Goal: Information Seeking & Learning: Learn about a topic

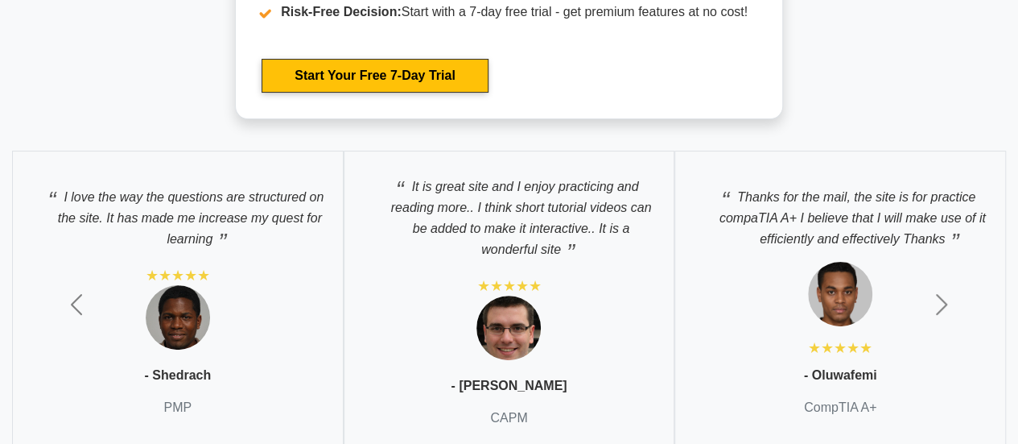
scroll to position [6213, 0]
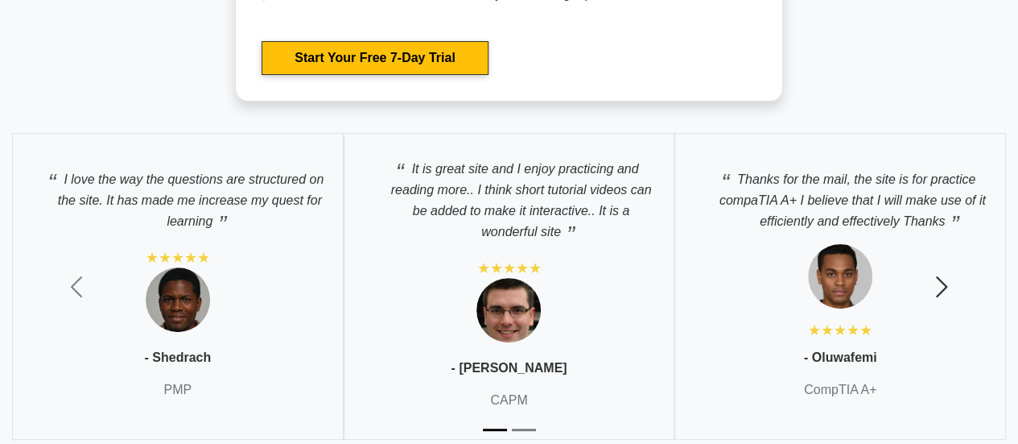
click at [944, 276] on span "button" at bounding box center [942, 287] width 26 height 26
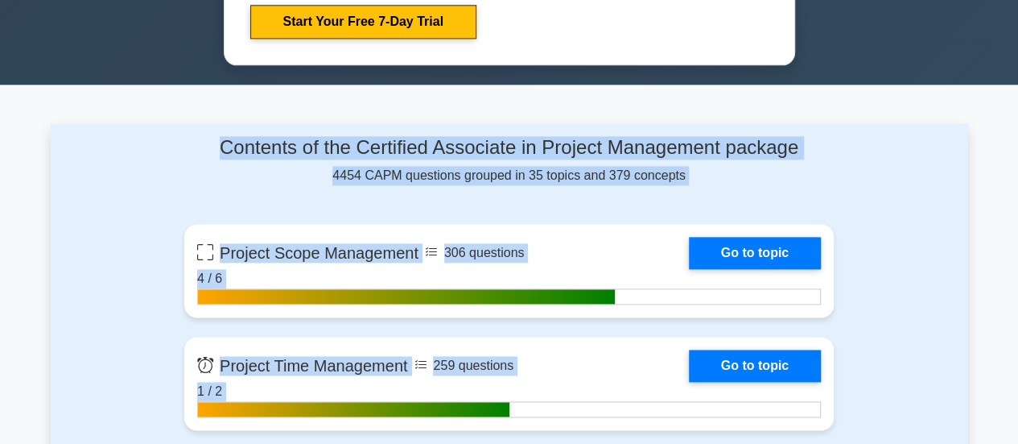
scroll to position [954, 0]
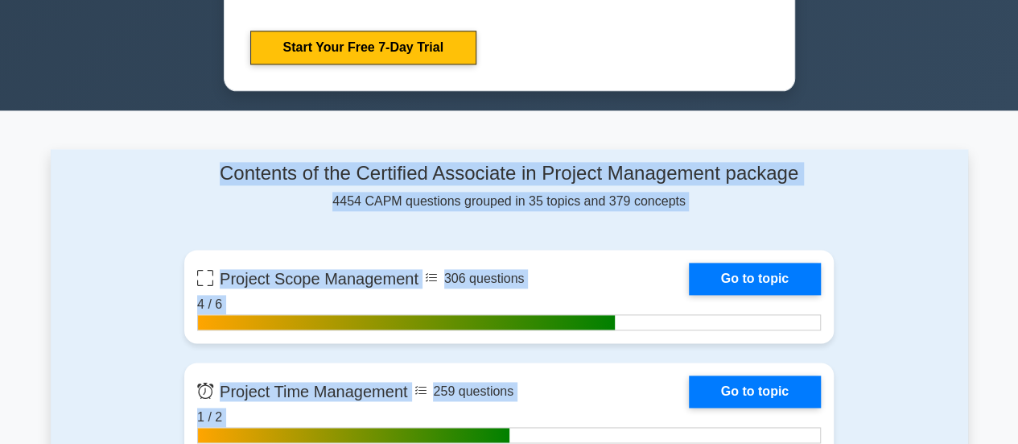
drag, startPoint x: 890, startPoint y: 101, endPoint x: 225, endPoint y: 237, distance: 679.7
copy div "Project Scope Management 306 questions Go to topic 4 / 6 Project Time Managemen…"
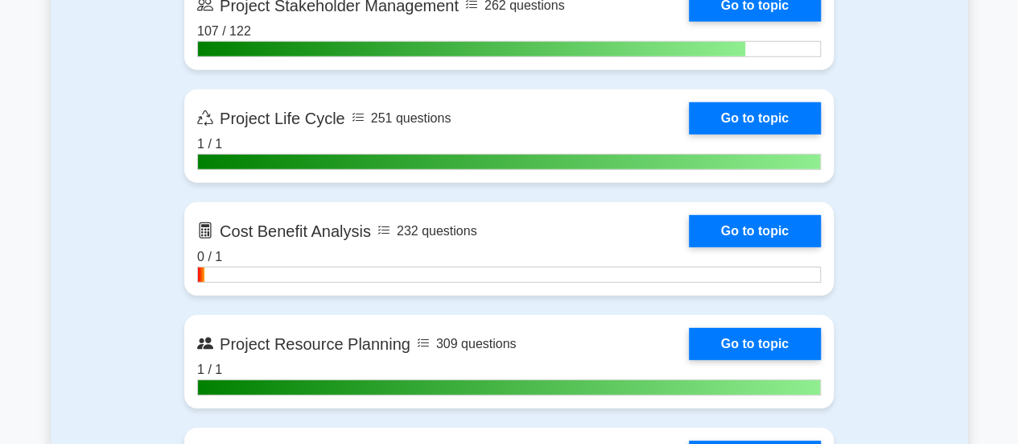
scroll to position [2267, 0]
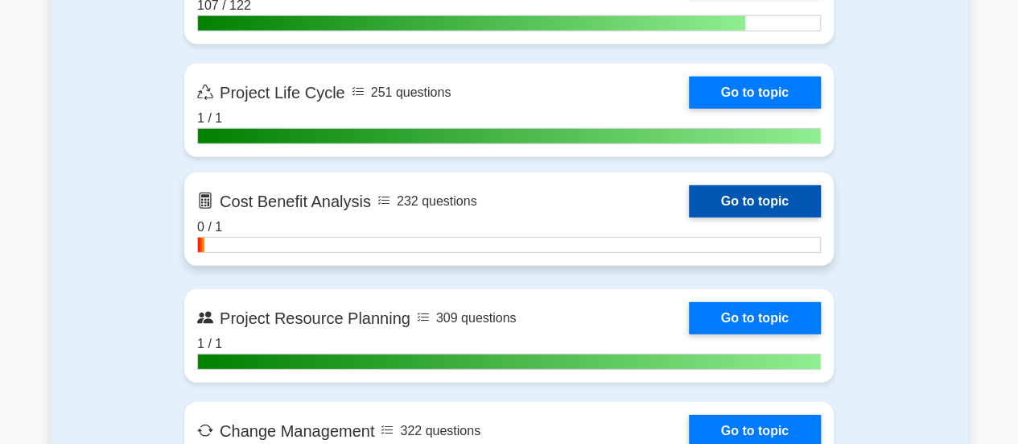
click at [789, 194] on link "Go to topic" at bounding box center [755, 201] width 132 height 32
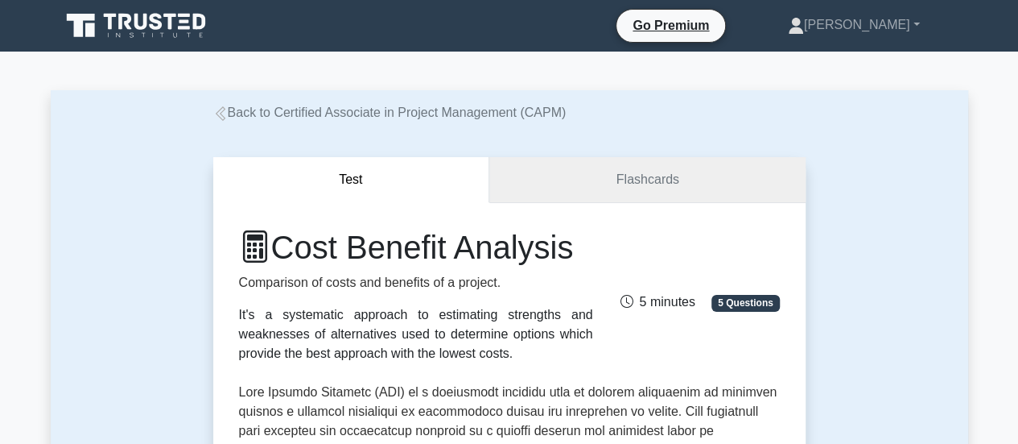
click at [692, 171] on link "Flashcards" at bounding box center [647, 180] width 316 height 46
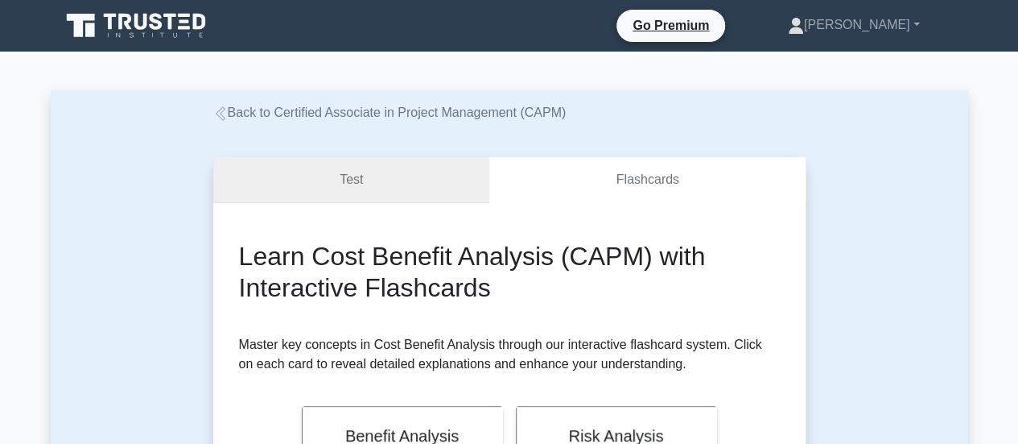
drag, startPoint x: 377, startPoint y: 176, endPoint x: 407, endPoint y: 177, distance: 30.6
click at [375, 177] on link "Test" at bounding box center [351, 180] width 277 height 46
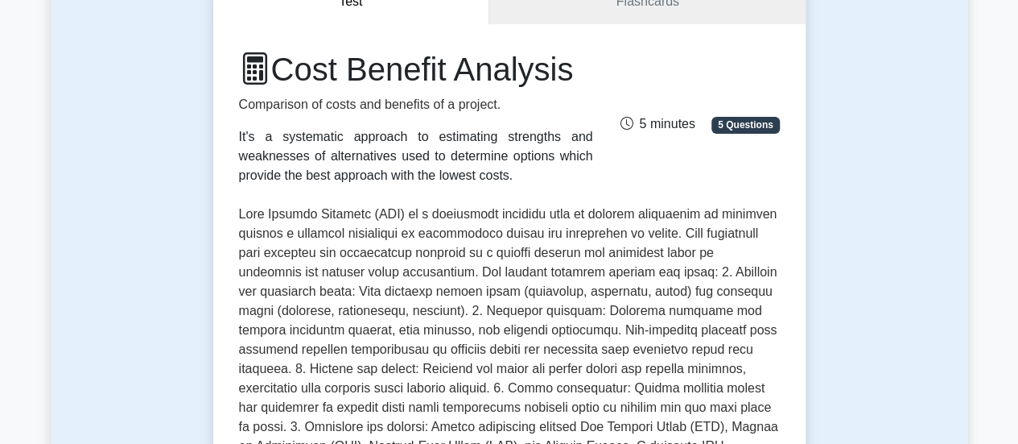
scroll to position [149, 0]
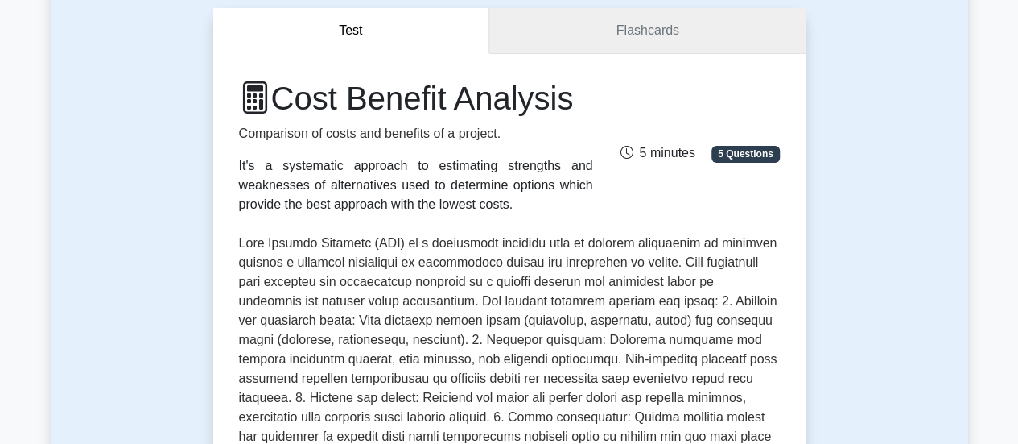
click at [710, 33] on link "Flashcards" at bounding box center [647, 31] width 316 height 46
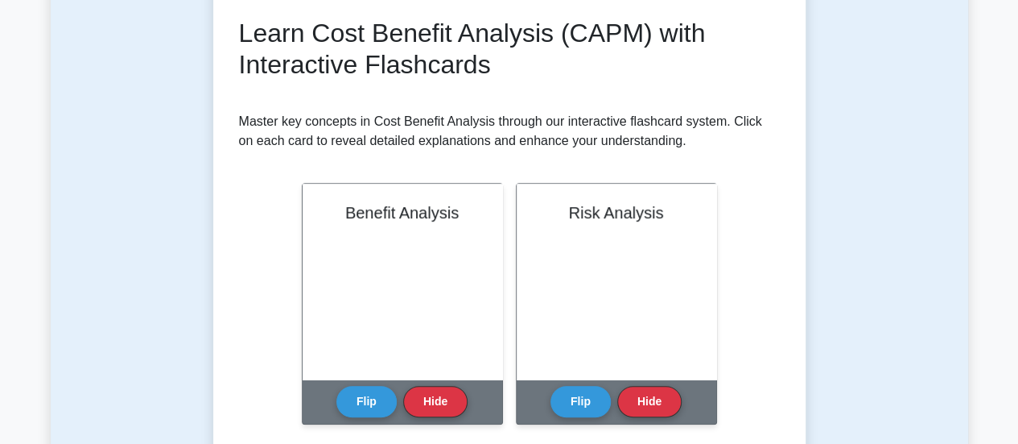
scroll to position [68, 0]
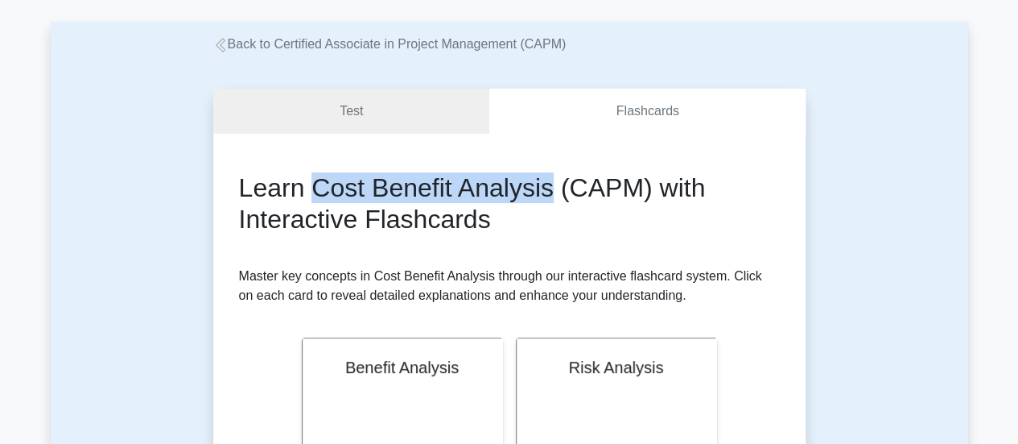
drag, startPoint x: 312, startPoint y: 183, endPoint x: 551, endPoint y: 193, distance: 240.1
click at [551, 193] on h2 "Learn Cost Benefit Analysis (CAPM) with Interactive Flashcards" at bounding box center [509, 203] width 541 height 62
copy h2 "Cost Benefit Analysis"
drag, startPoint x: 652, startPoint y: 188, endPoint x: 316, endPoint y: 192, distance: 336.5
click at [316, 192] on h2 "Learn Cost Benefit Analysis (CAPM) with Interactive Flashcards" at bounding box center [509, 203] width 541 height 62
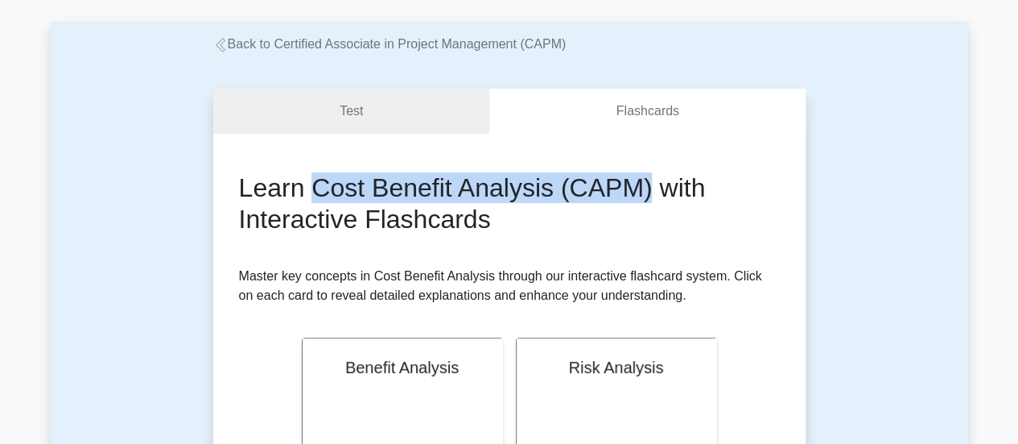
copy h2 "Cost Benefit Analysis (CAPM)"
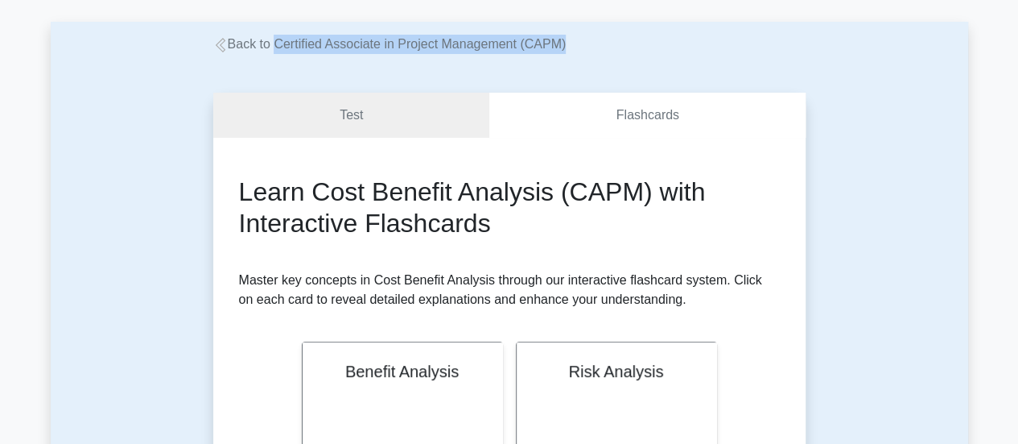
drag, startPoint x: 568, startPoint y: 46, endPoint x: 275, endPoint y: 49, distance: 292.2
click at [275, 49] on div "Back to Certified Associate in Project Management (CAPM)" at bounding box center [510, 44] width 612 height 19
copy link "Certified Associate in Project Management (CAPM)"
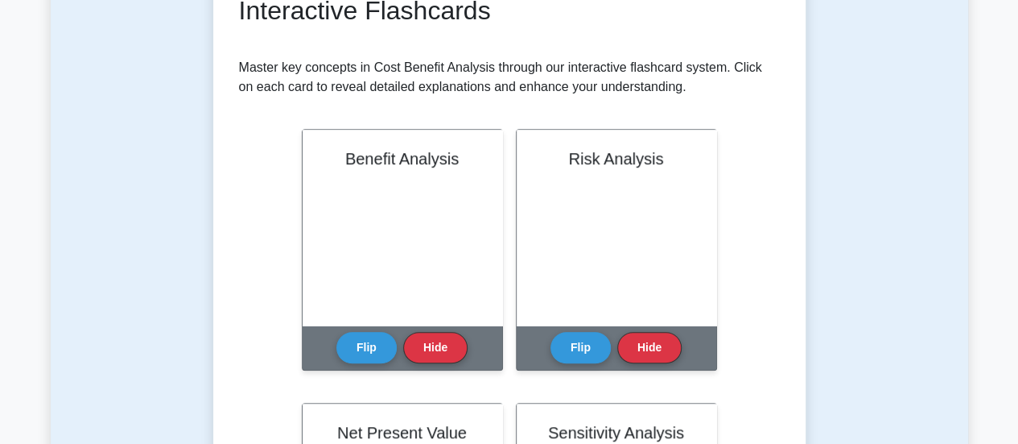
scroll to position [243, 0]
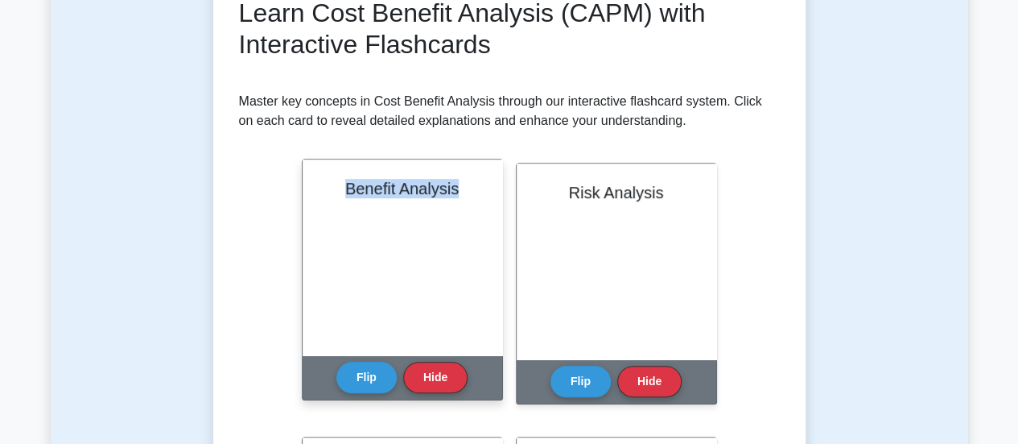
drag, startPoint x: 465, startPoint y: 189, endPoint x: 340, endPoint y: 188, distance: 125.6
click at [340, 188] on h2 "Benefit Analysis" at bounding box center [402, 188] width 161 height 19
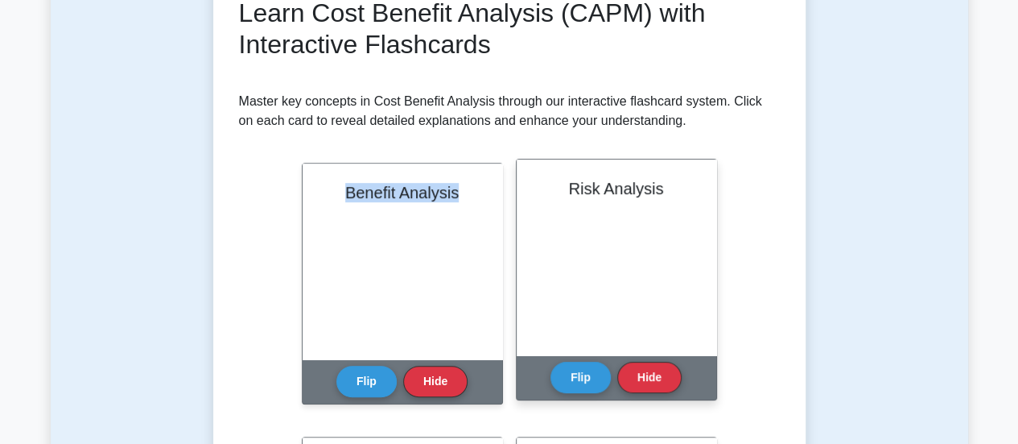
copy h2 "Benefit Analysis"
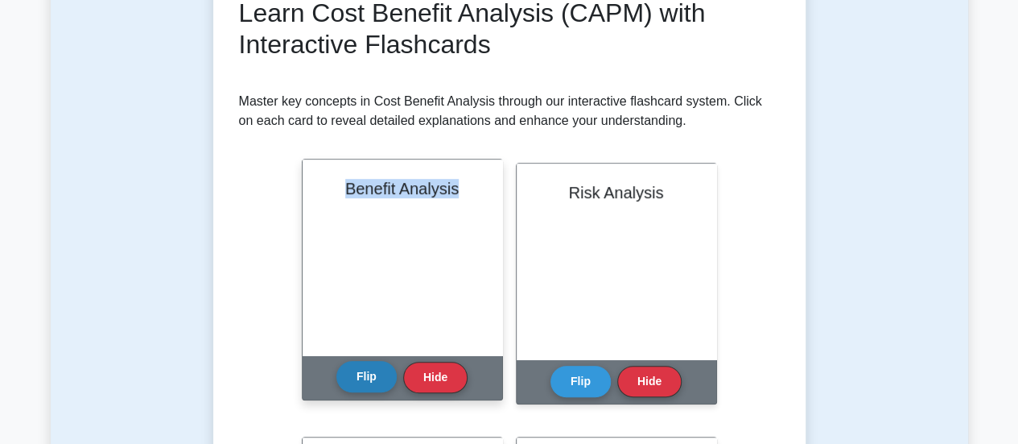
click at [362, 378] on button "Flip" at bounding box center [367, 376] width 60 height 31
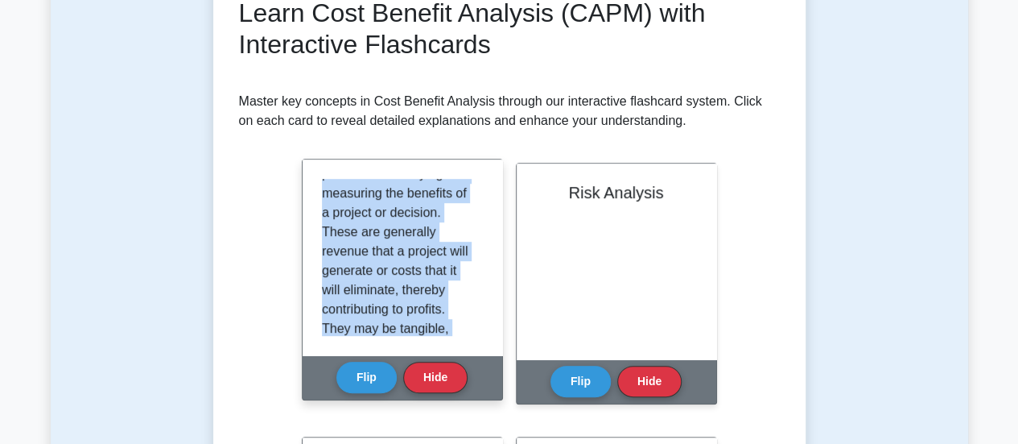
scroll to position [260, 0]
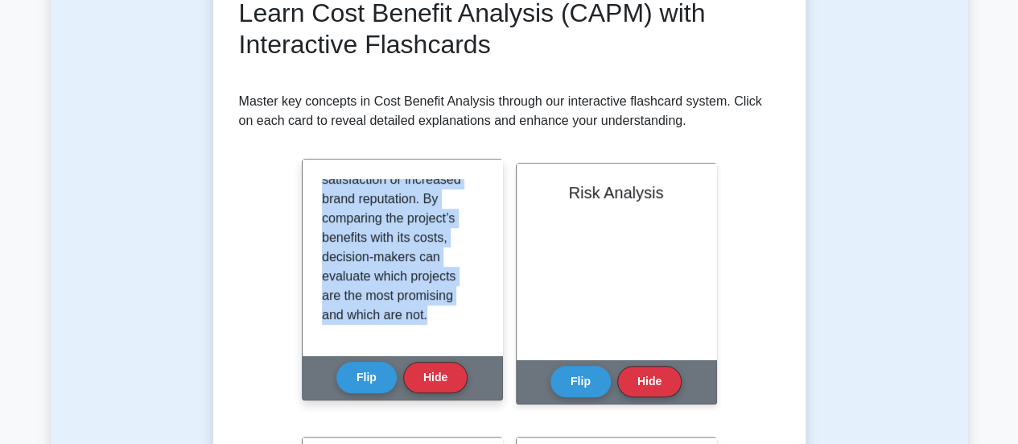
drag, startPoint x: 321, startPoint y: 191, endPoint x: 441, endPoint y: 346, distance: 196.3
click at [441, 346] on div "Benefit Analysis is the process of identifying and measuring the benefits of a …" at bounding box center [403, 257] width 200 height 196
copy p "Benefit Analysis is the process of identifying and measuring the benefits of a …"
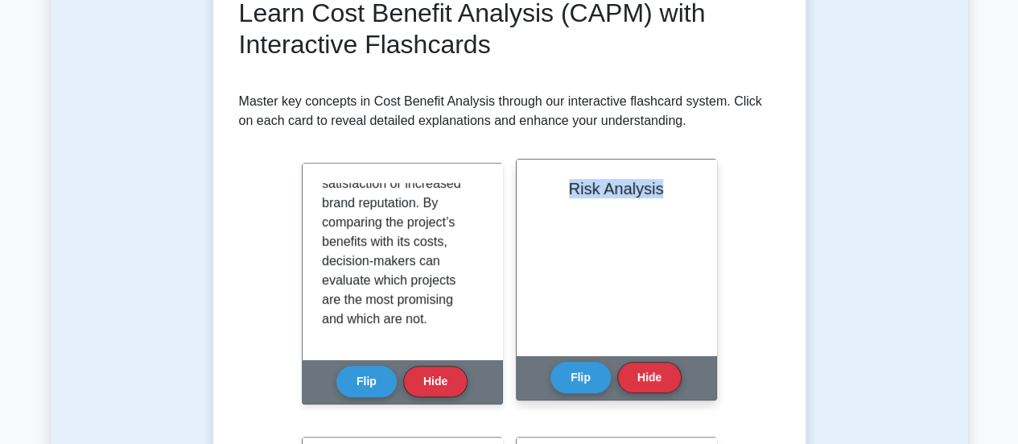
drag, startPoint x: 664, startPoint y: 188, endPoint x: 569, endPoint y: 191, distance: 95.0
click at [569, 191] on h2 "Risk Analysis" at bounding box center [616, 188] width 161 height 19
copy h2 "Risk Analysis"
click at [575, 382] on button "Flip" at bounding box center [581, 376] width 60 height 31
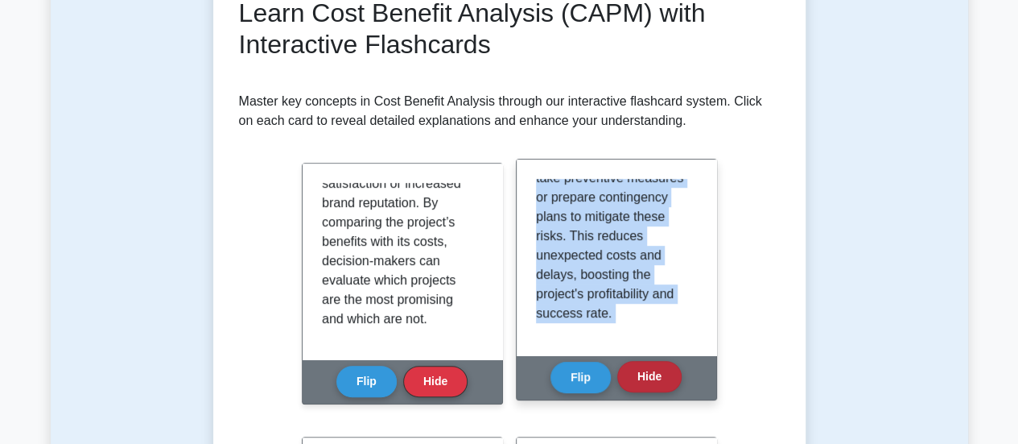
drag, startPoint x: 539, startPoint y: 191, endPoint x: 650, endPoint y: 364, distance: 206.1
click at [650, 364] on div "Risk Analysis Risk Analysis in cost benefit analysis is the study of the potent…" at bounding box center [616, 280] width 201 height 242
copy div "Risk Analysis in cost benefit analysis is the study of the potential problems t…"
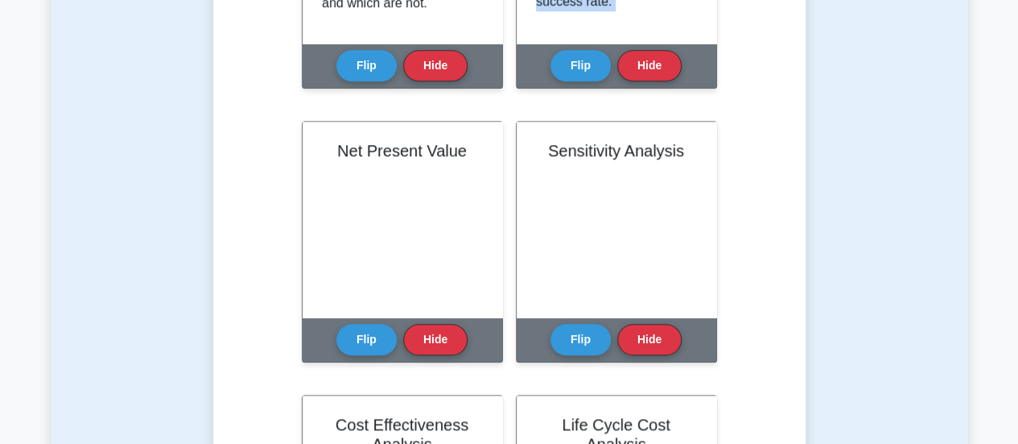
scroll to position [580, 0]
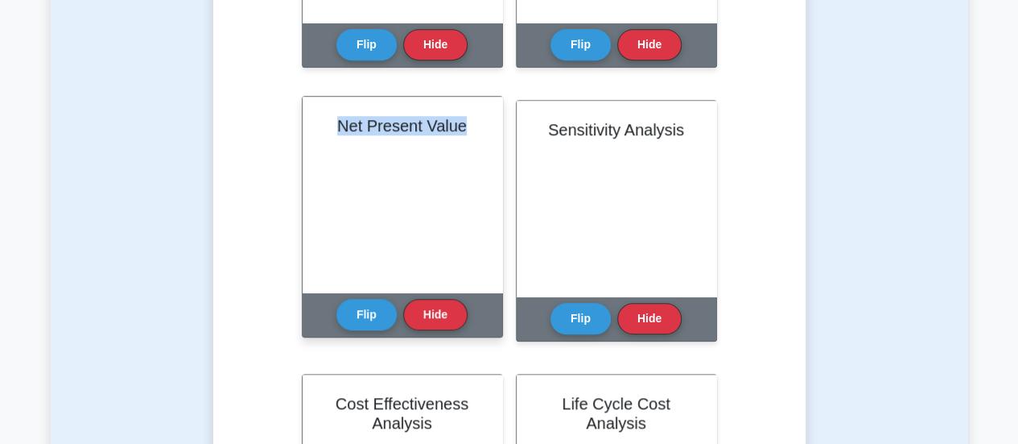
drag, startPoint x: 466, startPoint y: 126, endPoint x: 338, endPoint y: 126, distance: 128.0
click at [338, 126] on h2 "Net Present Value" at bounding box center [402, 125] width 161 height 19
copy h2 "Net Present Value"
click at [372, 308] on button "Flip" at bounding box center [367, 313] width 60 height 31
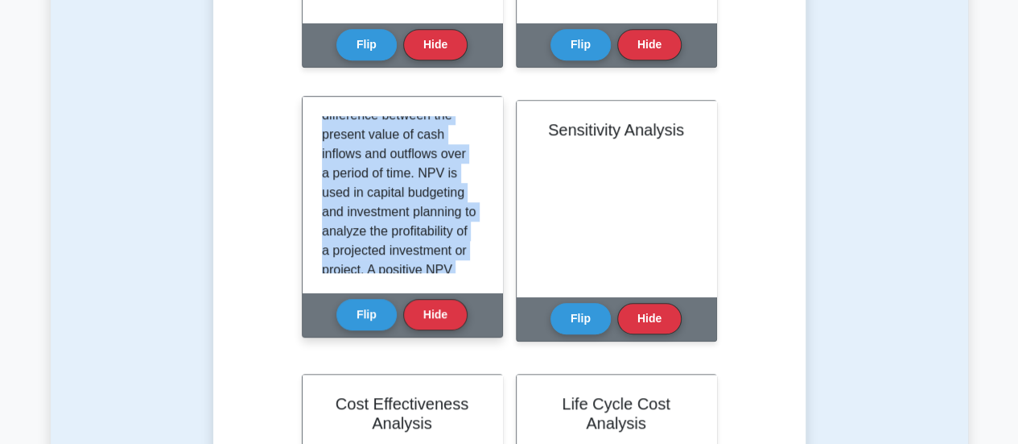
scroll to position [221, 0]
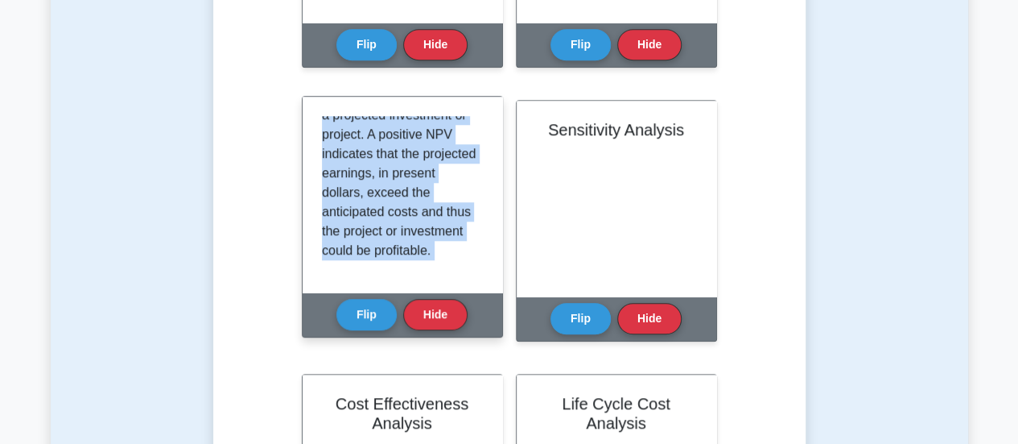
drag, startPoint x: 322, startPoint y: 122, endPoint x: 415, endPoint y: 298, distance: 199.5
click at [415, 298] on div "Net Present Value Net Present Value (NPV) is a vital concept of cost benefit an…" at bounding box center [402, 217] width 201 height 242
copy div "Net Present Value (NPV) is a vital concept of cost benefit analysis. It is the …"
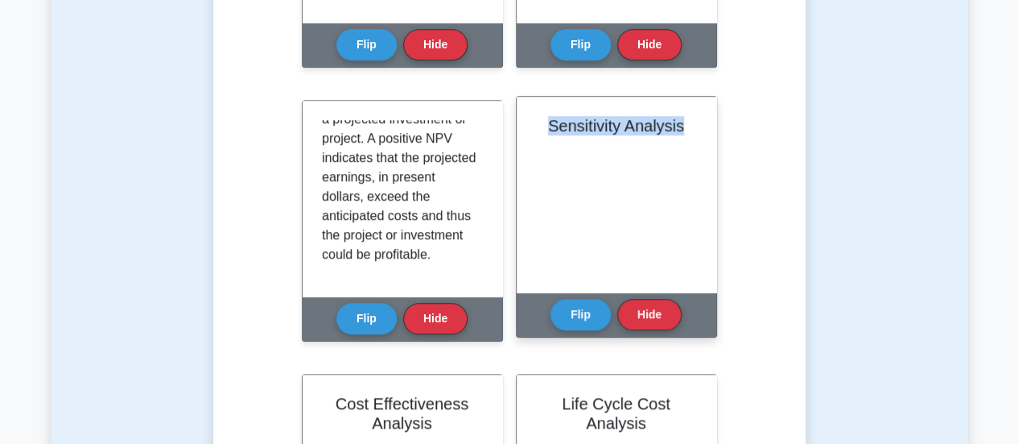
drag, startPoint x: 683, startPoint y: 128, endPoint x: 551, endPoint y: 128, distance: 132.0
click at [551, 128] on h2 "Sensitivity Analysis" at bounding box center [616, 125] width 161 height 19
copy h2 "Sensitivity Analysis"
click at [575, 311] on button "Flip" at bounding box center [581, 313] width 60 height 31
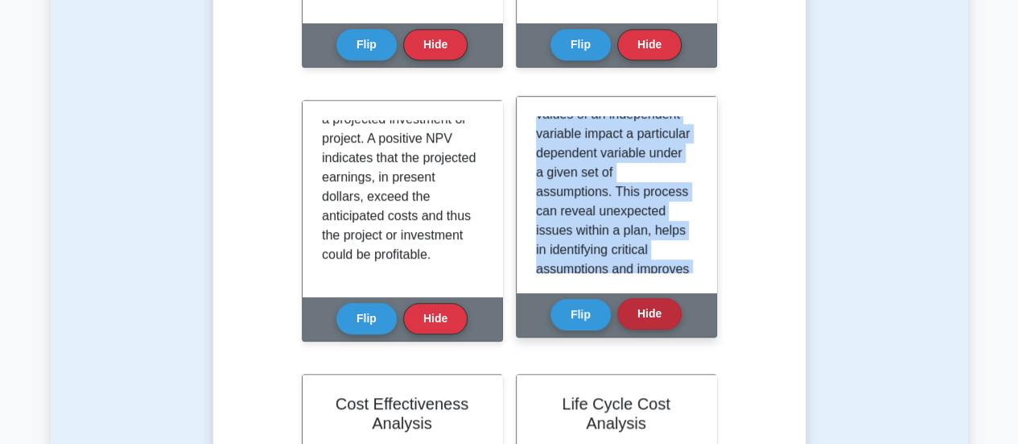
scroll to position [318, 0]
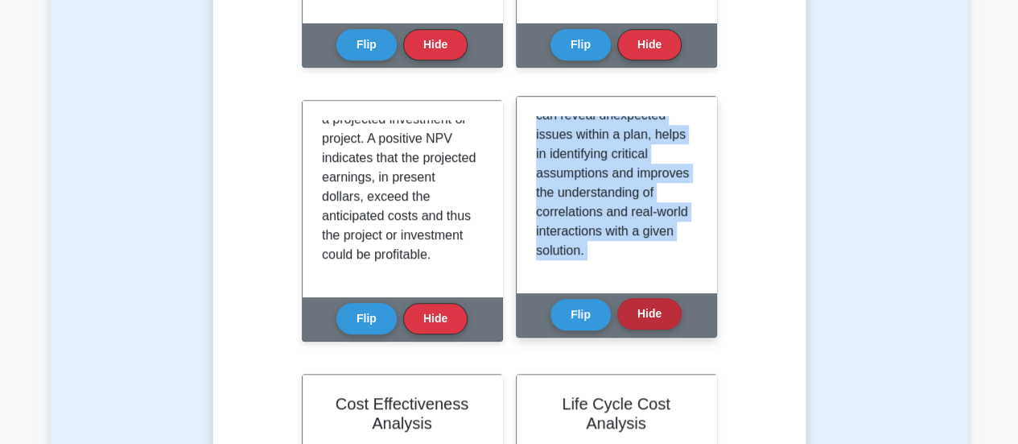
drag, startPoint x: 536, startPoint y: 125, endPoint x: 620, endPoint y: 311, distance: 203.9
click at [620, 311] on div "Sensitivity Analysis Sensitivity Analysis is another important element of cost …" at bounding box center [616, 217] width 201 height 242
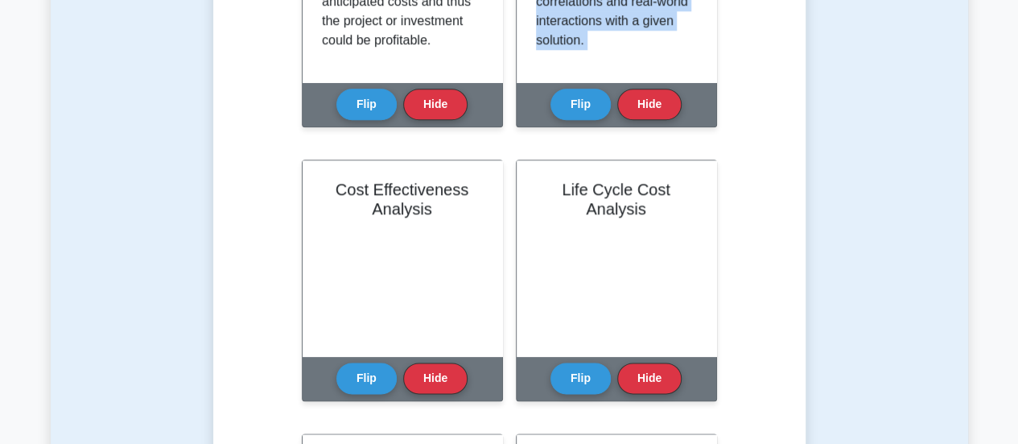
scroll to position [894, 0]
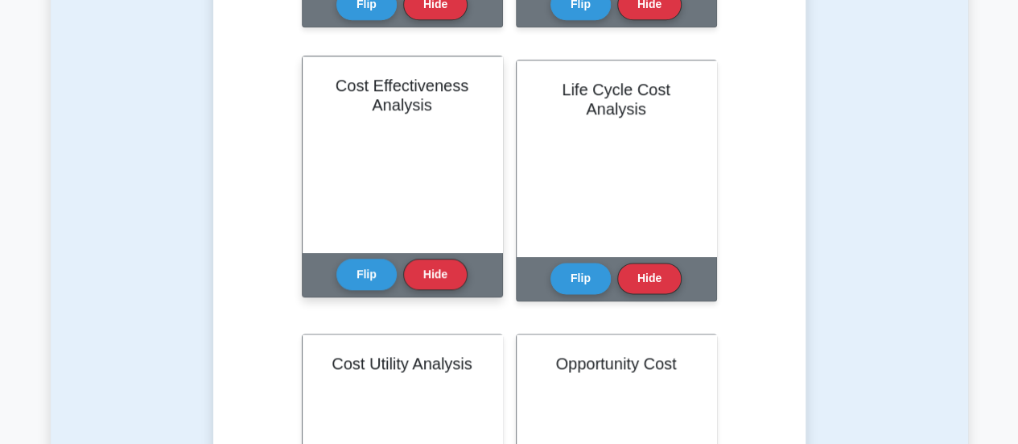
click at [433, 105] on h2 "Cost Effectiveness Analysis" at bounding box center [402, 95] width 161 height 39
drag, startPoint x: 432, startPoint y: 105, endPoint x: 332, endPoint y: 78, distance: 103.5
click at [332, 78] on h2 "Cost Effectiveness Analysis" at bounding box center [402, 95] width 161 height 39
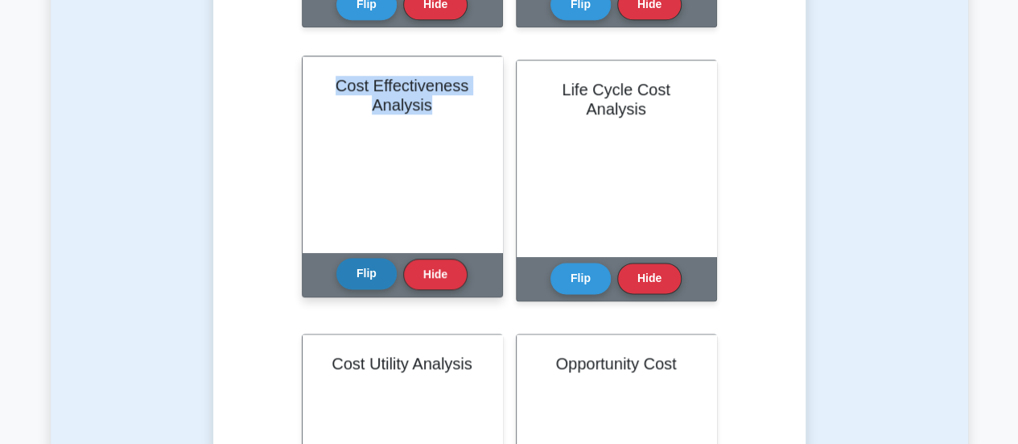
click at [362, 271] on button "Flip" at bounding box center [367, 273] width 60 height 31
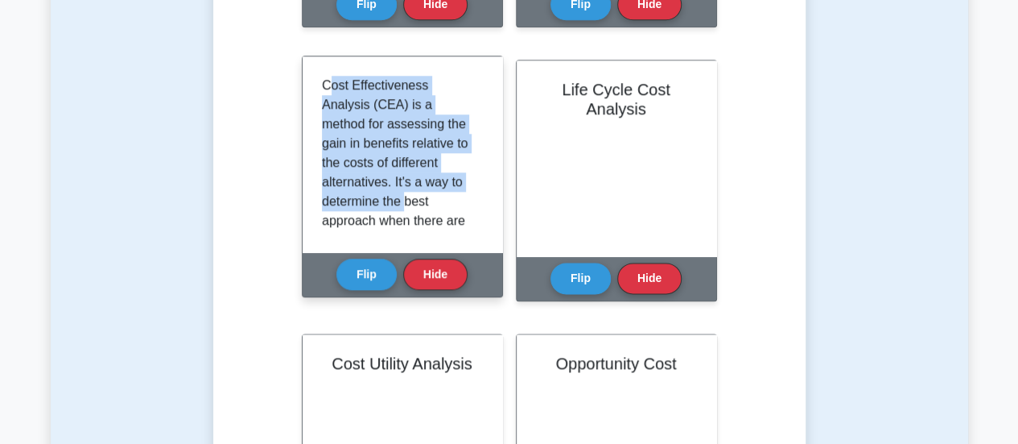
drag, startPoint x: 325, startPoint y: 81, endPoint x: 400, endPoint y: 183, distance: 126.1
click at [404, 193] on p "Cost Effectiveness Analysis (CEA) is a method for assessing the gain in benefit…" at bounding box center [399, 298] width 155 height 444
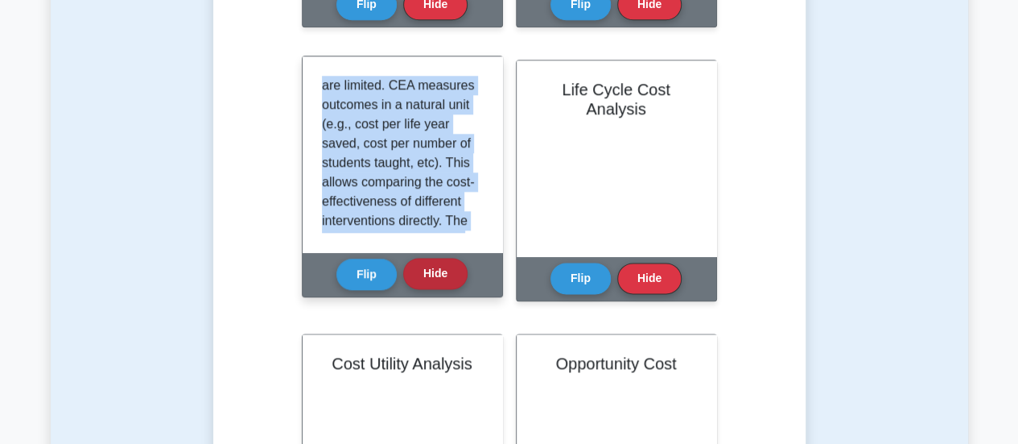
scroll to position [318, 0]
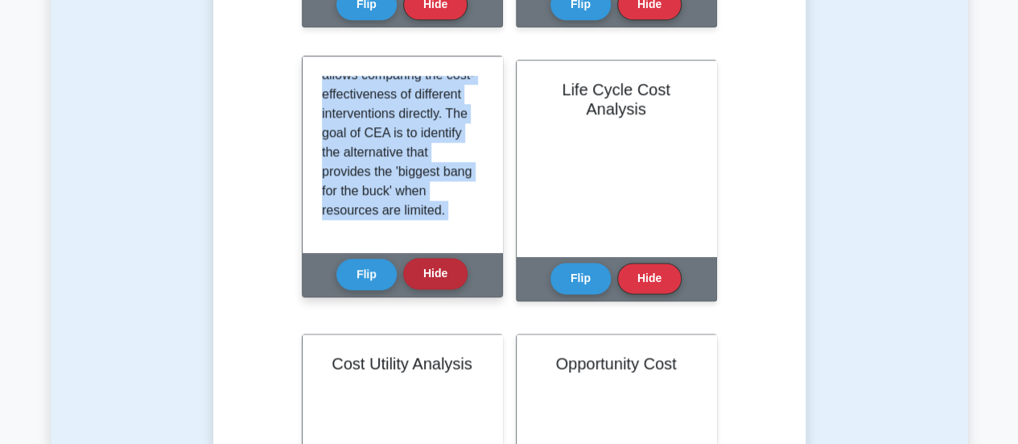
drag, startPoint x: 320, startPoint y: 87, endPoint x: 452, endPoint y: 278, distance: 232.0
click at [452, 278] on div "Cost Effectiveness Analysis Cost Effectiveness Analysis (CEA) is a method for a…" at bounding box center [402, 177] width 201 height 242
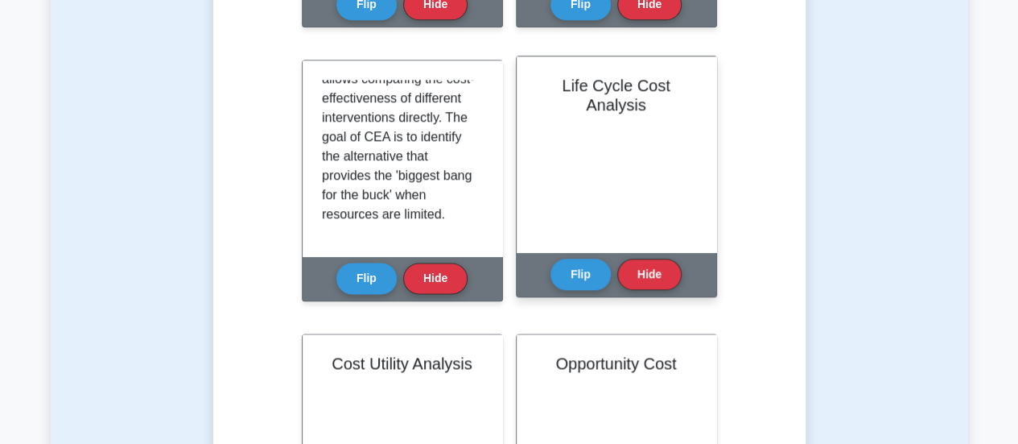
click at [633, 118] on div "Life Cycle Cost Analysis" at bounding box center [617, 154] width 200 height 196
drag, startPoint x: 650, startPoint y: 107, endPoint x: 562, endPoint y: 84, distance: 91.6
click at [562, 84] on h2 "Life Cycle Cost Analysis" at bounding box center [616, 95] width 161 height 39
click at [577, 265] on button "Flip" at bounding box center [581, 273] width 60 height 31
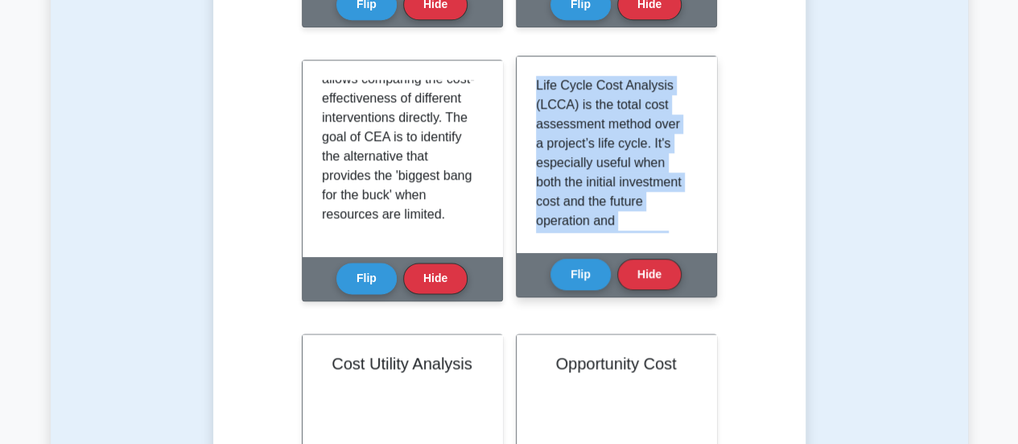
scroll to position [279, 0]
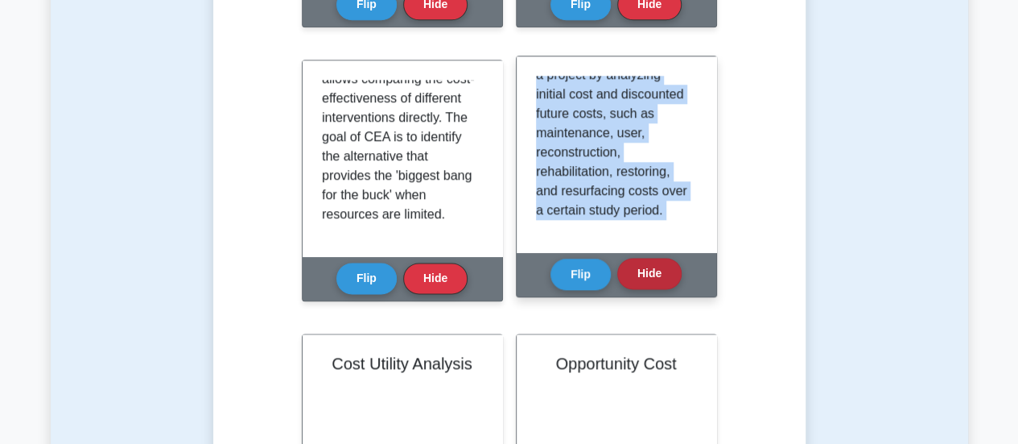
drag, startPoint x: 538, startPoint y: 82, endPoint x: 654, endPoint y: 258, distance: 211.0
click at [654, 258] on div "Life Cycle Cost Analysis Life Cycle Cost Analysis (LCCA) is the total cost asse…" at bounding box center [616, 177] width 201 height 242
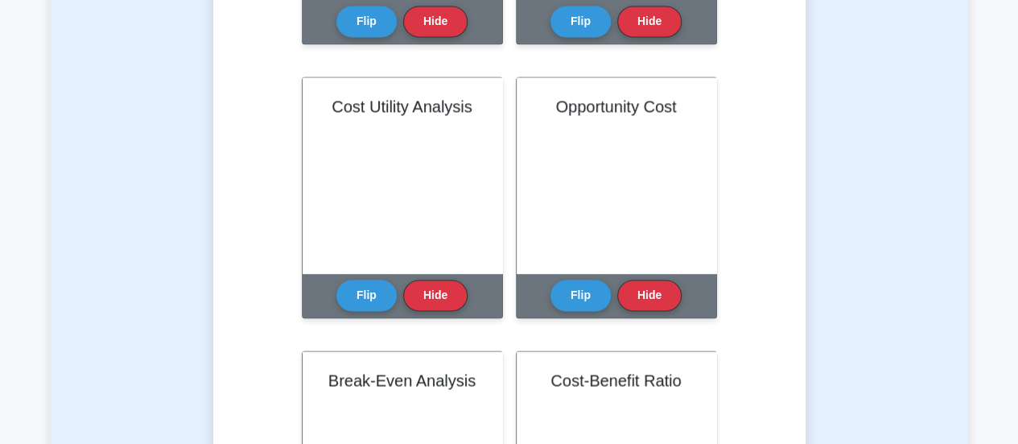
scroll to position [1196, 0]
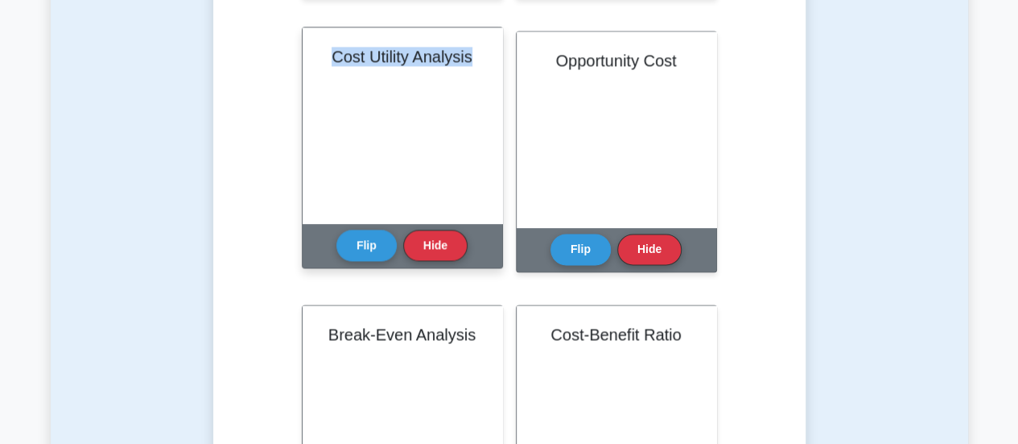
drag, startPoint x: 471, startPoint y: 59, endPoint x: 327, endPoint y: 59, distance: 144.1
click at [327, 59] on h2 "Cost Utility Analysis" at bounding box center [402, 56] width 161 height 19
click at [375, 254] on button "Flip" at bounding box center [367, 244] width 60 height 31
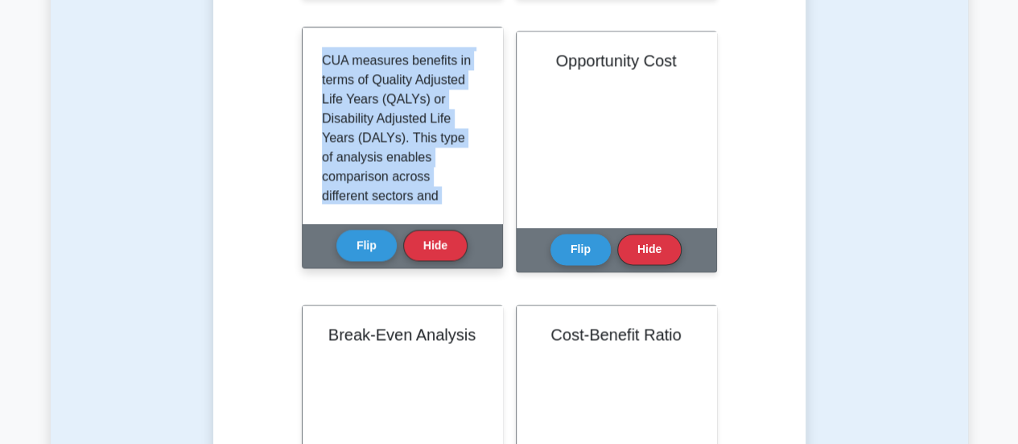
scroll to position [241, 0]
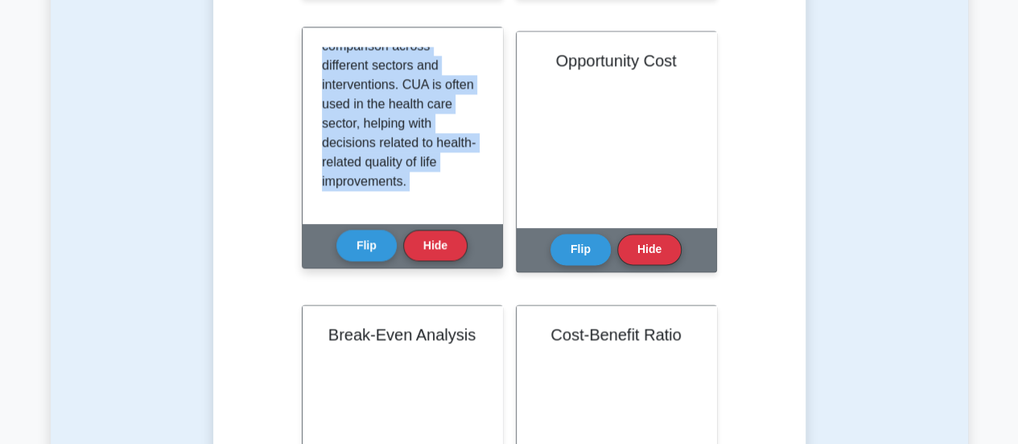
drag, startPoint x: 323, startPoint y: 59, endPoint x: 469, endPoint y: 233, distance: 226.9
click at [469, 233] on div "Cost Utility Analysis Cost Utility Analysis (CUA) is a method of economic evalu…" at bounding box center [402, 148] width 201 height 242
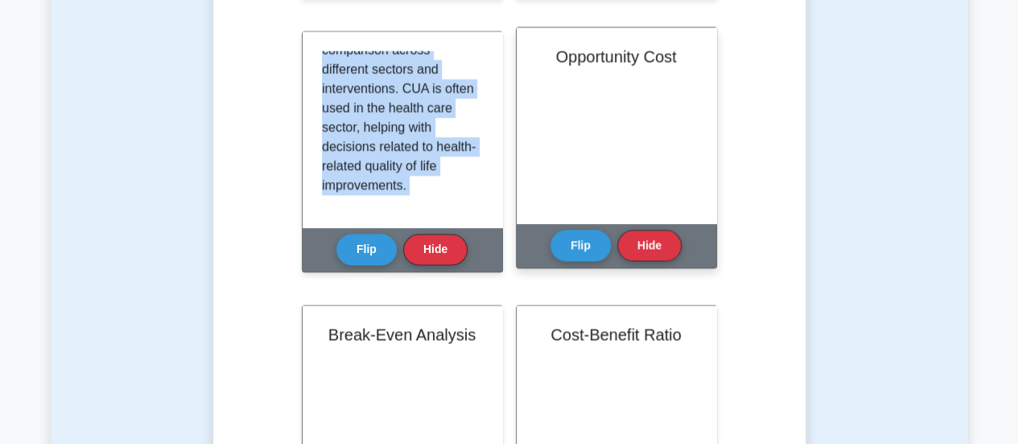
click at [552, 58] on h2 "Opportunity Cost" at bounding box center [616, 56] width 161 height 19
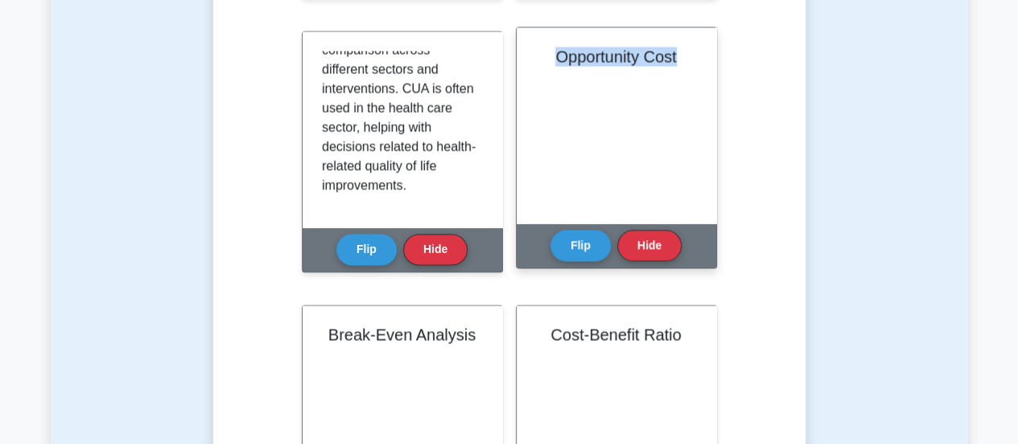
drag, startPoint x: 551, startPoint y: 57, endPoint x: 697, endPoint y: 60, distance: 146.5
click at [697, 60] on div "Opportunity Cost" at bounding box center [617, 125] width 200 height 196
click at [591, 248] on button "Flip" at bounding box center [581, 244] width 60 height 31
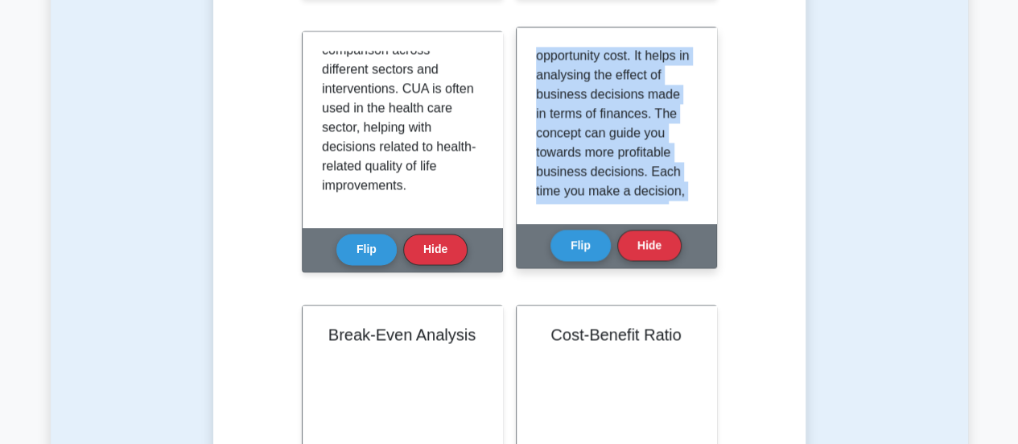
scroll to position [183, 0]
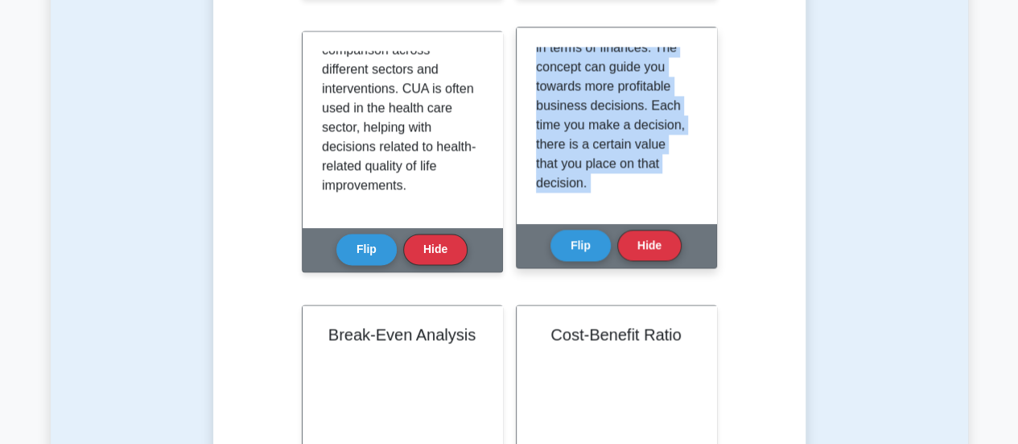
drag, startPoint x: 535, startPoint y: 56, endPoint x: 673, endPoint y: 228, distance: 221.0
click at [673, 228] on div "Opportunity Cost Opportunity Cost refers to a benefit that a person could have …" at bounding box center [616, 148] width 201 height 242
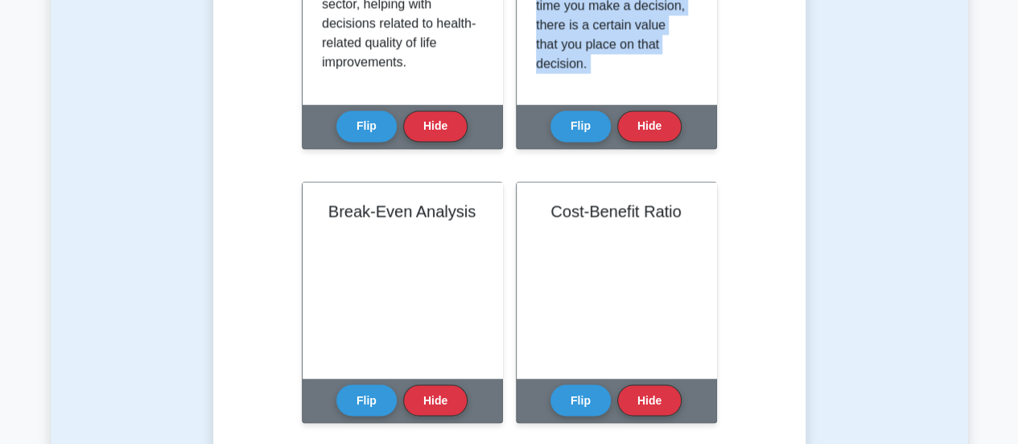
scroll to position [1373, 0]
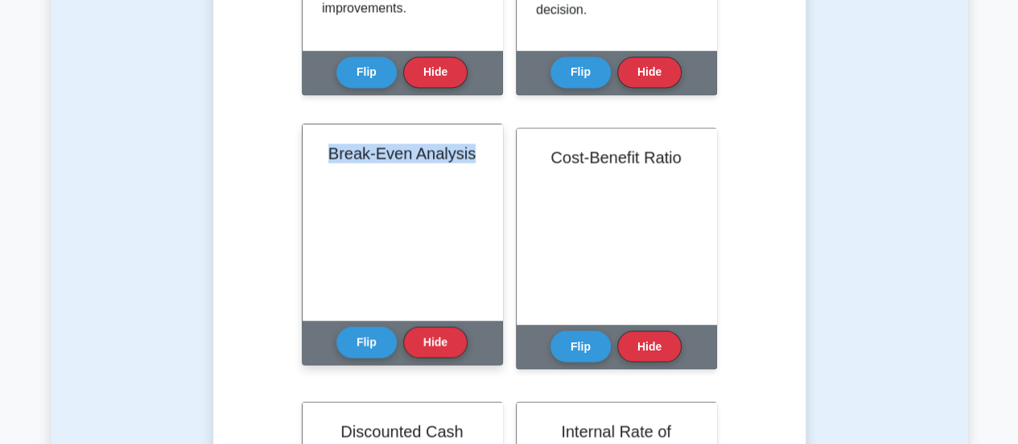
drag, startPoint x: 470, startPoint y: 155, endPoint x: 320, endPoint y: 155, distance: 149.7
click at [322, 155] on h2 "Break-Even Analysis" at bounding box center [402, 152] width 161 height 19
click at [385, 337] on button "Flip" at bounding box center [367, 340] width 60 height 31
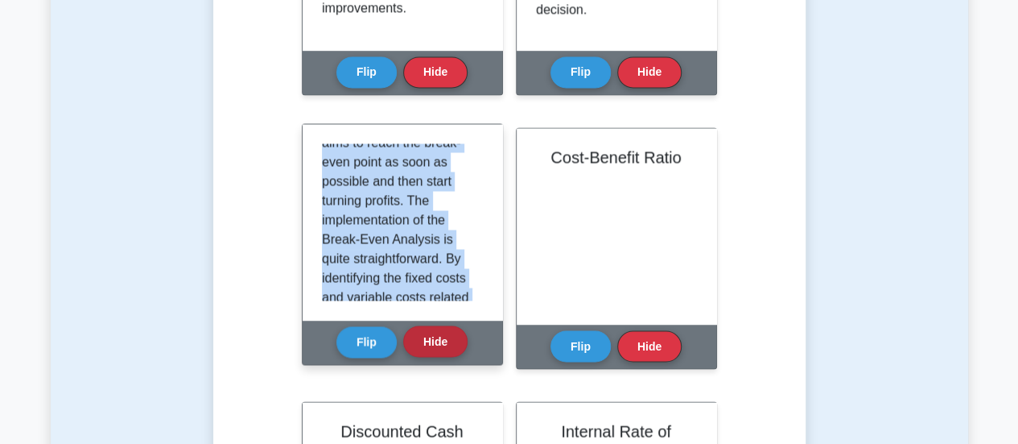
scroll to position [415, 0]
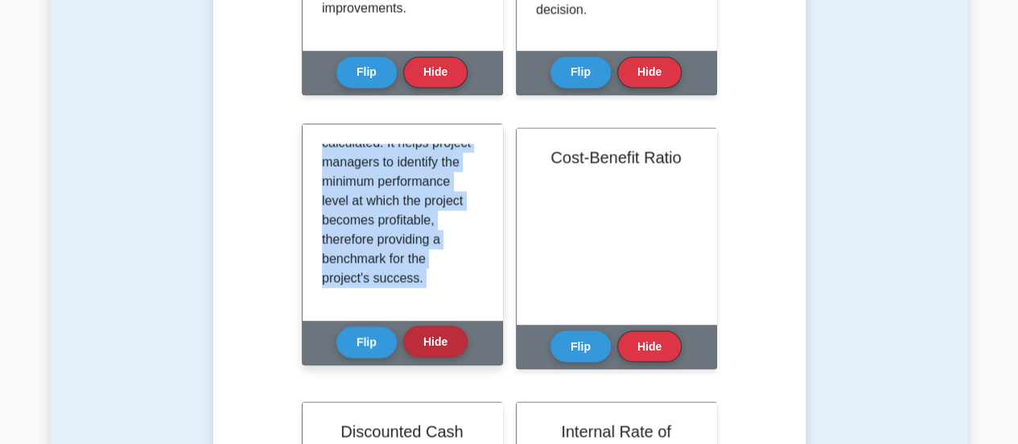
drag, startPoint x: 322, startPoint y: 153, endPoint x: 441, endPoint y: 353, distance: 233.2
click at [441, 353] on div "Break-Even Analysis Flip Hide" at bounding box center [402, 244] width 201 height 242
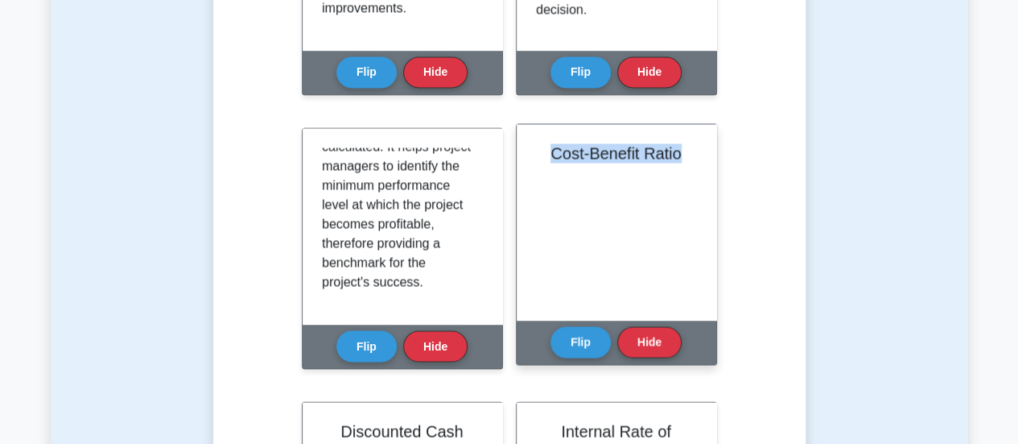
drag, startPoint x: 682, startPoint y: 152, endPoint x: 538, endPoint y: 151, distance: 144.1
click at [538, 151] on h2 "Cost-Benefit Ratio" at bounding box center [616, 152] width 161 height 19
click at [591, 338] on button "Flip" at bounding box center [581, 340] width 60 height 31
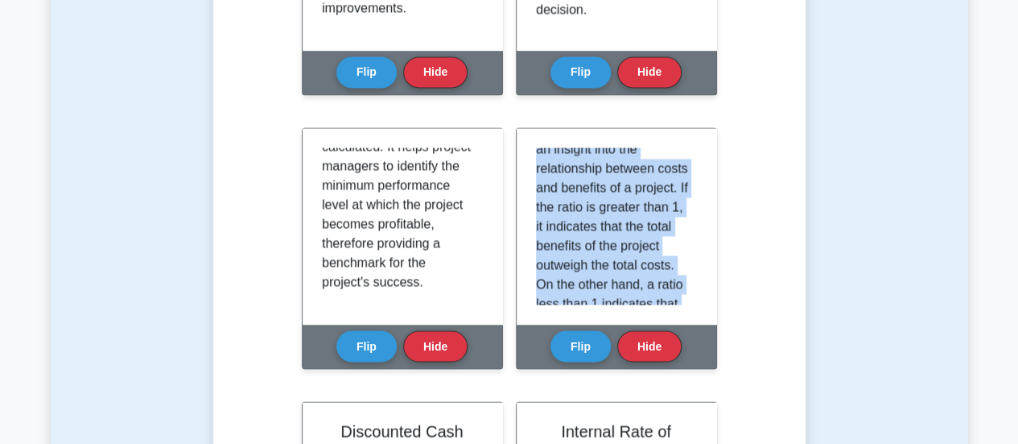
scroll to position [357, 0]
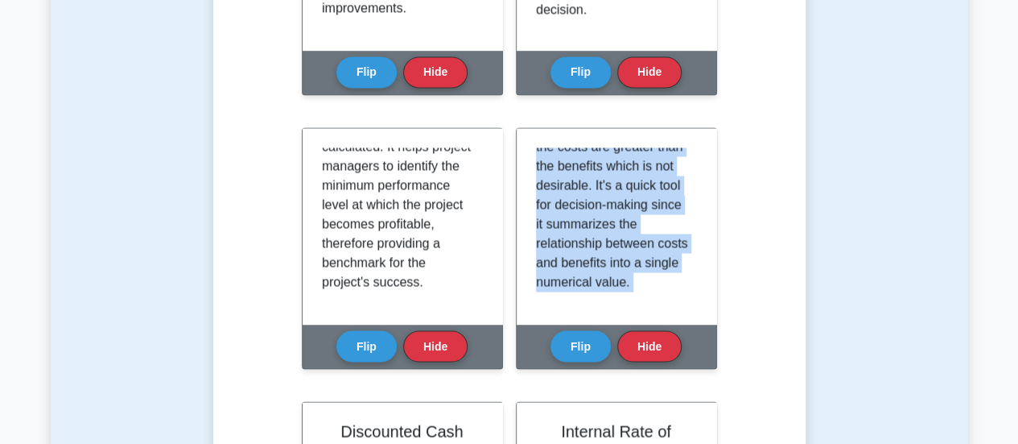
drag, startPoint x: 535, startPoint y: 154, endPoint x: 697, endPoint y: 370, distance: 269.7
click at [697, 370] on div "Cost-Benefit Ratio Flip Hide" at bounding box center [616, 257] width 201 height 261
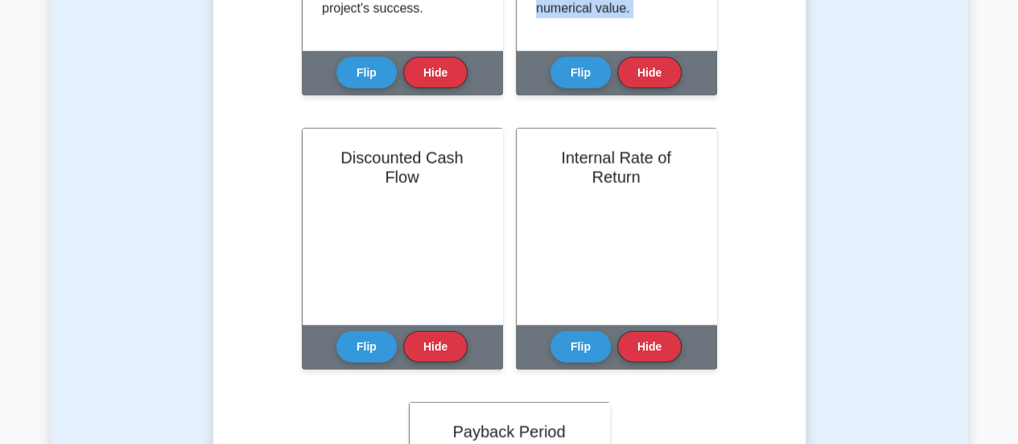
scroll to position [1625, 0]
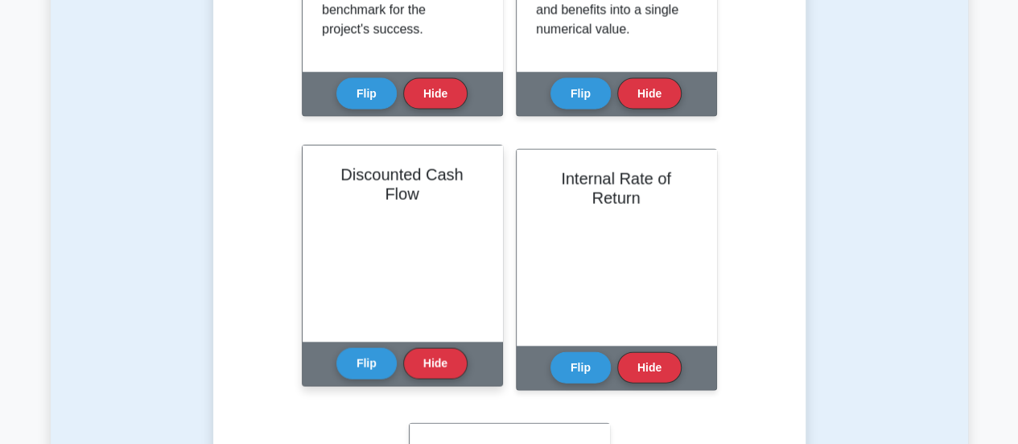
click at [478, 174] on h2 "Discounted Cash Flow" at bounding box center [402, 184] width 161 height 39
drag, startPoint x: 479, startPoint y: 174, endPoint x: 319, endPoint y: 174, distance: 160.2
click at [319, 174] on div "Discounted Cash Flow" at bounding box center [403, 244] width 200 height 196
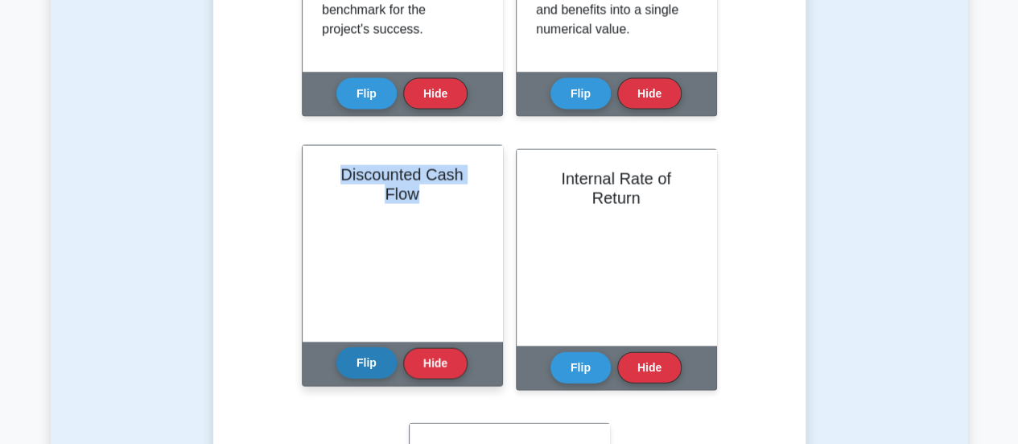
click at [358, 361] on button "Flip" at bounding box center [367, 362] width 60 height 31
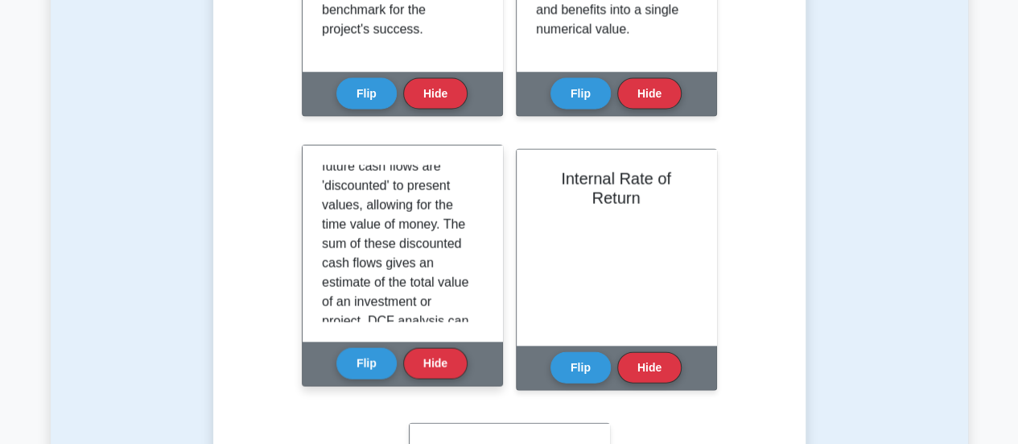
scroll to position [318, 0]
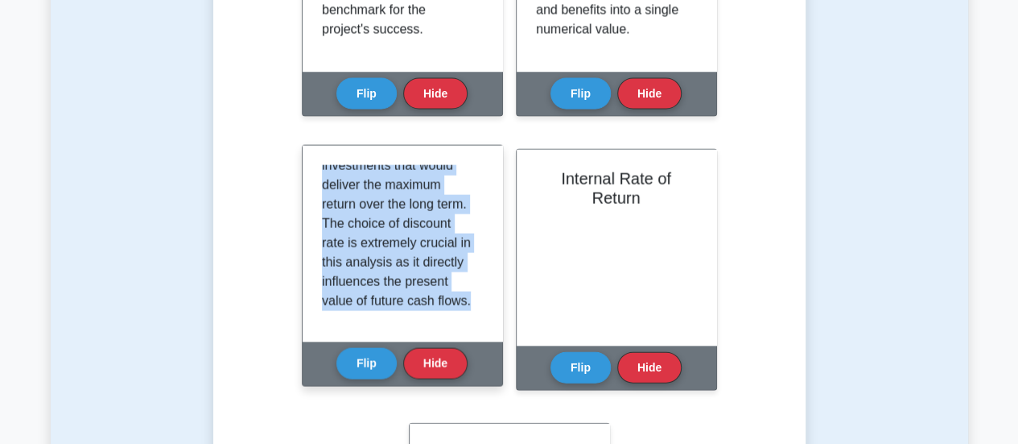
drag, startPoint x: 320, startPoint y: 170, endPoint x: 485, endPoint y: 326, distance: 226.6
click at [485, 326] on div "Discounted Cash Flow (DCF) is a financial model that estimates the value of an …" at bounding box center [403, 244] width 200 height 196
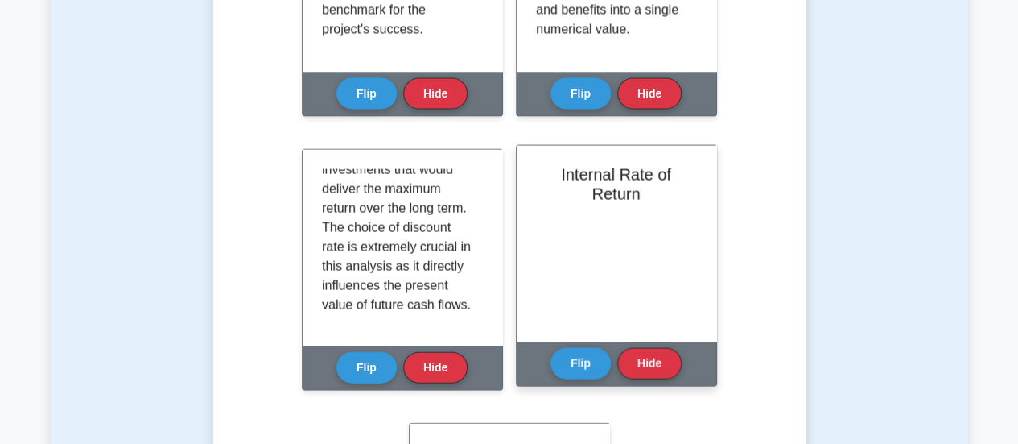
click at [559, 167] on h2 "Internal Rate of Return" at bounding box center [616, 184] width 161 height 39
drag, startPoint x: 561, startPoint y: 171, endPoint x: 654, endPoint y: 204, distance: 98.3
click at [654, 204] on div "Internal Rate of Return" at bounding box center [617, 244] width 200 height 196
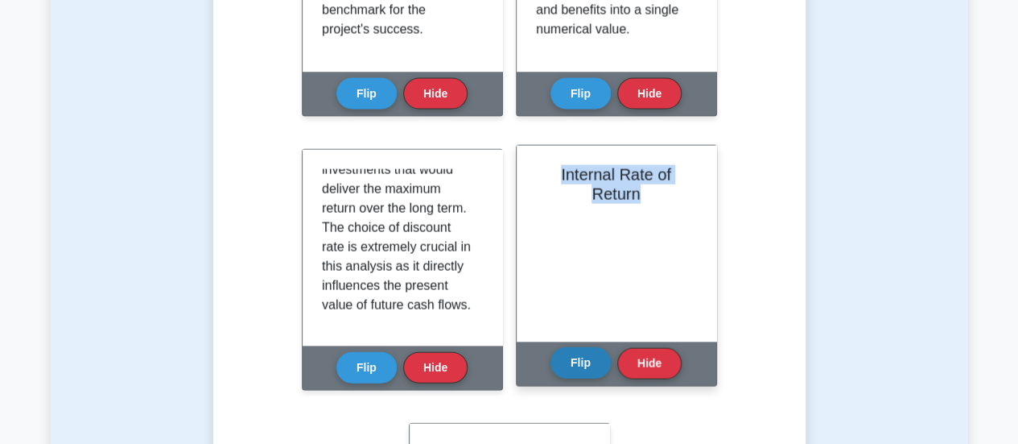
click at [595, 368] on button "Flip" at bounding box center [581, 362] width 60 height 31
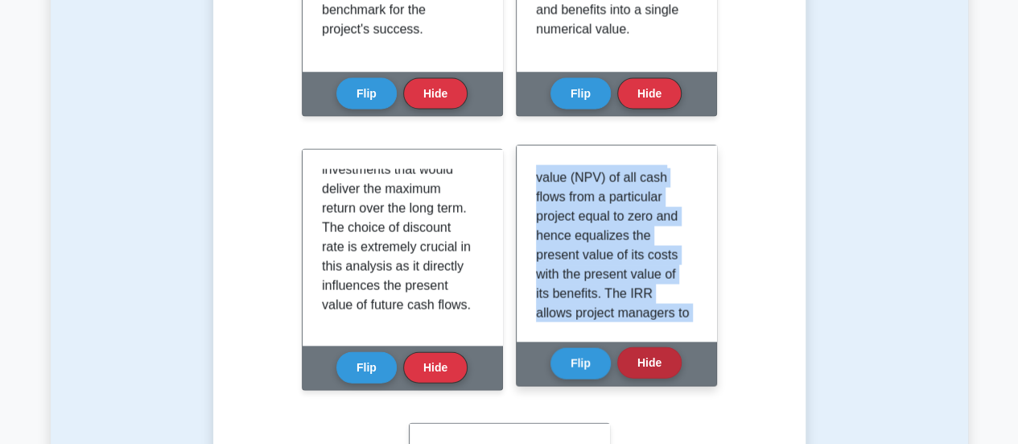
scroll to position [299, 0]
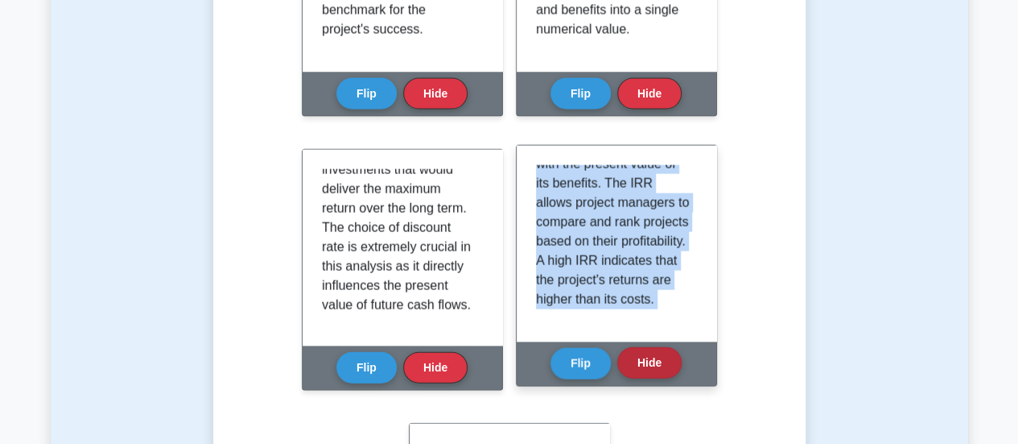
drag, startPoint x: 536, startPoint y: 174, endPoint x: 667, endPoint y: 376, distance: 240.5
click at [667, 376] on div "Internal Rate of Return The Internal Rate of Return (IRR) is an important conce…" at bounding box center [616, 266] width 201 height 242
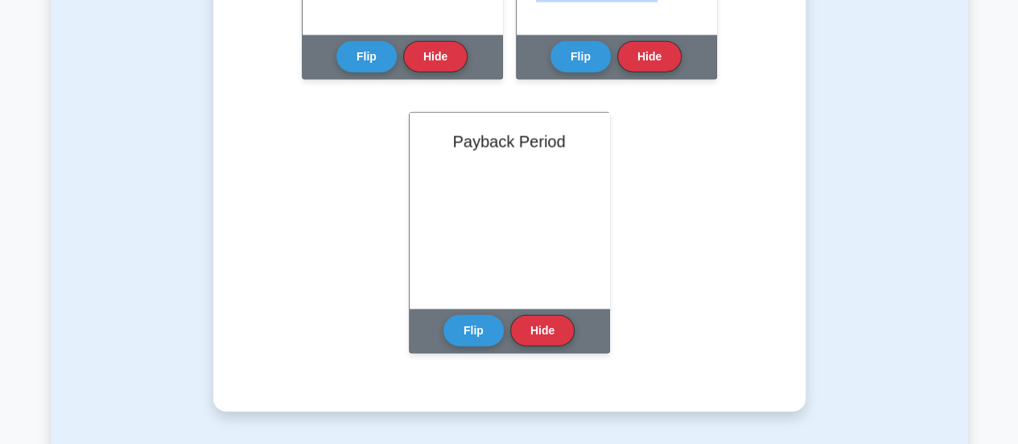
scroll to position [1924, 0]
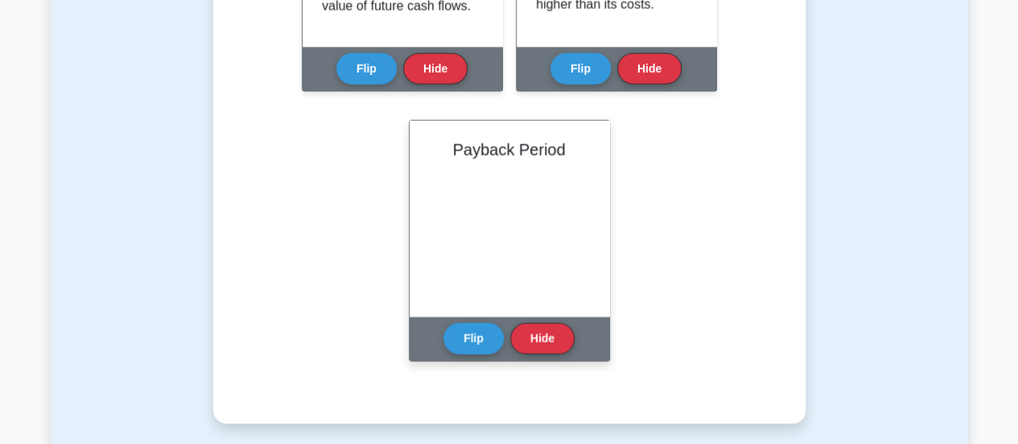
click at [557, 151] on h2 "Payback Period" at bounding box center [509, 149] width 161 height 19
drag, startPoint x: 565, startPoint y: 151, endPoint x: 436, endPoint y: 157, distance: 129.0
click at [436, 157] on h2 "Payback Period" at bounding box center [509, 149] width 161 height 19
click at [477, 345] on button "Flip" at bounding box center [474, 337] width 60 height 31
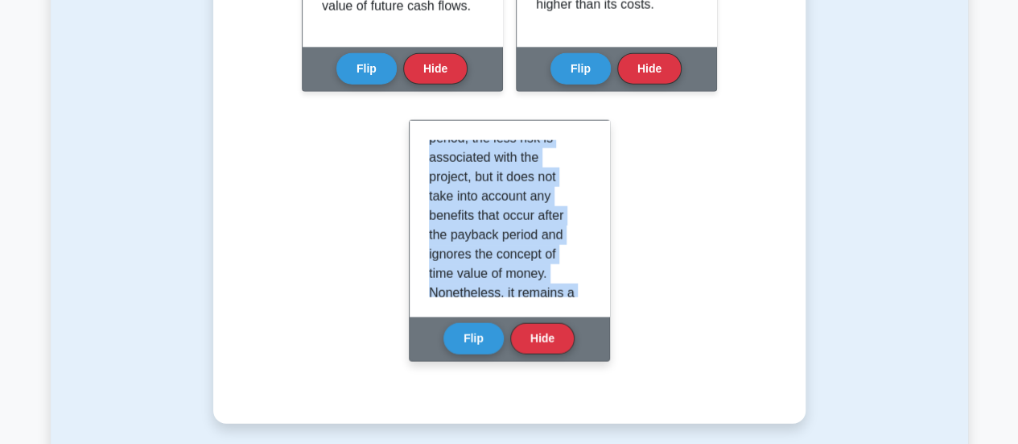
scroll to position [318, 0]
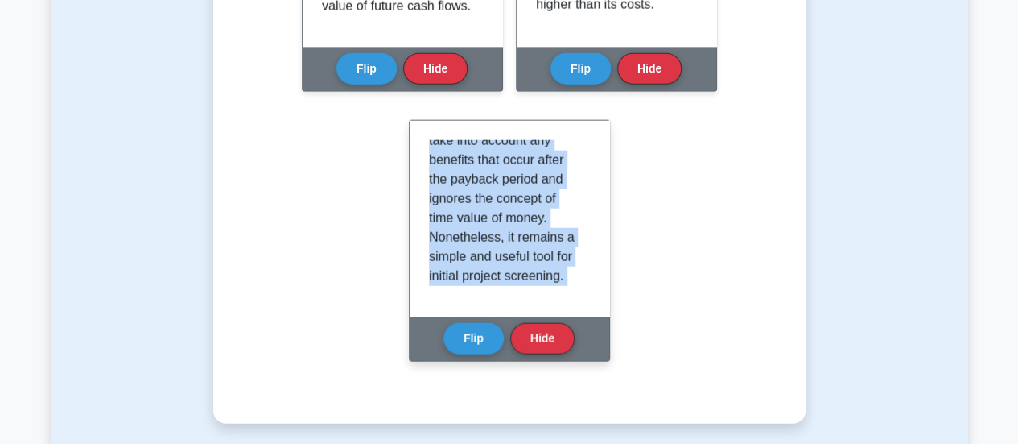
drag, startPoint x: 431, startPoint y: 151, endPoint x: 562, endPoint y: 355, distance: 242.3
click at [562, 355] on div "Payback Period The Payback Period is the time taken for a project to recoup its…" at bounding box center [509, 241] width 201 height 242
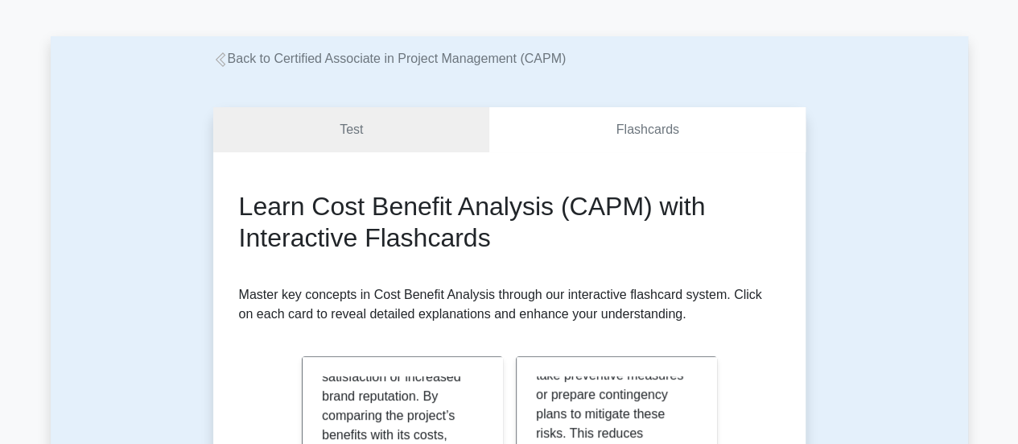
scroll to position [0, 0]
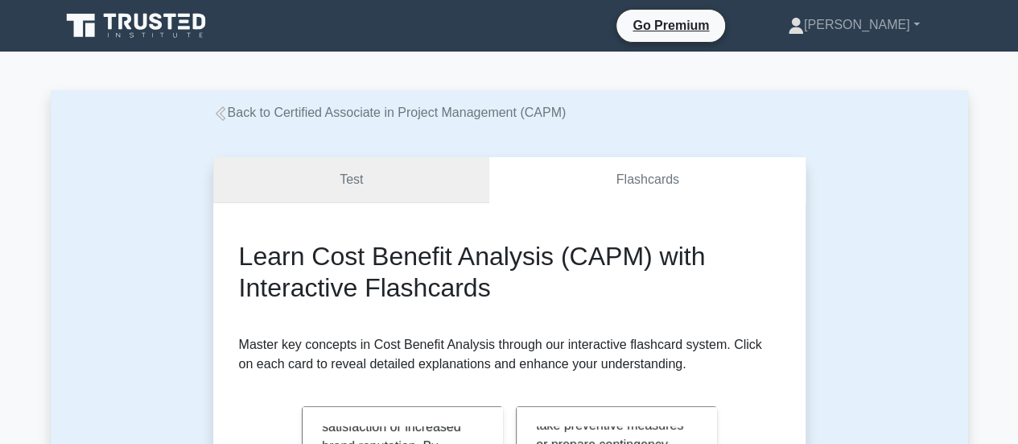
click at [360, 184] on link "Test" at bounding box center [351, 180] width 277 height 46
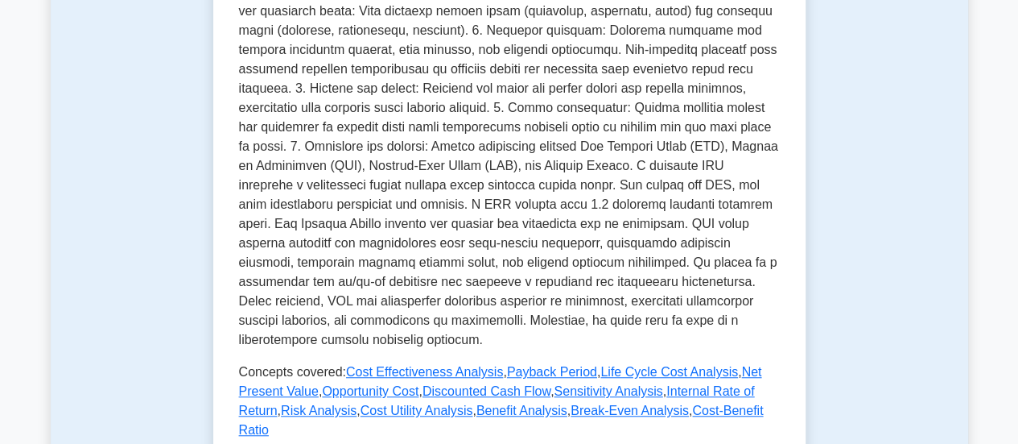
scroll to position [478, 0]
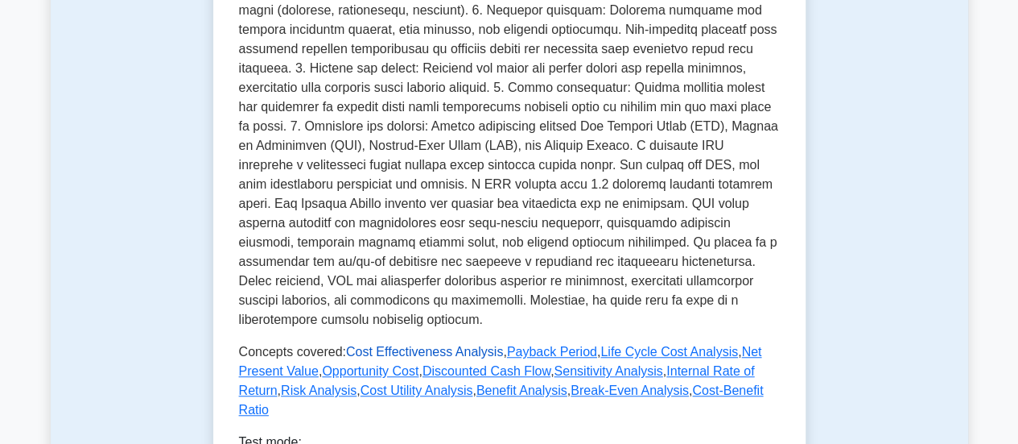
click at [419, 345] on link "Cost Effectiveness Analysis" at bounding box center [424, 352] width 157 height 14
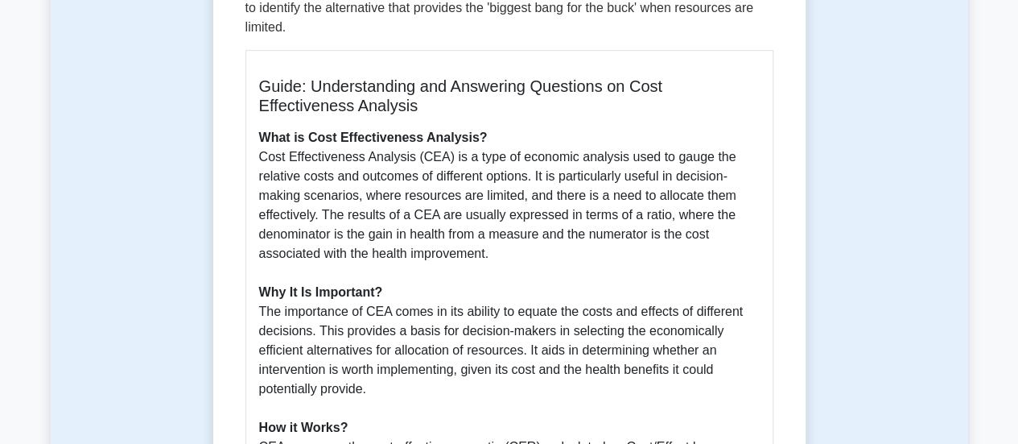
scroll to position [403, 0]
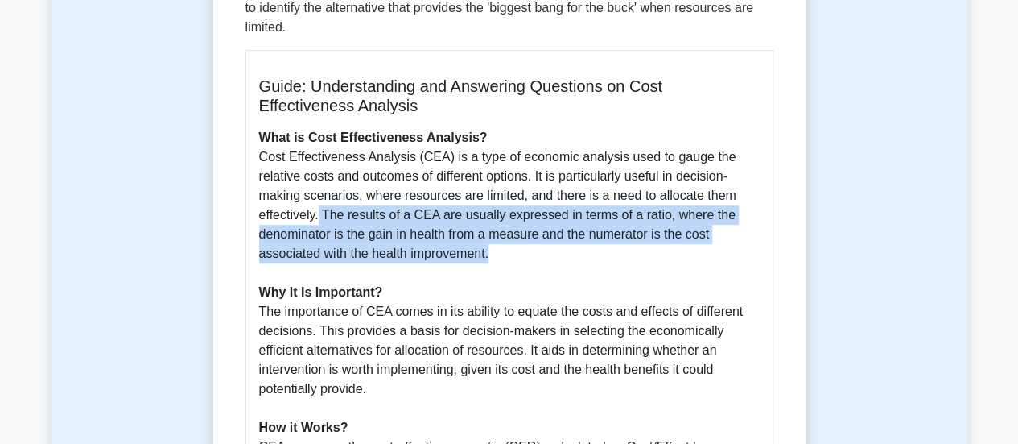
drag, startPoint x: 320, startPoint y: 215, endPoint x: 736, endPoint y: 247, distance: 417.5
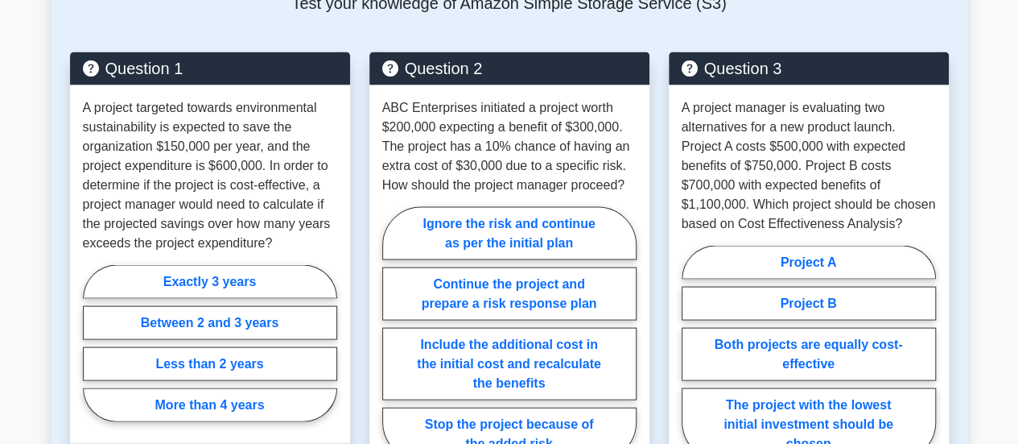
scroll to position [1518, 0]
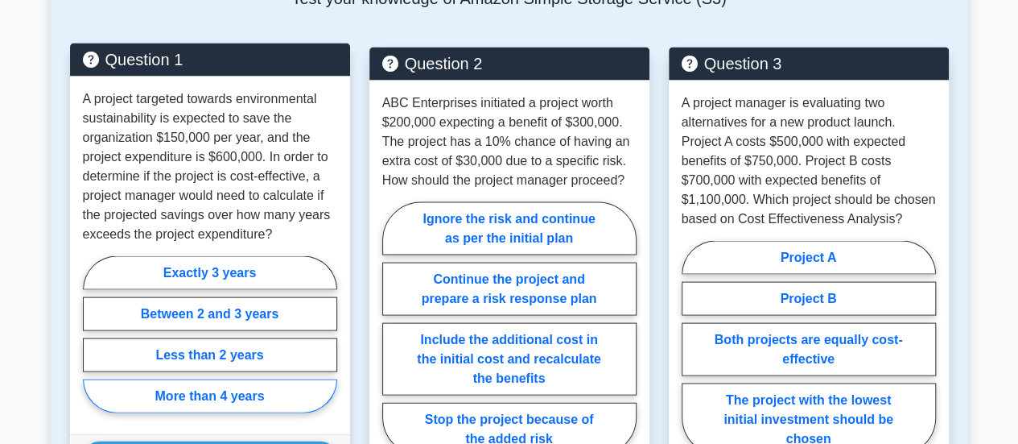
click at [247, 398] on label "More than 4 years" at bounding box center [210, 395] width 254 height 34
click at [93, 344] on input "More than 4 years" at bounding box center [88, 338] width 10 height 10
radio input "true"
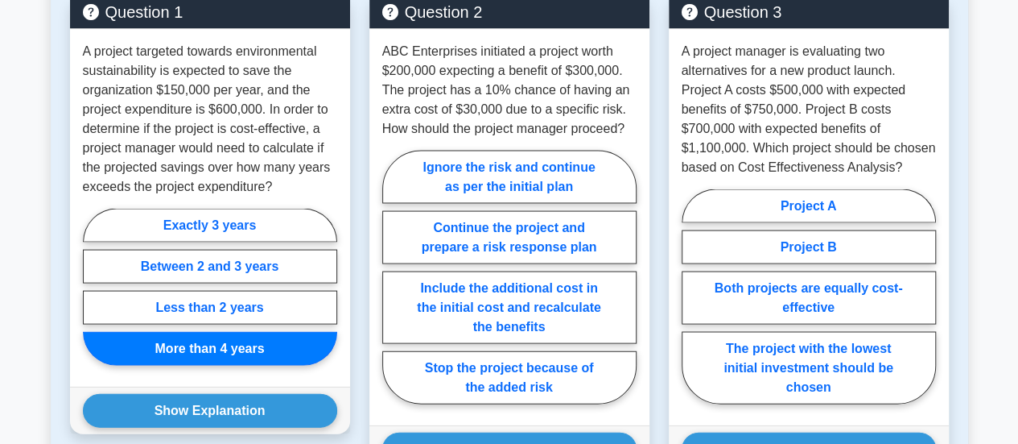
scroll to position [1551, 0]
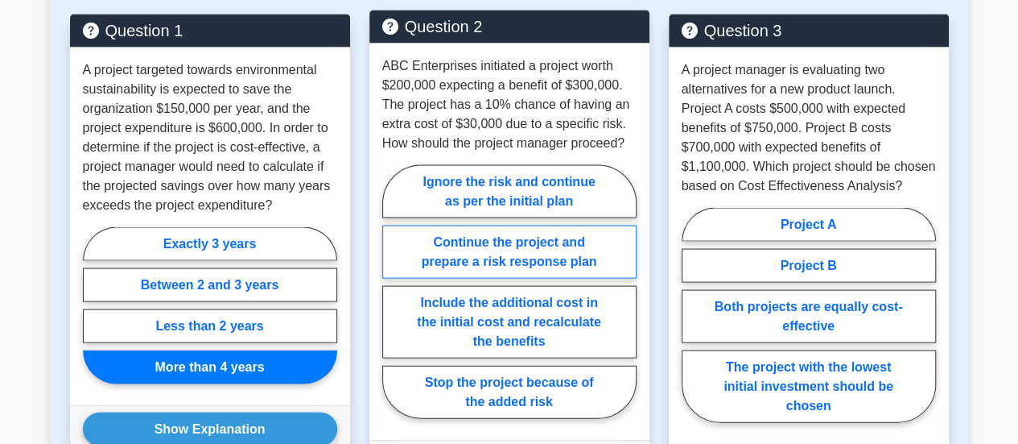
click at [573, 250] on label "Continue the project and prepare a risk response plan" at bounding box center [509, 251] width 254 height 53
click at [393, 291] on input "Continue the project and prepare a risk response plan" at bounding box center [387, 296] width 10 height 10
radio input "true"
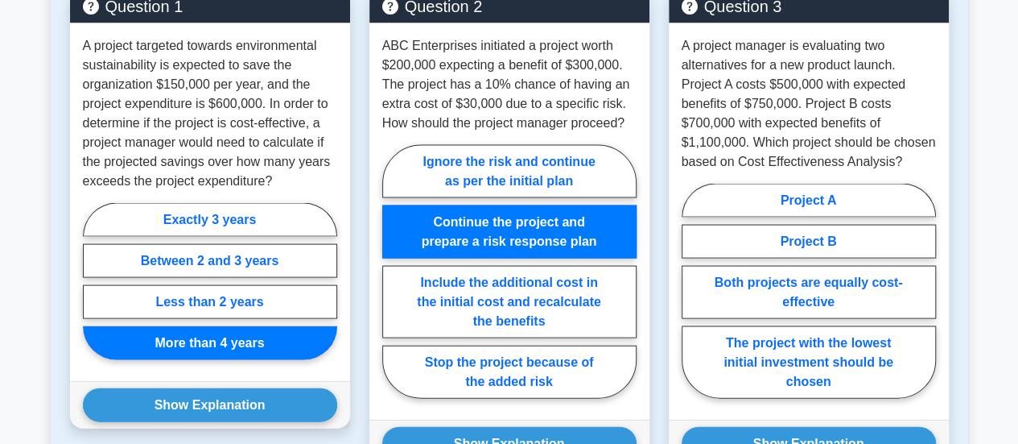
scroll to position [1579, 0]
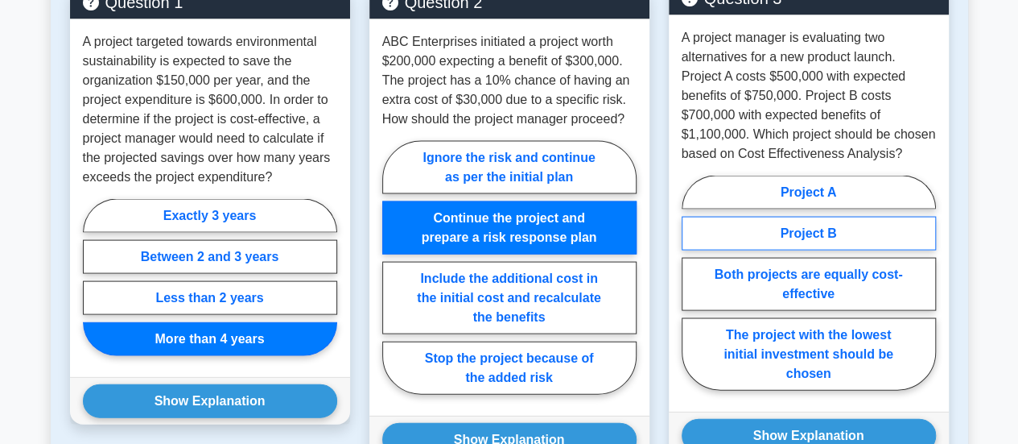
click at [857, 231] on label "Project B" at bounding box center [809, 234] width 254 height 34
click at [692, 283] on input "Project B" at bounding box center [687, 288] width 10 height 10
radio input "true"
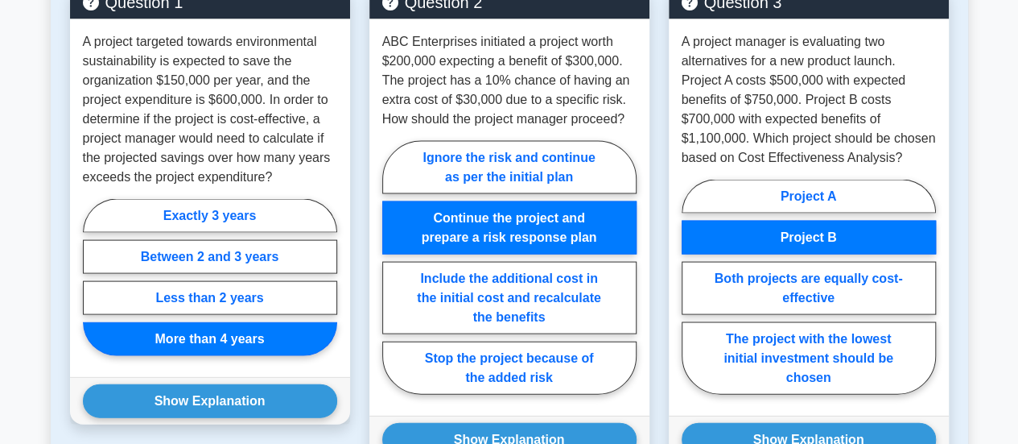
scroll to position [1769, 0]
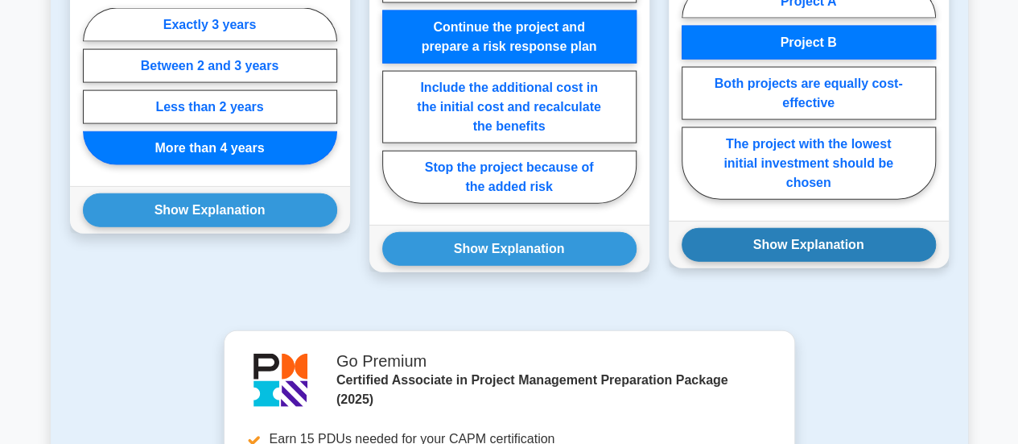
click at [804, 245] on button "Show Explanation" at bounding box center [809, 245] width 254 height 34
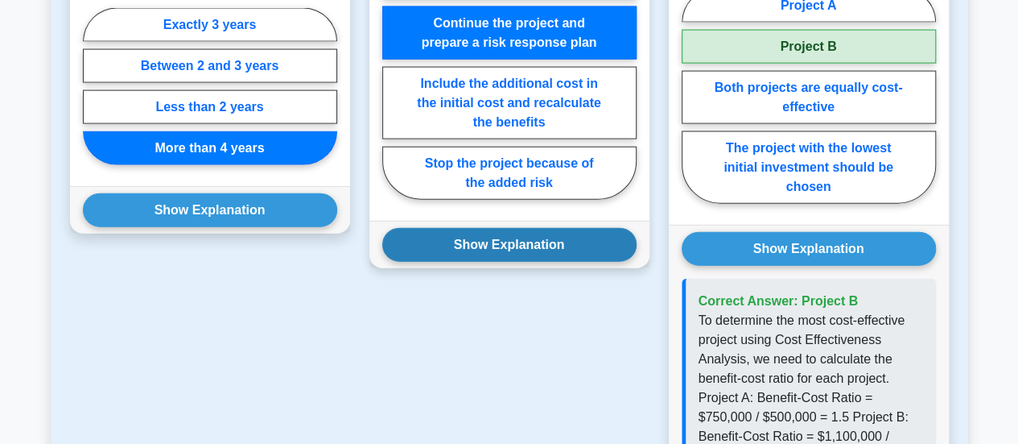
drag, startPoint x: 560, startPoint y: 247, endPoint x: 539, endPoint y: 248, distance: 20.1
click at [560, 246] on button "Show Explanation" at bounding box center [509, 245] width 254 height 34
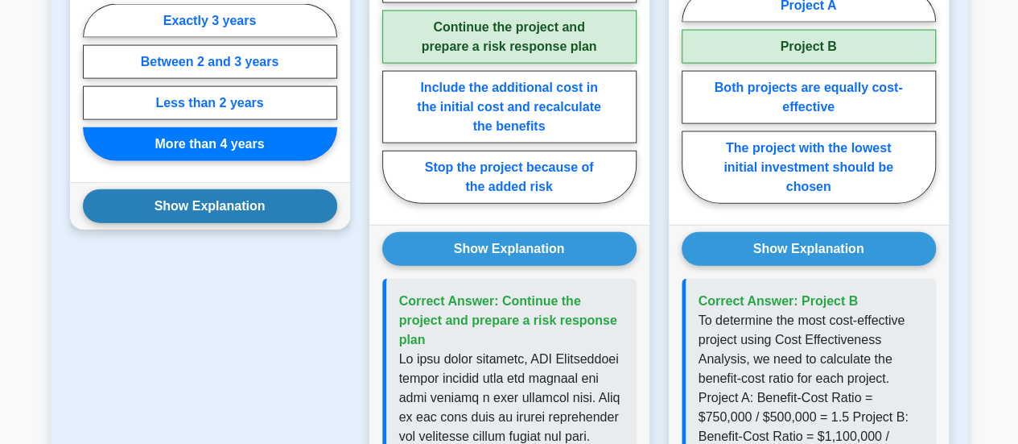
click at [254, 202] on button "Show Explanation" at bounding box center [210, 206] width 254 height 34
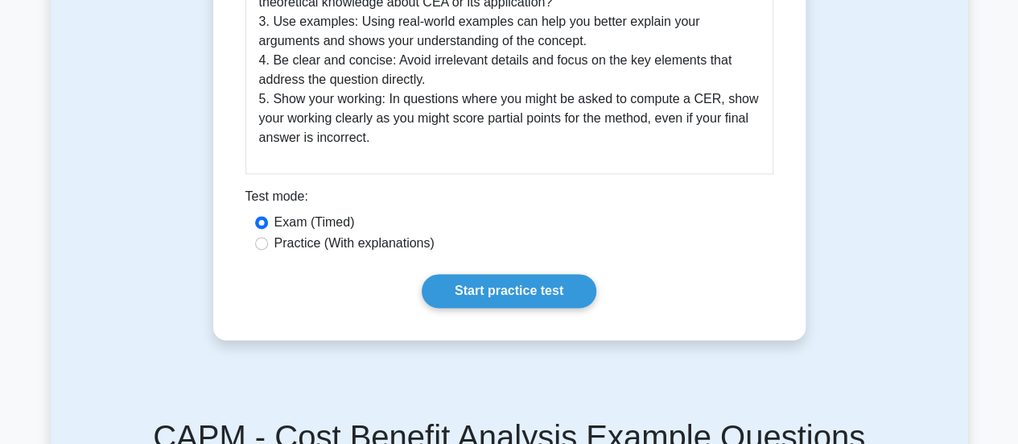
scroll to position [1017, 0]
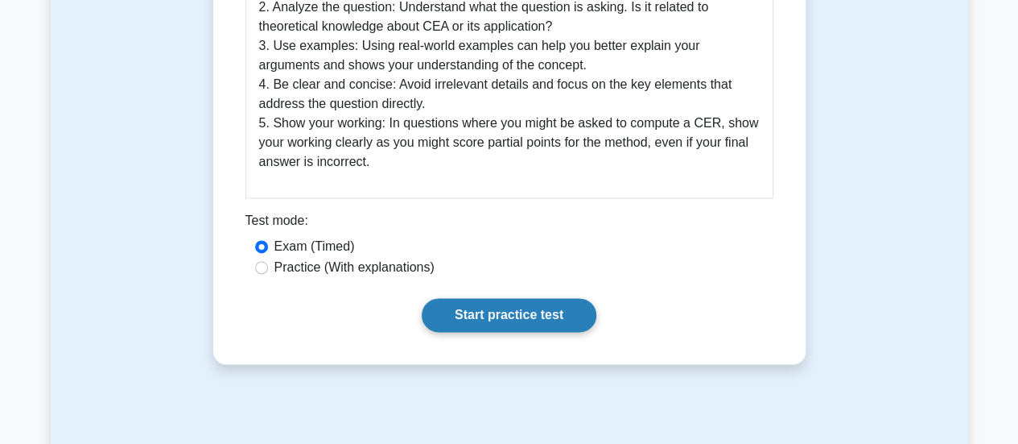
click at [491, 312] on link "Start practice test" at bounding box center [509, 315] width 175 height 34
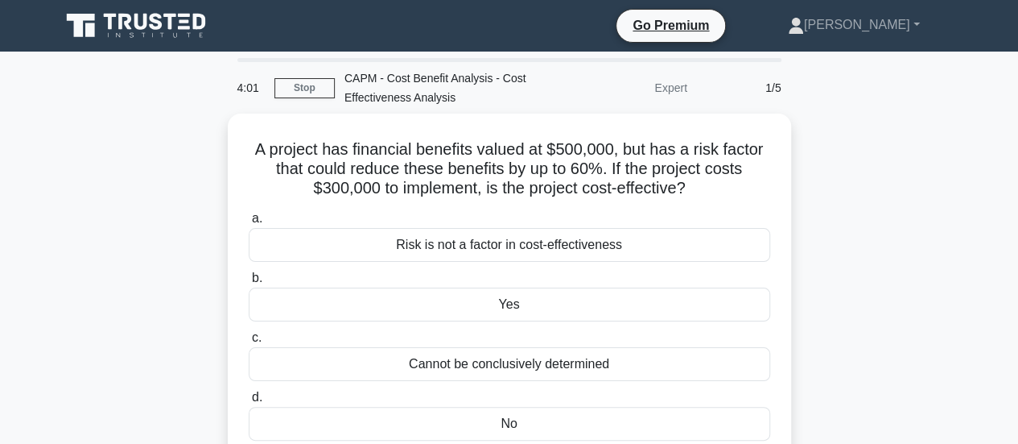
click at [898, 247] on div "A project has financial benefits valued at $500,000, but has a risk factor that…" at bounding box center [510, 298] width 918 height 369
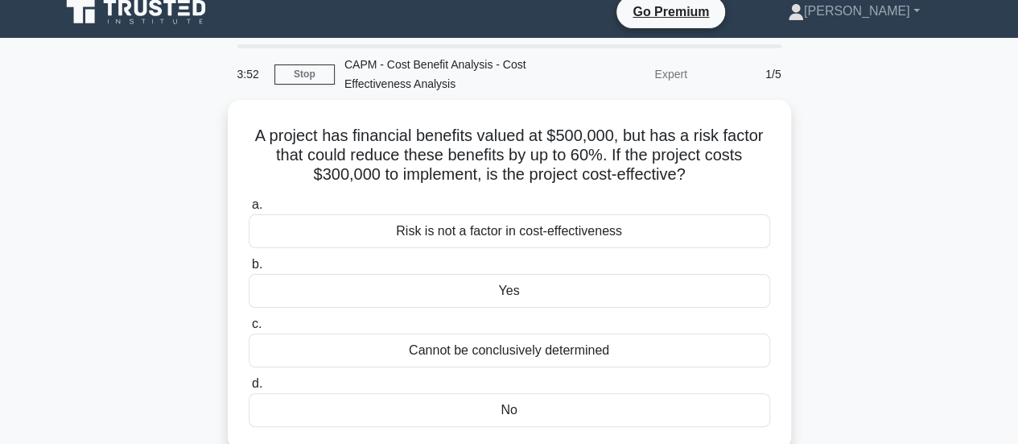
scroll to position [16, 0]
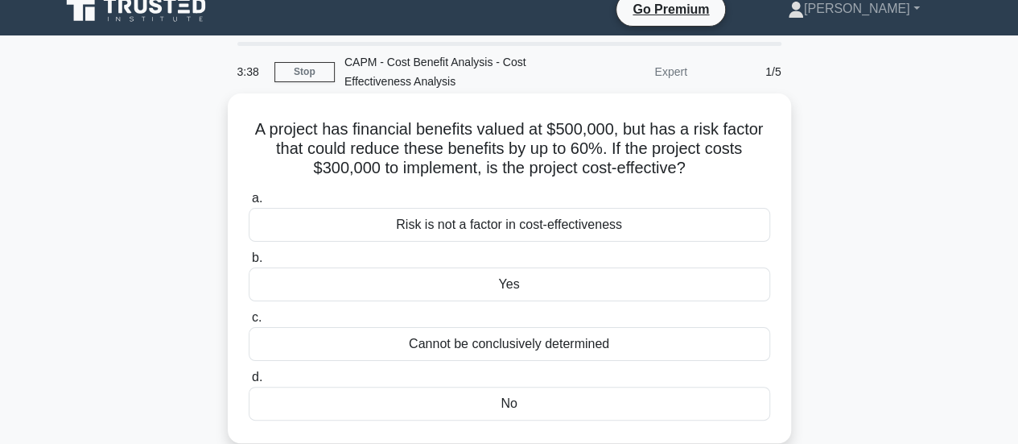
click at [532, 410] on div "No" at bounding box center [510, 403] width 522 height 34
click at [249, 382] on input "d. No" at bounding box center [249, 377] width 0 height 10
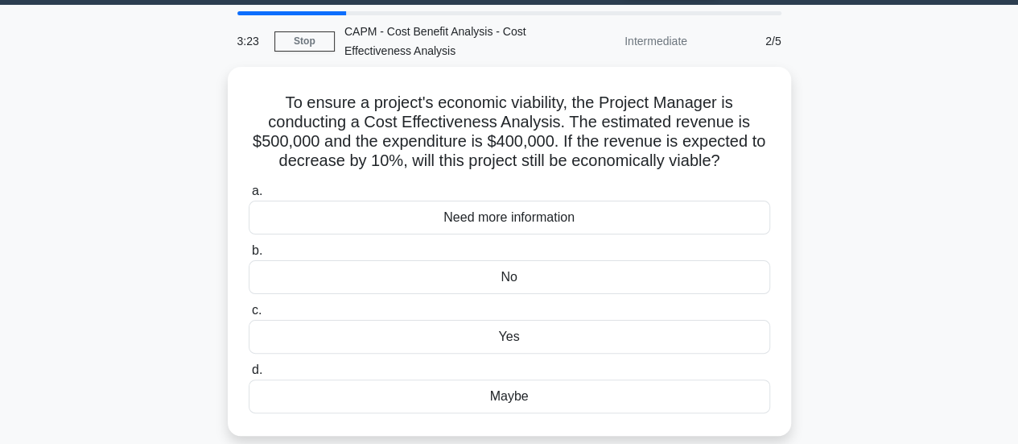
scroll to position [48, 0]
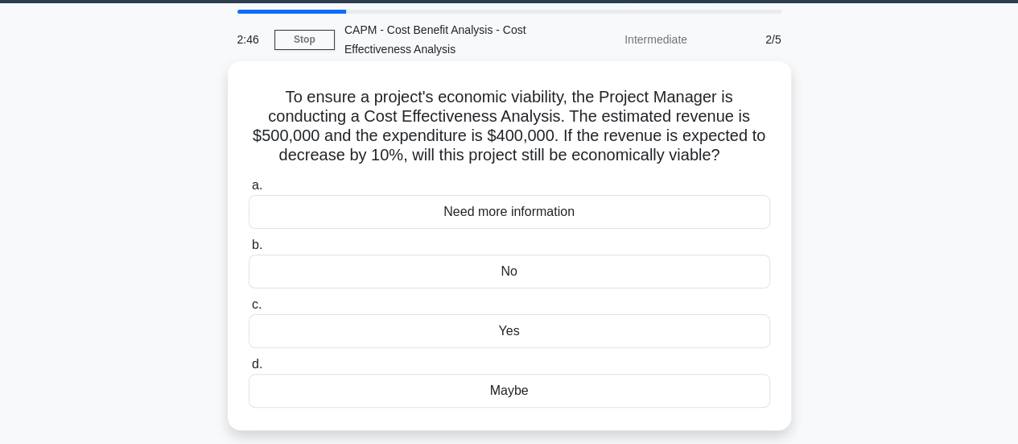
click at [515, 332] on div "Yes" at bounding box center [510, 331] width 522 height 34
click at [249, 310] on input "c. Yes" at bounding box center [249, 304] width 0 height 10
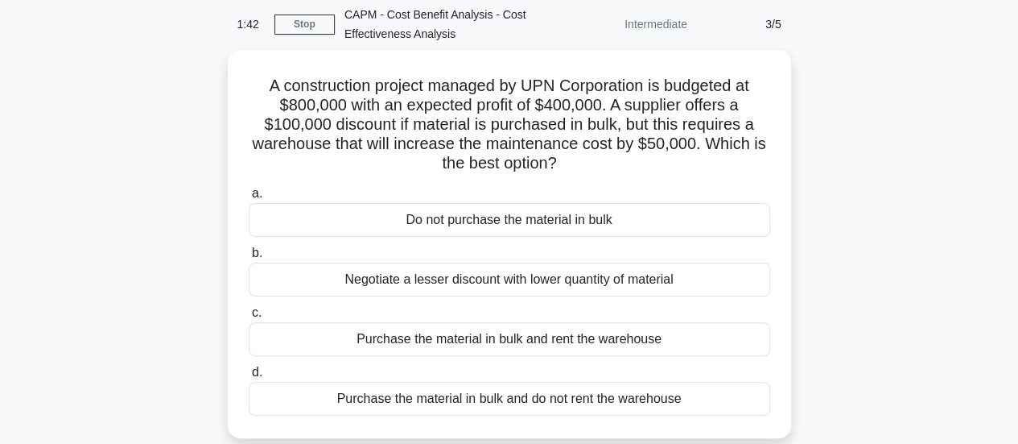
scroll to position [68, 0]
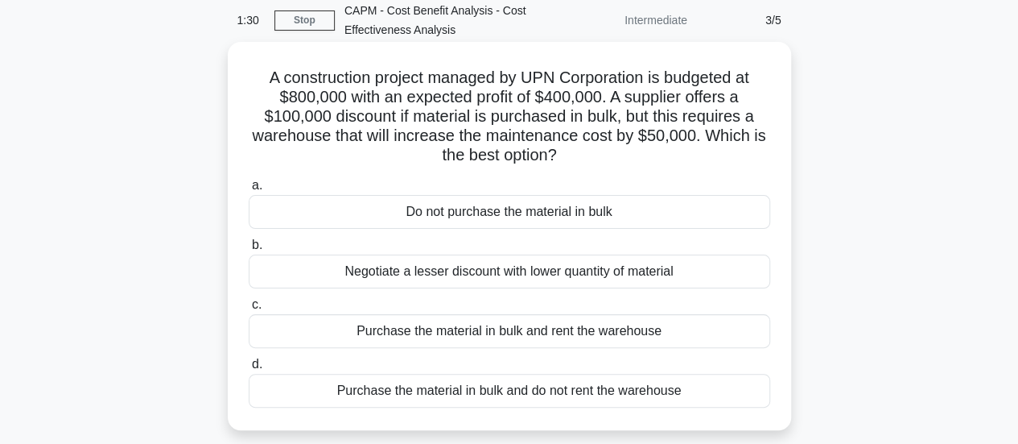
click at [550, 337] on div "Purchase the material in bulk and rent the warehouse" at bounding box center [510, 331] width 522 height 34
click at [249, 310] on input "c. Purchase the material in bulk and rent the warehouse" at bounding box center [249, 304] width 0 height 10
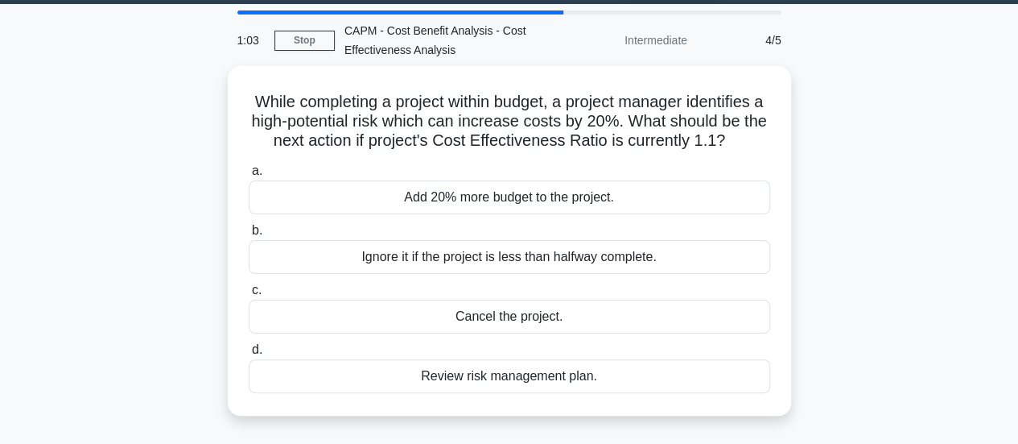
scroll to position [48, 0]
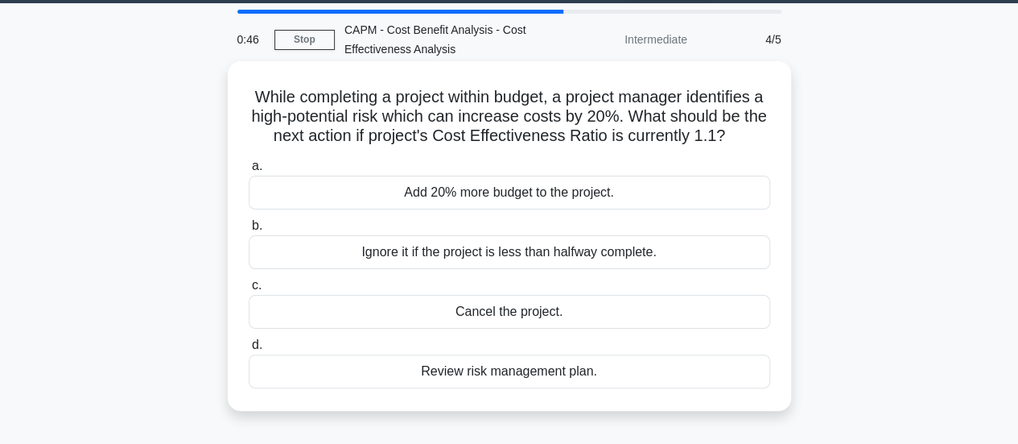
click at [525, 374] on div "Review risk management plan." at bounding box center [510, 371] width 522 height 34
click at [249, 350] on input "d. Review risk management plan." at bounding box center [249, 345] width 0 height 10
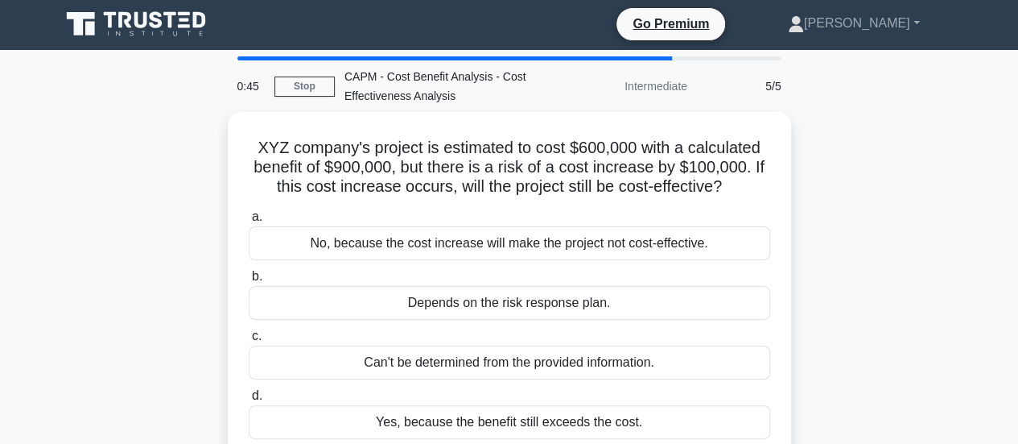
scroll to position [0, 0]
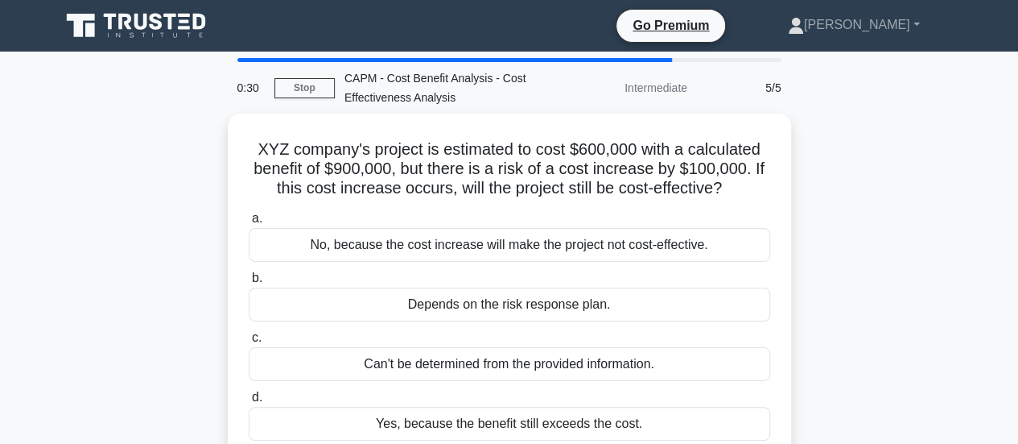
click at [886, 300] on div "XYZ company's project is estimated to cost $600,000 with a calculated benefit o…" at bounding box center [510, 298] width 918 height 369
click at [926, 333] on div "XYZ company's project is estimated to cost $600,000 with a calculated benefit o…" at bounding box center [510, 298] width 918 height 369
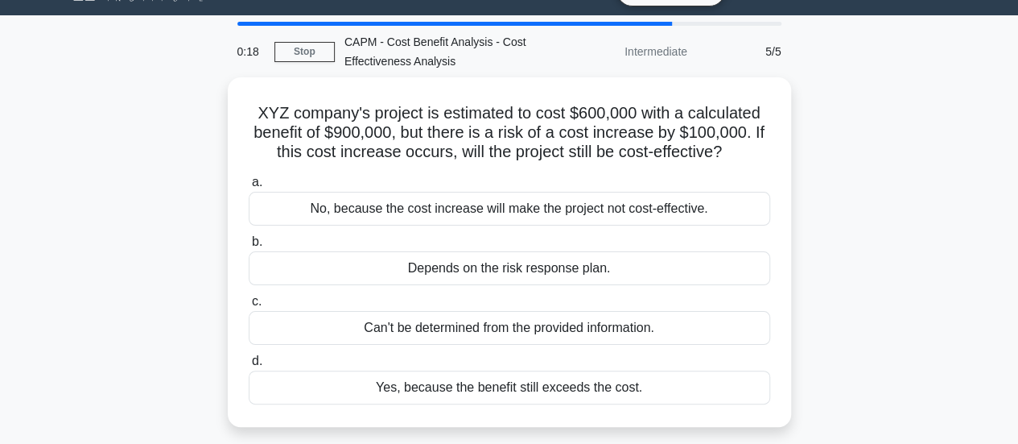
scroll to position [52, 0]
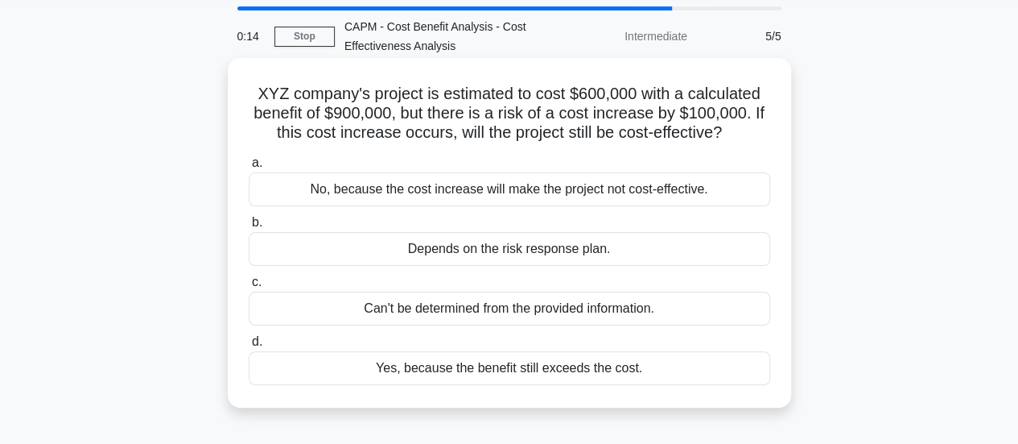
click at [613, 365] on div "Yes, because the benefit still exceeds the cost." at bounding box center [510, 368] width 522 height 34
click at [249, 347] on input "d. Yes, because the benefit still exceeds the cost." at bounding box center [249, 342] width 0 height 10
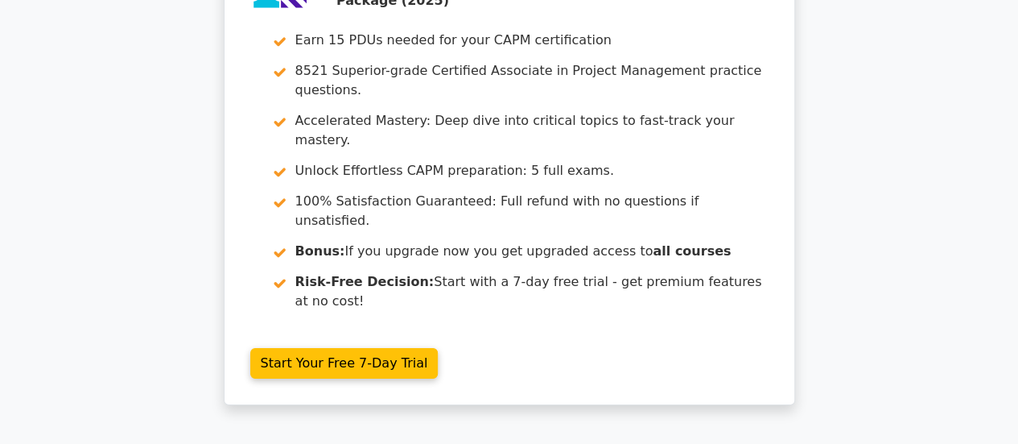
scroll to position [2521, 0]
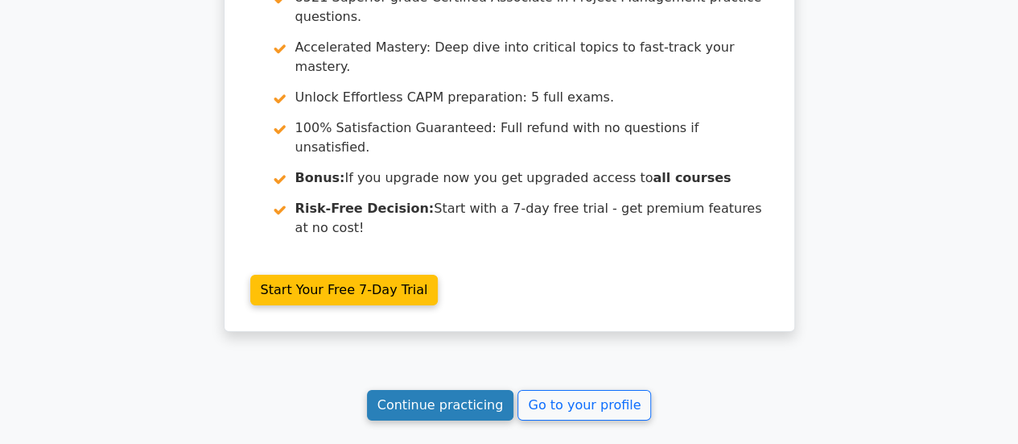
click at [477, 390] on link "Continue practicing" at bounding box center [440, 405] width 147 height 31
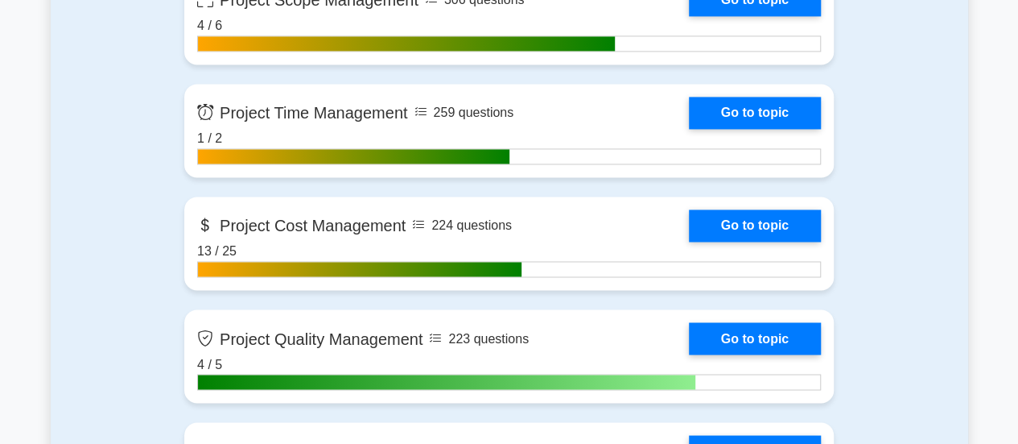
scroll to position [1241, 0]
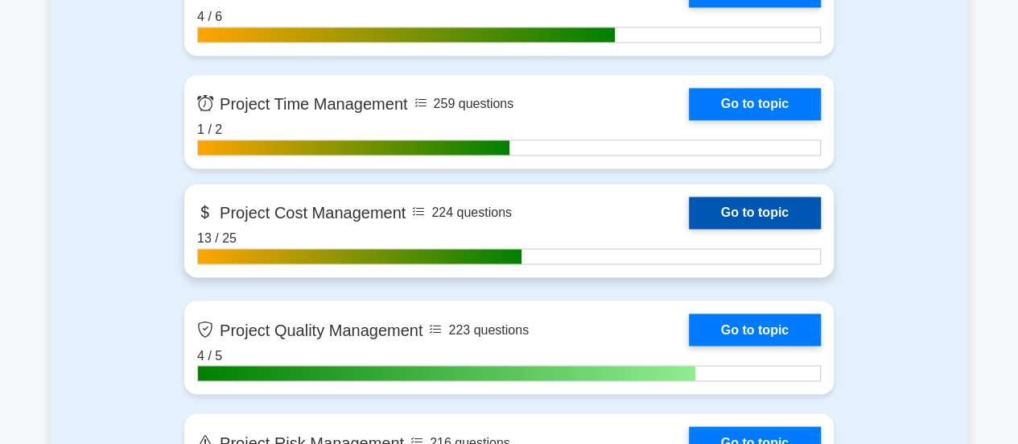
click at [772, 212] on link "Go to topic" at bounding box center [755, 212] width 132 height 32
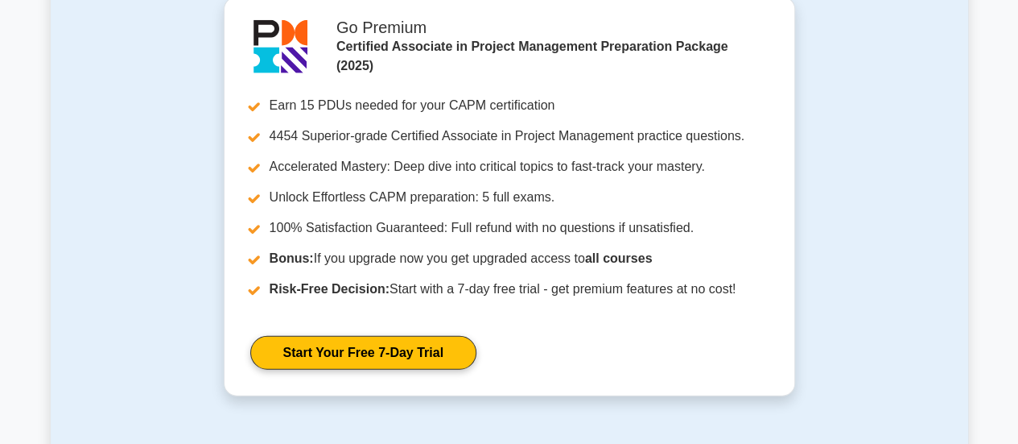
scroll to position [1881, 0]
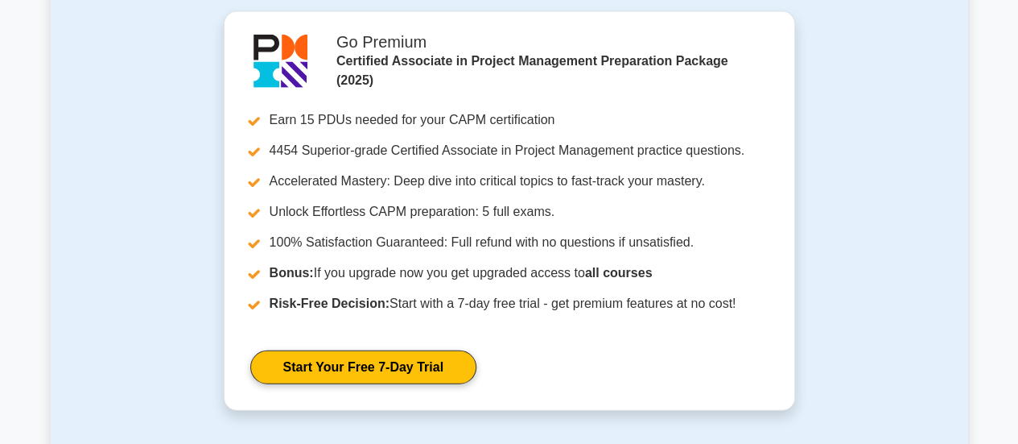
click at [68, 280] on div "Go Premium Certified Associate in Project Management Preparation Package (2025)…" at bounding box center [510, 220] width 918 height 419
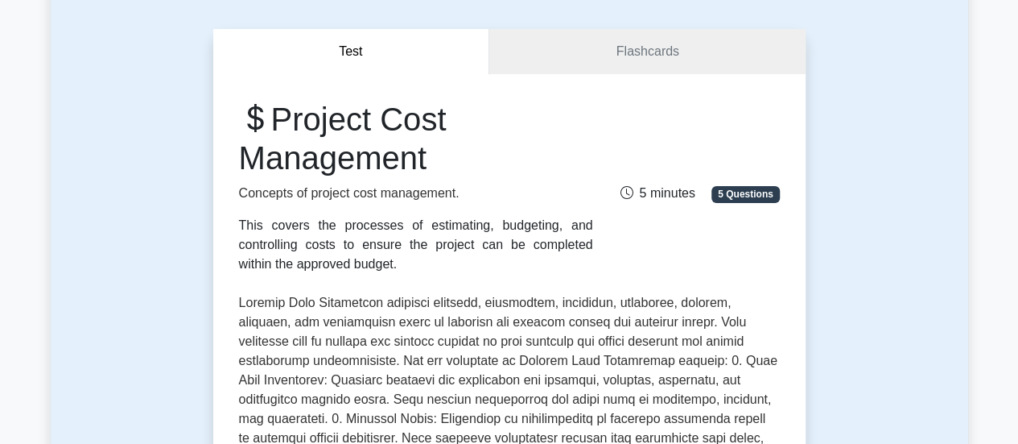
scroll to position [0, 0]
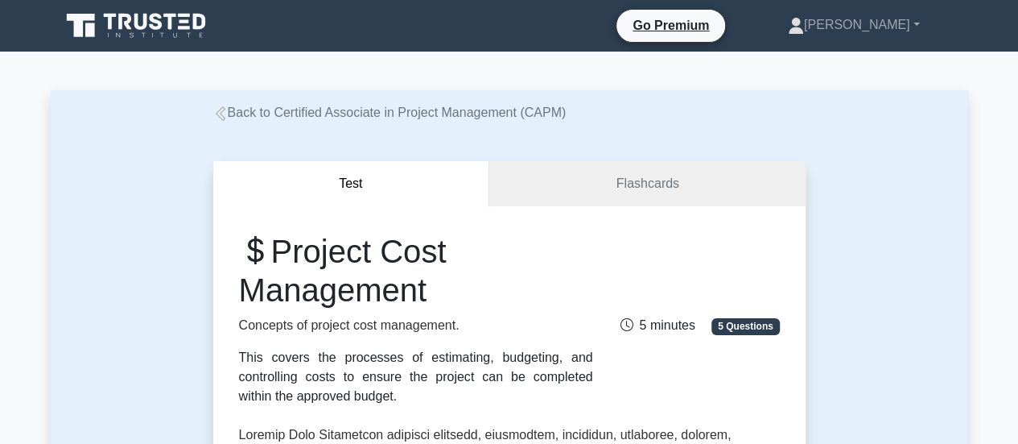
click at [221, 118] on icon at bounding box center [220, 113] width 14 height 14
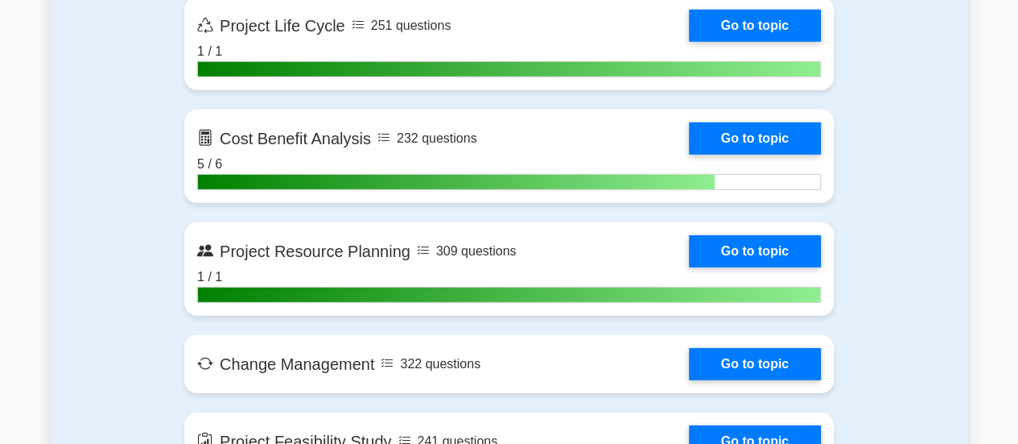
scroll to position [2263, 0]
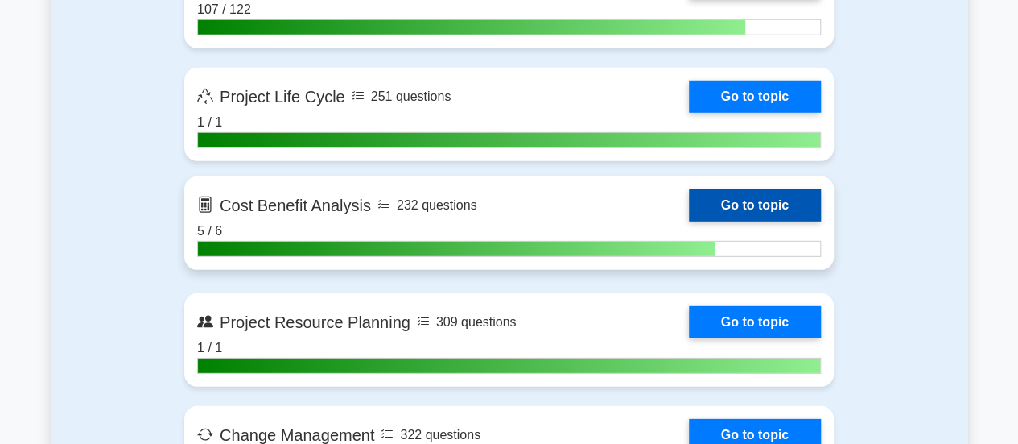
click at [749, 205] on link "Go to topic" at bounding box center [755, 205] width 132 height 32
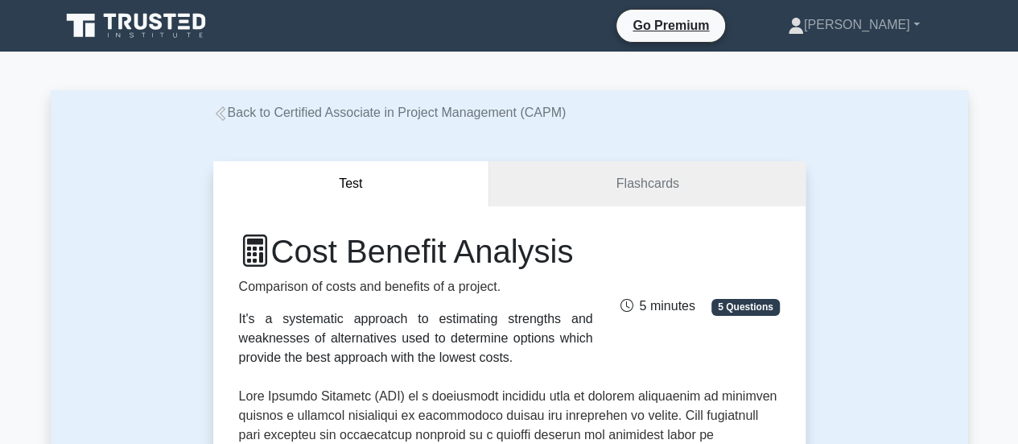
click at [224, 116] on icon at bounding box center [220, 113] width 14 height 14
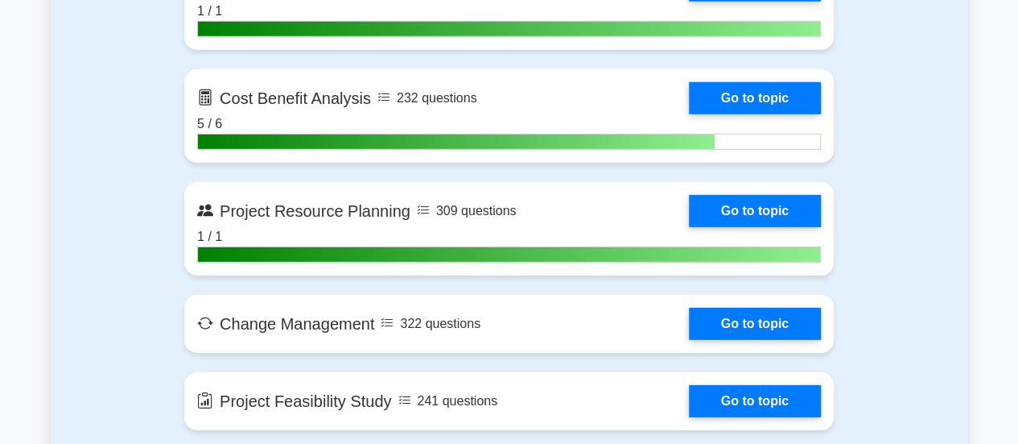
scroll to position [2330, 0]
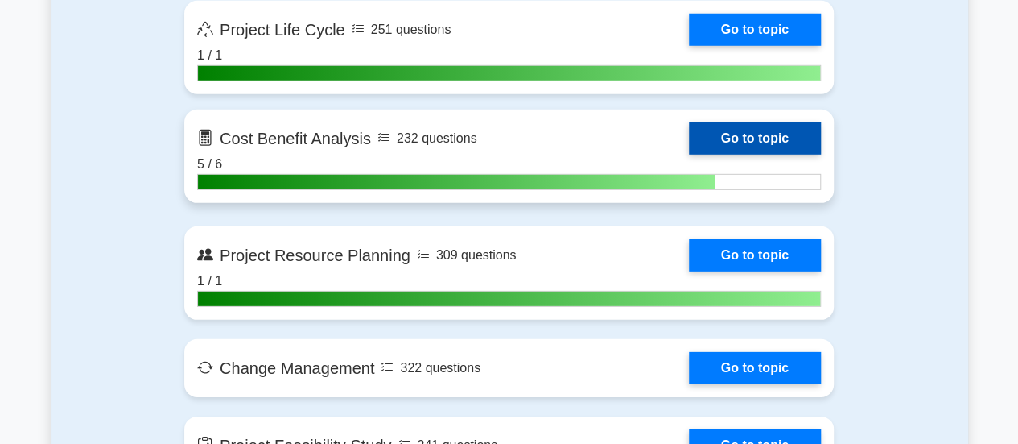
click at [786, 138] on link "Go to topic" at bounding box center [755, 138] width 132 height 32
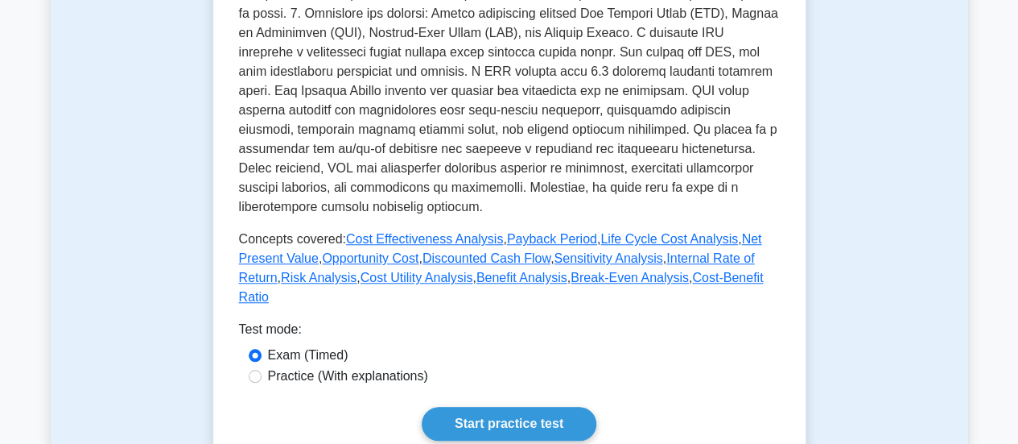
scroll to position [598, 0]
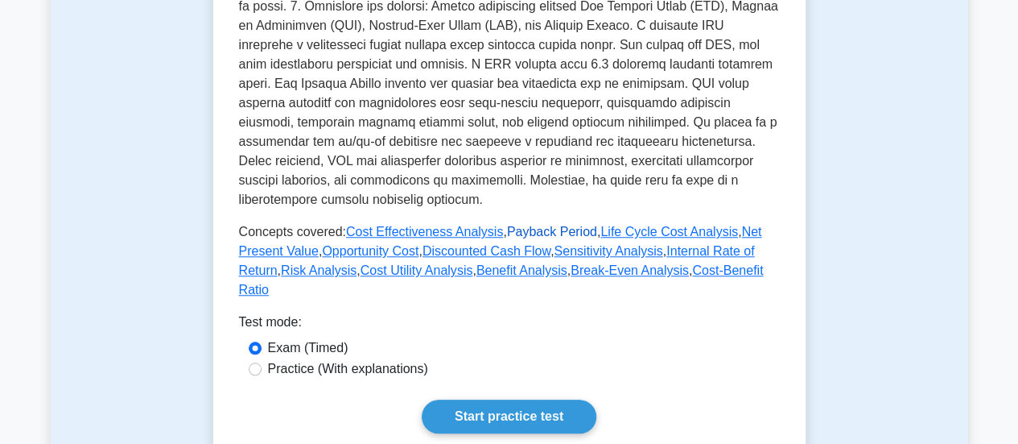
click at [547, 225] on link "Payback Period" at bounding box center [552, 232] width 90 height 14
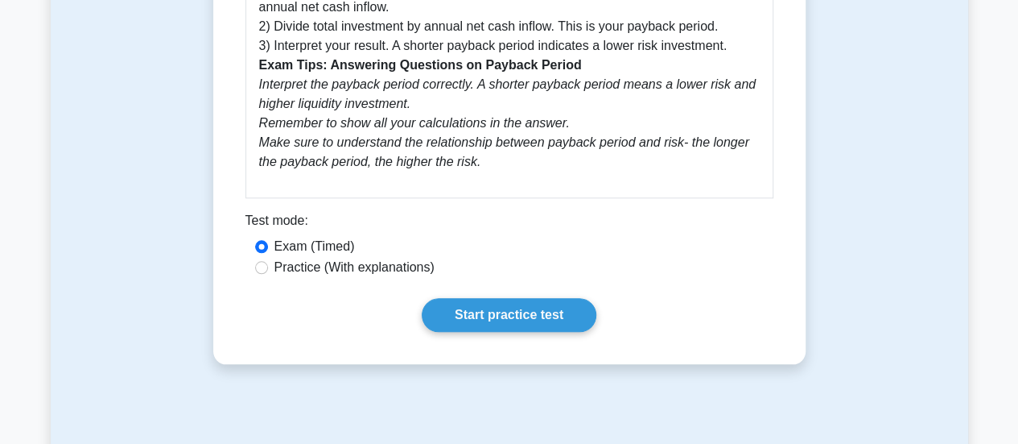
scroll to position [725, 0]
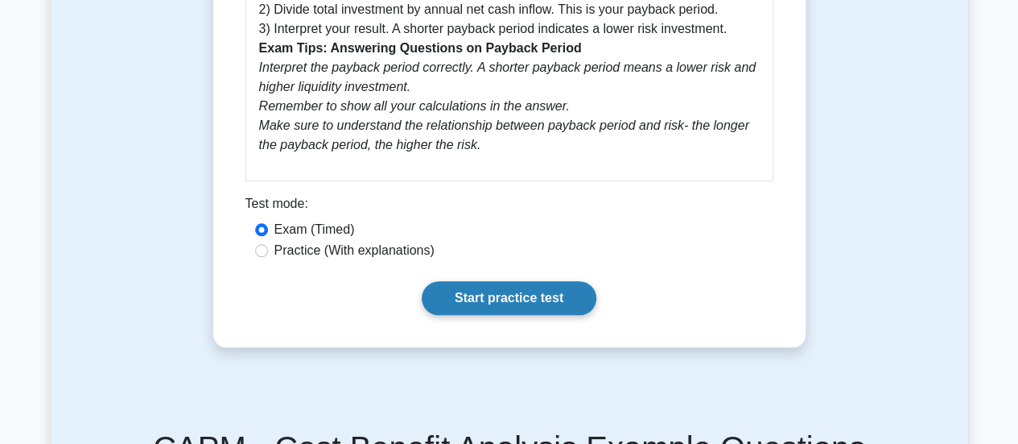
click at [515, 299] on link "Start practice test" at bounding box center [509, 298] width 175 height 34
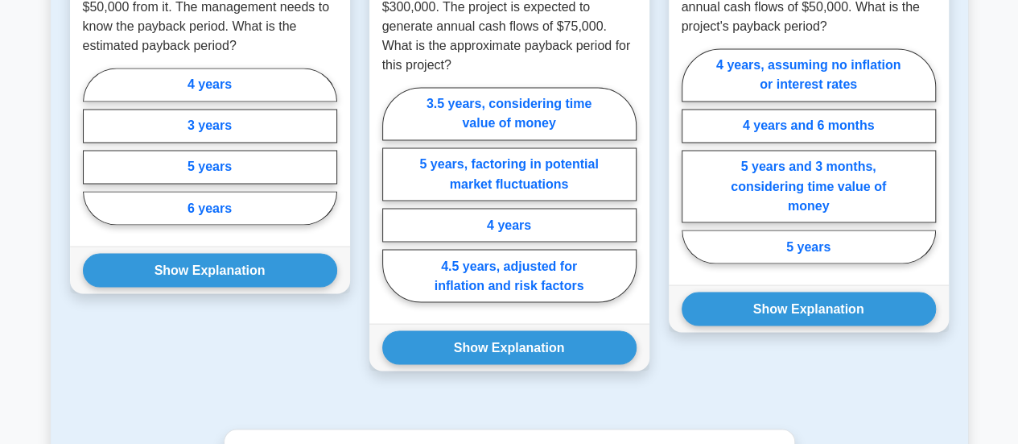
scroll to position [1229, 0]
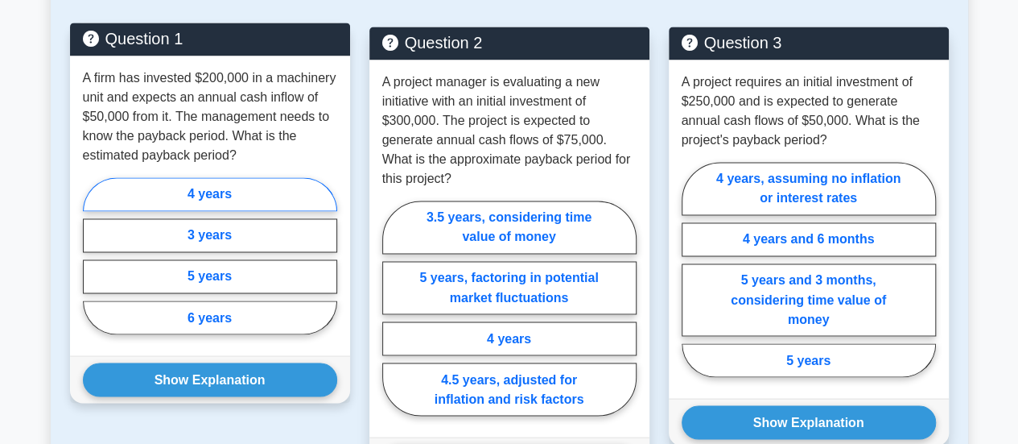
click at [221, 190] on label "4 years" at bounding box center [210, 194] width 254 height 34
click at [93, 255] on input "4 years" at bounding box center [88, 260] width 10 height 10
radio input "true"
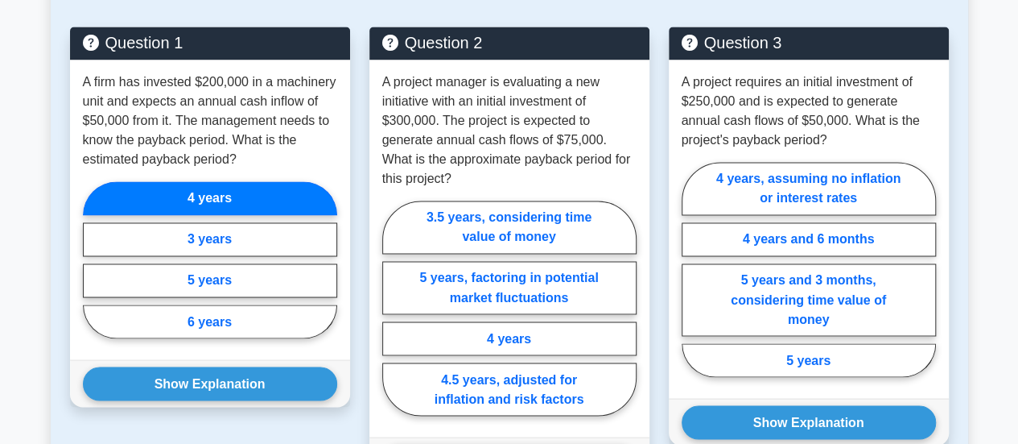
click at [360, 197] on div "Question 2 A project manager is evaluating a new initiative with an initial inv…" at bounding box center [509, 265] width 299 height 477
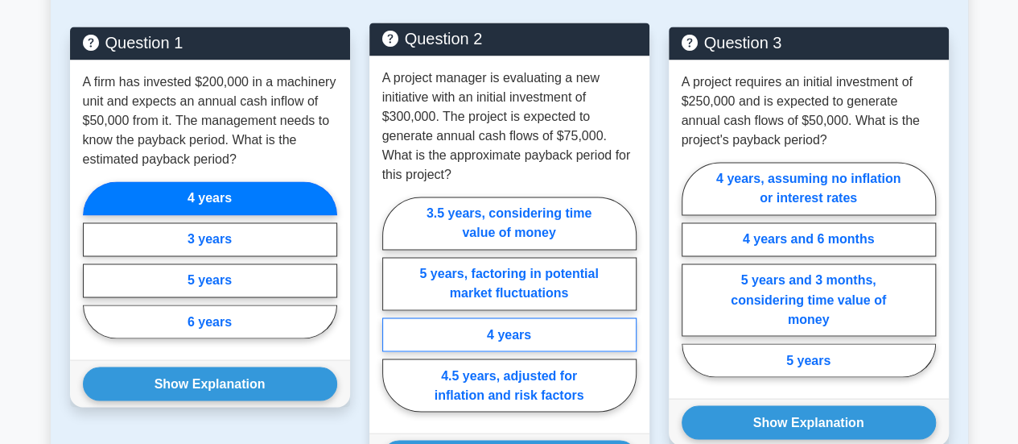
click at [539, 335] on label "4 years" at bounding box center [509, 334] width 254 height 34
click at [393, 314] on input "4 years" at bounding box center [387, 309] width 10 height 10
radio input "true"
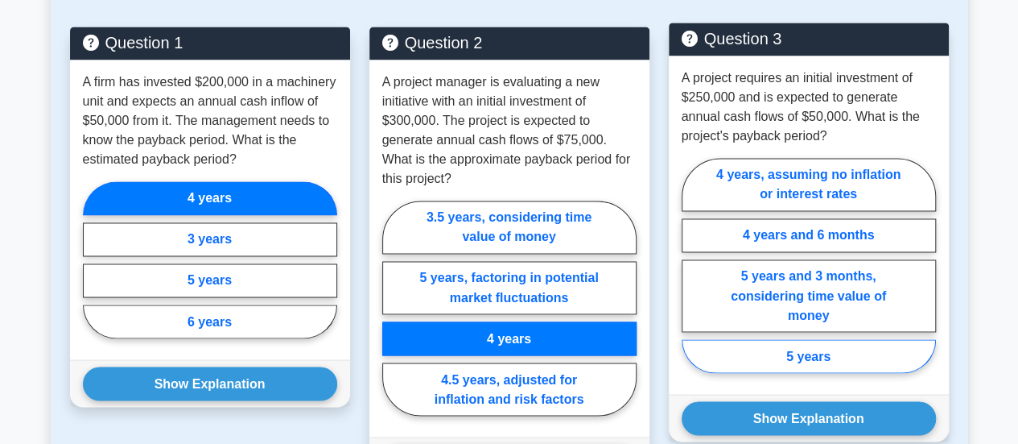
click at [789, 351] on label "5 years" at bounding box center [809, 356] width 254 height 34
click at [692, 275] on input "5 years" at bounding box center [687, 270] width 10 height 10
radio input "true"
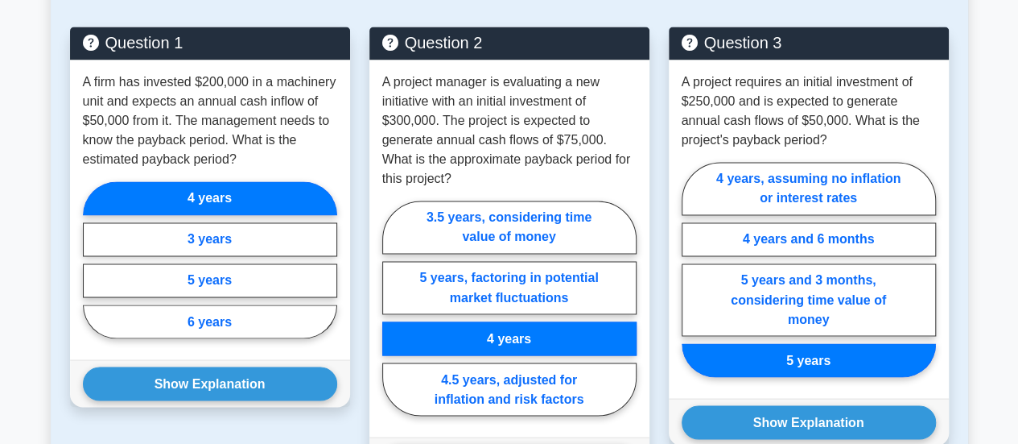
scroll to position [1318, 0]
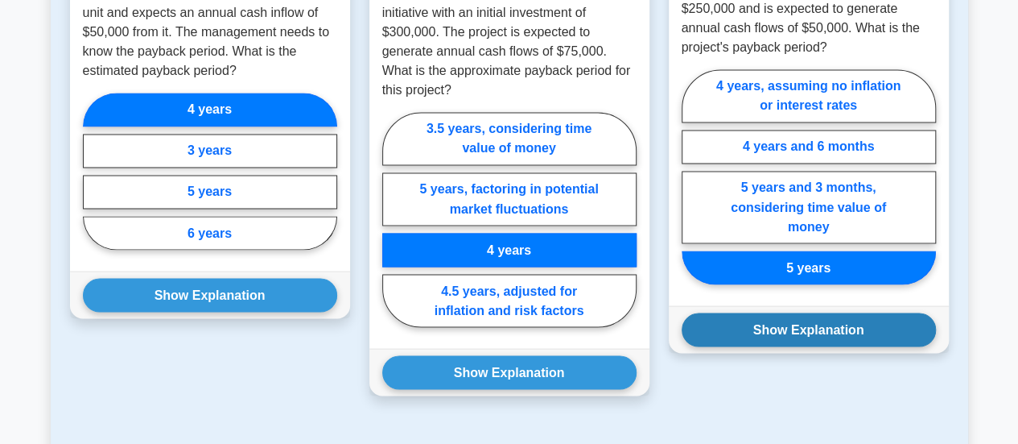
drag, startPoint x: 837, startPoint y: 328, endPoint x: 541, endPoint y: 357, distance: 297.7
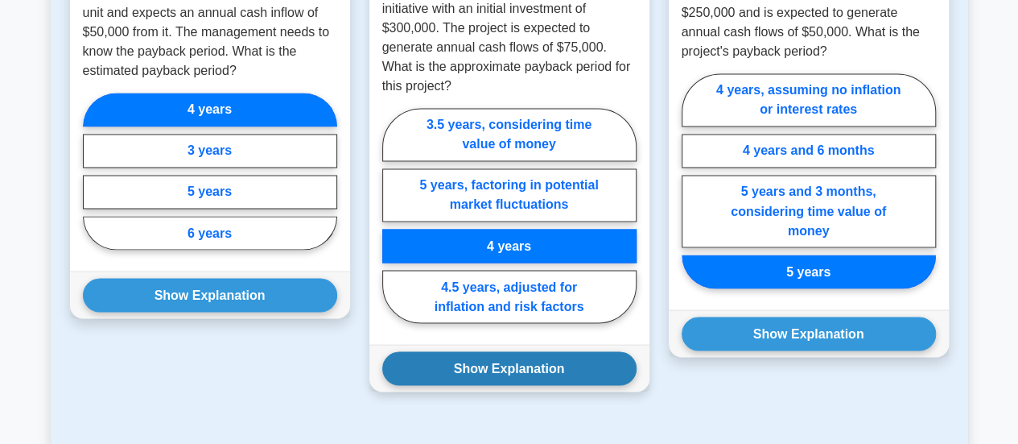
click at [837, 328] on button "Show Explanation" at bounding box center [809, 333] width 254 height 34
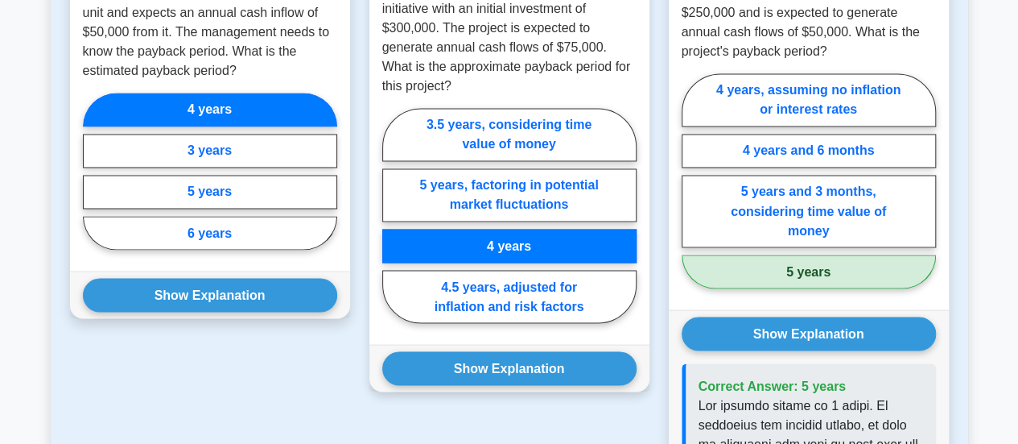
drag, startPoint x: 528, startPoint y: 359, endPoint x: 370, endPoint y: 358, distance: 158.6
click at [527, 359] on button "Show Explanation" at bounding box center [509, 368] width 254 height 34
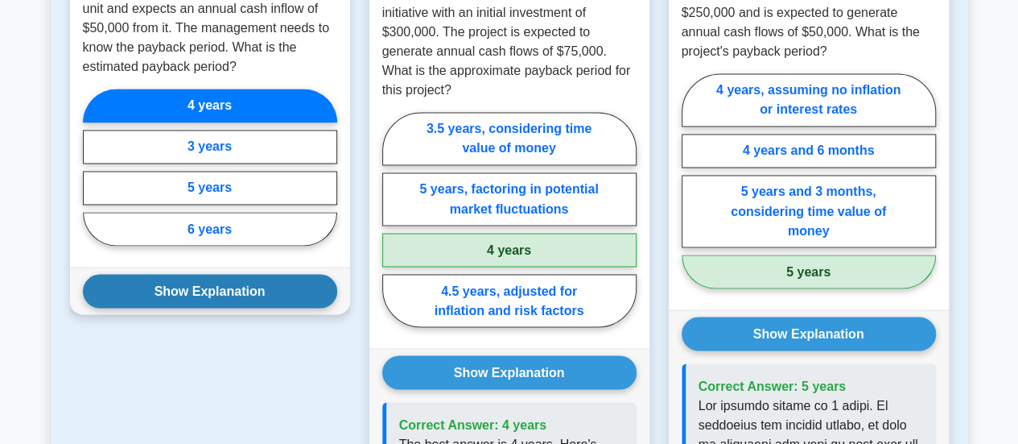
click at [208, 285] on button "Show Explanation" at bounding box center [210, 291] width 254 height 34
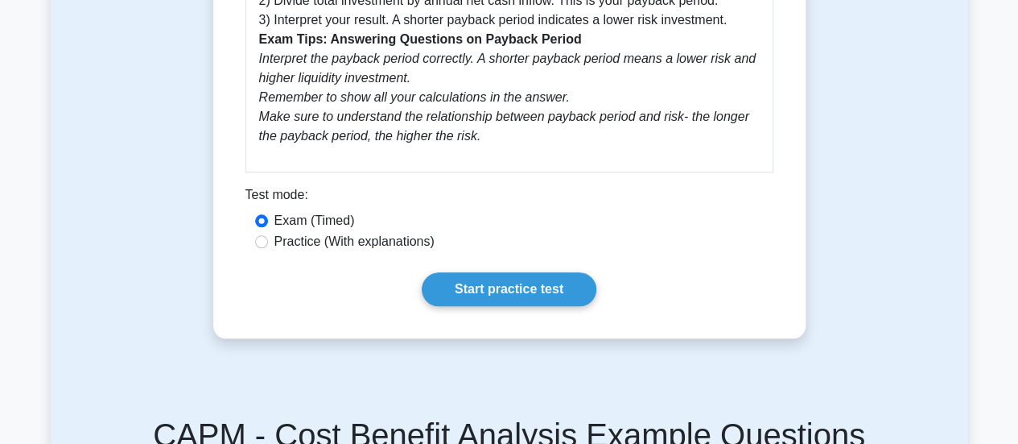
scroll to position [815, 0]
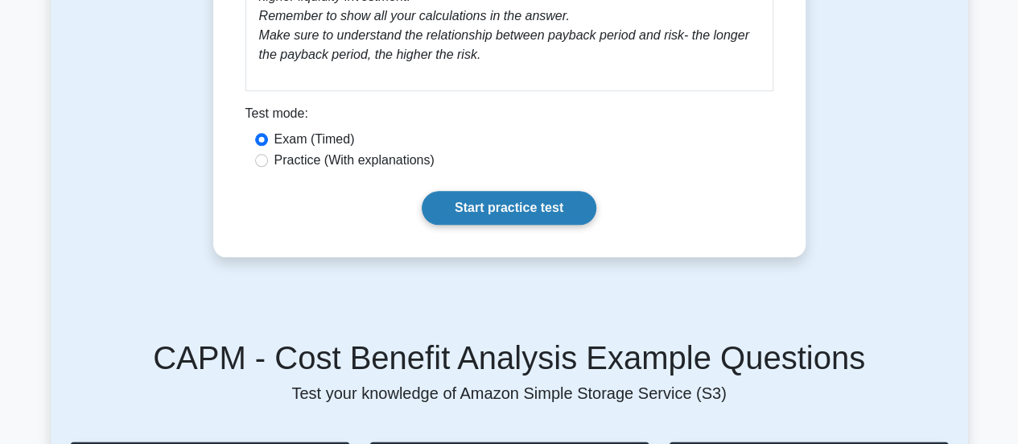
click at [498, 199] on link "Start practice test" at bounding box center [509, 208] width 175 height 34
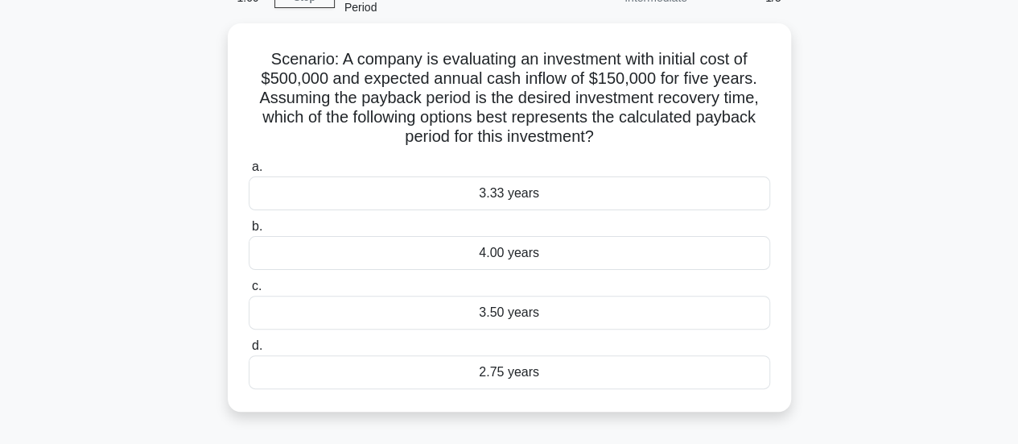
scroll to position [92, 0]
click at [904, 269] on div "Scenario: A company is evaluating an investment with initial cost of $500,000 a…" at bounding box center [510, 225] width 918 height 407
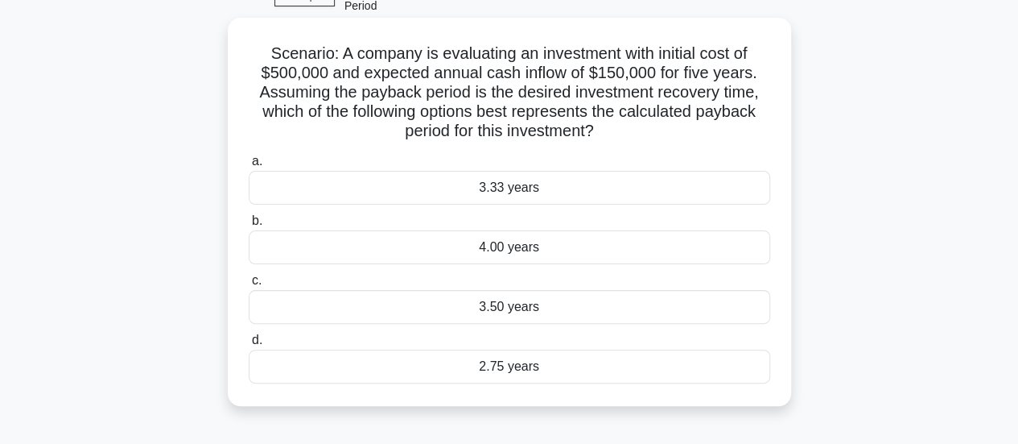
click at [526, 184] on div "3.33 years" at bounding box center [510, 188] width 522 height 34
click at [249, 167] on input "a. 3.33 years" at bounding box center [249, 161] width 0 height 10
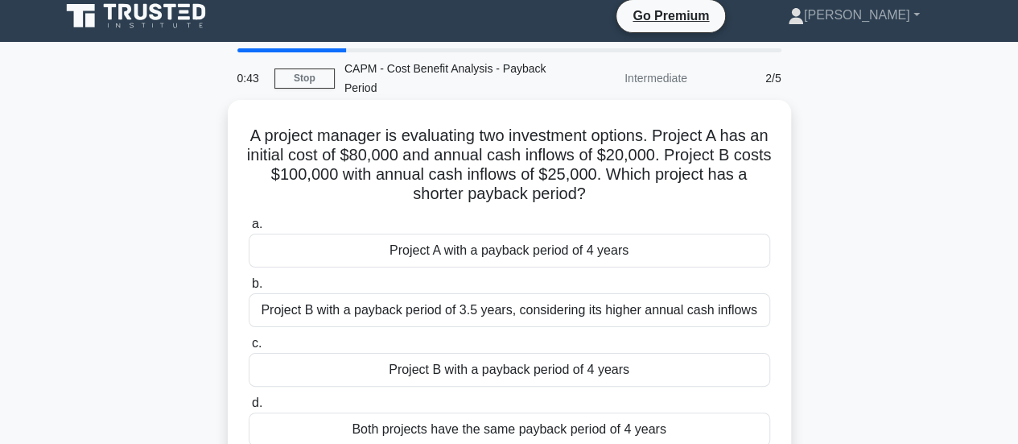
scroll to position [0, 0]
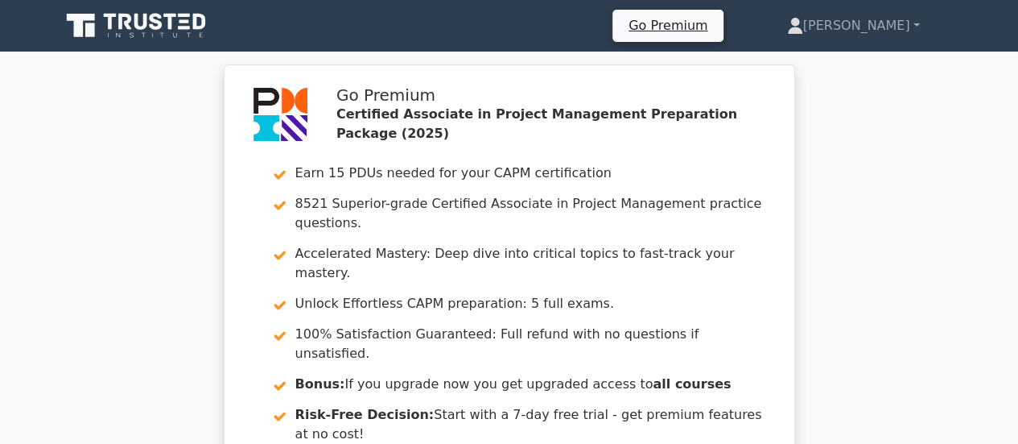
click at [875, 266] on div "Go Premium Certified Associate in Project Management Preparation Package (2025)…" at bounding box center [509, 310] width 1018 height 493
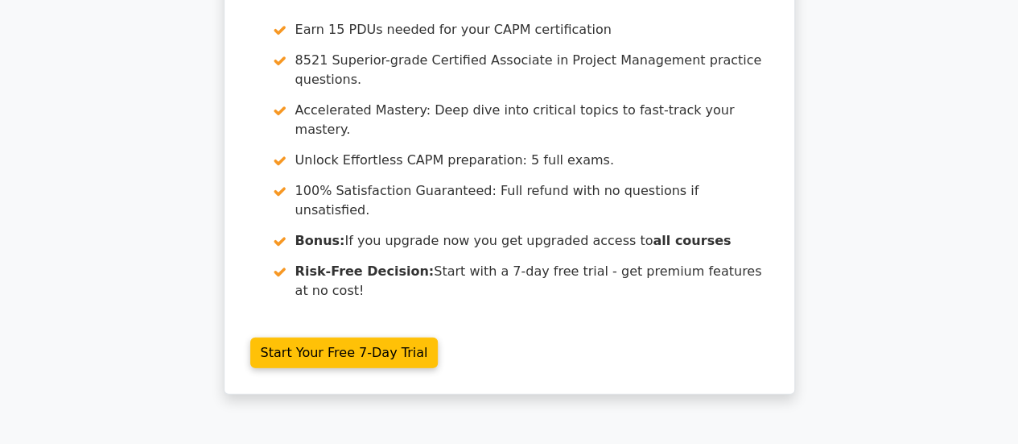
scroll to position [2152, 0]
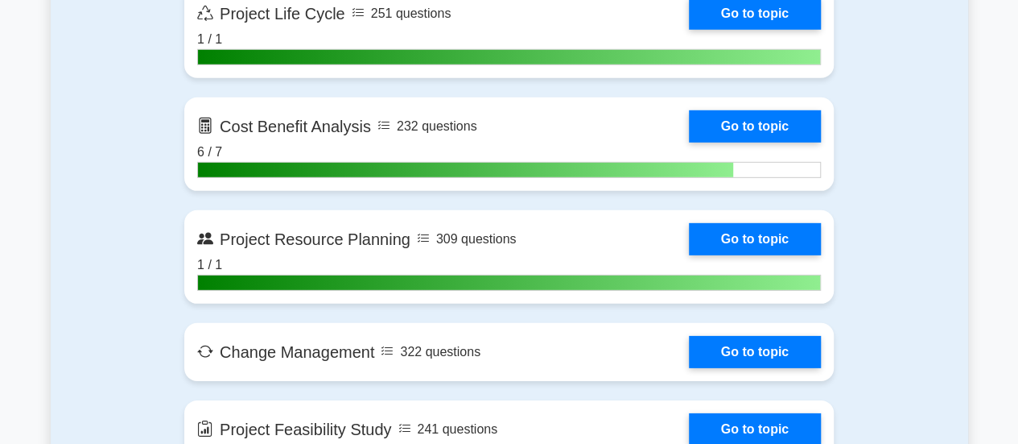
scroll to position [2399, 0]
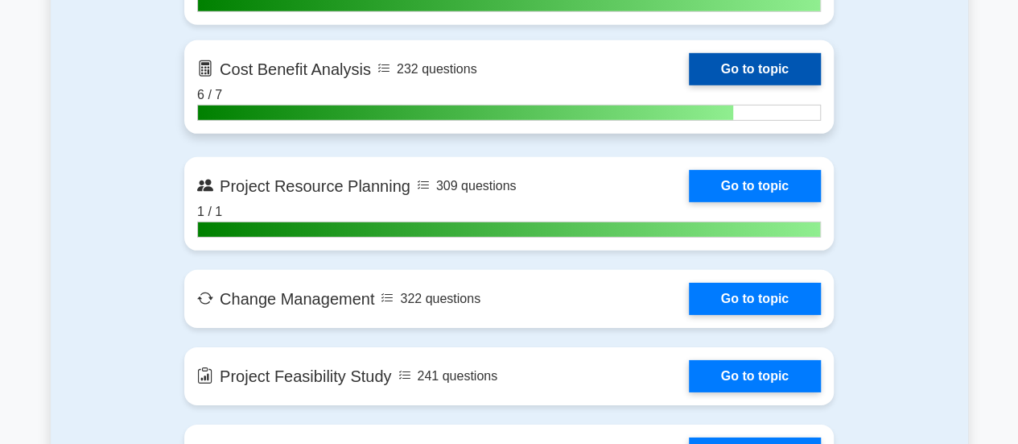
click at [755, 68] on link "Go to topic" at bounding box center [755, 69] width 132 height 32
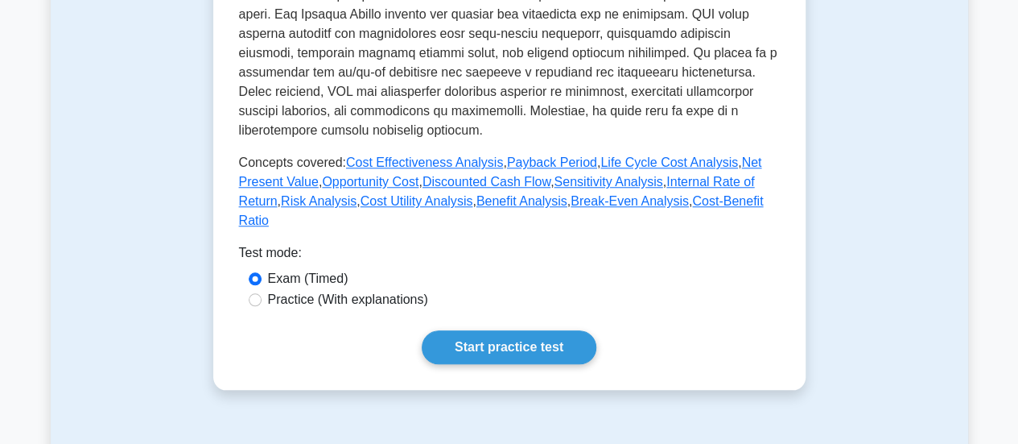
scroll to position [668, 0]
click at [536, 155] on link "Payback Period" at bounding box center [552, 162] width 90 height 14
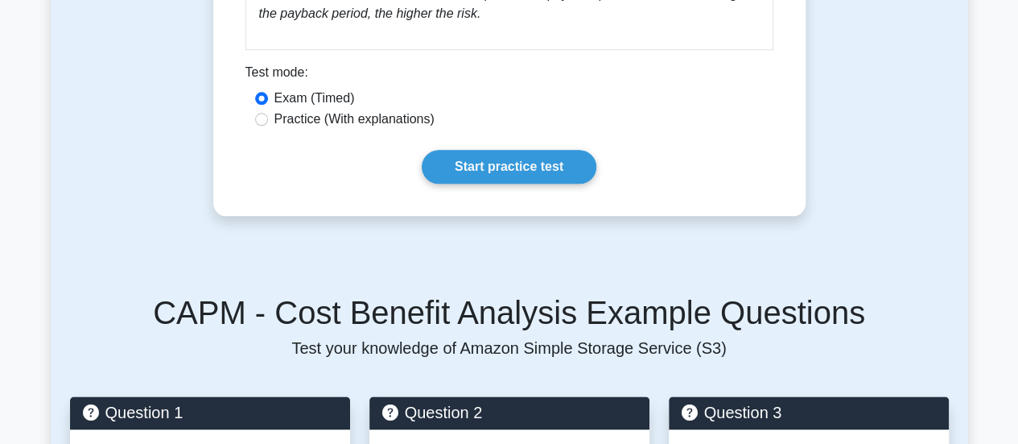
scroll to position [927, 0]
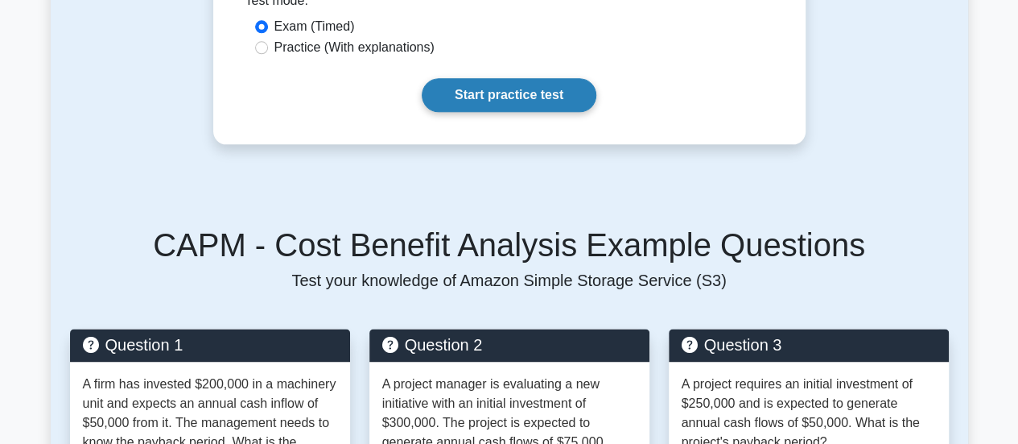
click at [478, 96] on link "Start practice test" at bounding box center [509, 95] width 175 height 34
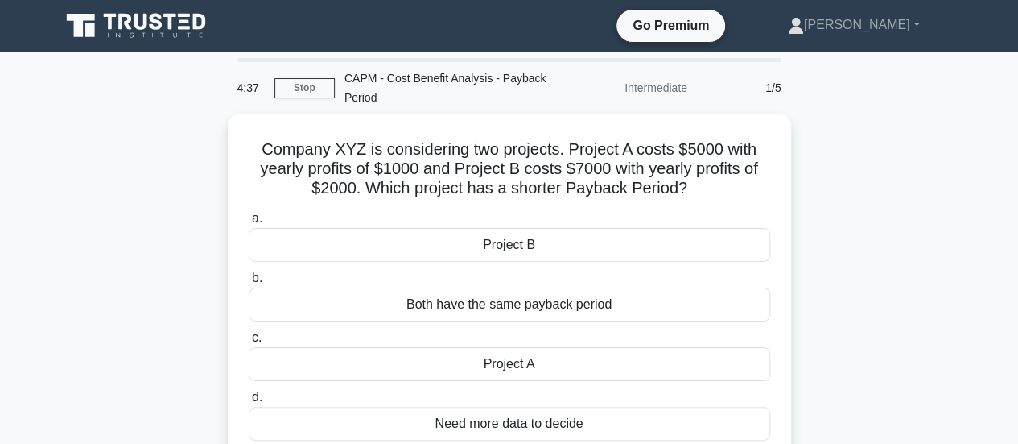
click at [880, 197] on div "Company XYZ is considering two projects. Project A costs $5000 with yearly prof…" at bounding box center [510, 298] width 918 height 369
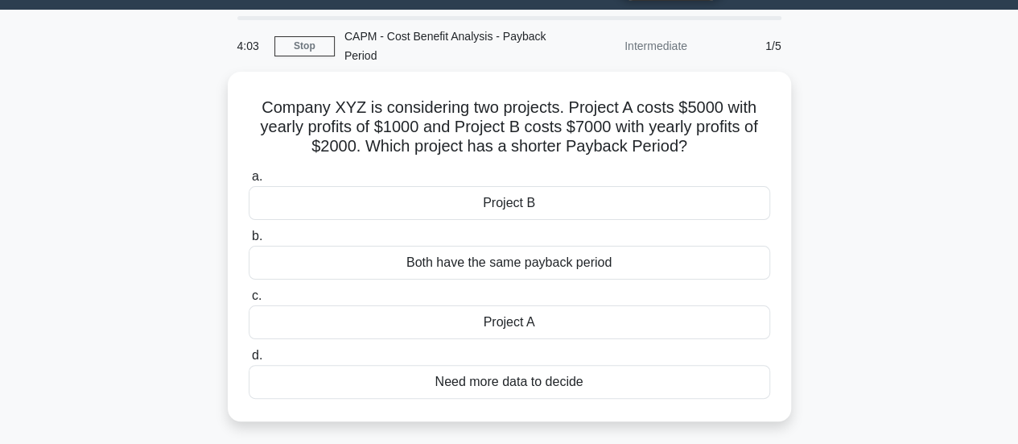
scroll to position [56, 0]
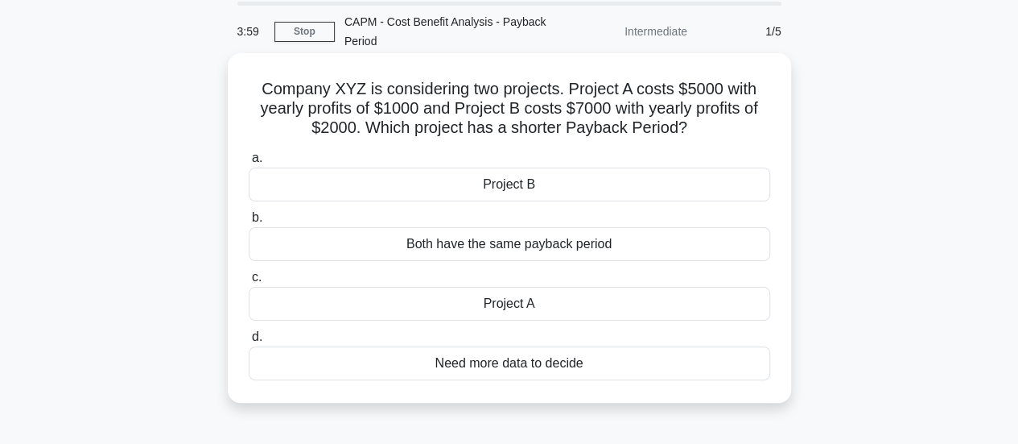
click at [592, 191] on div "Project B" at bounding box center [510, 184] width 522 height 34
click at [249, 163] on input "a. Project B" at bounding box center [249, 158] width 0 height 10
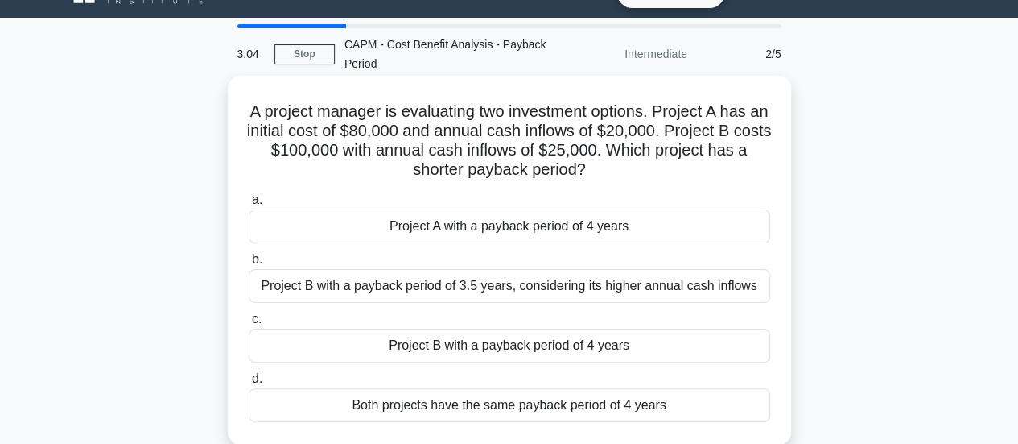
scroll to position [35, 0]
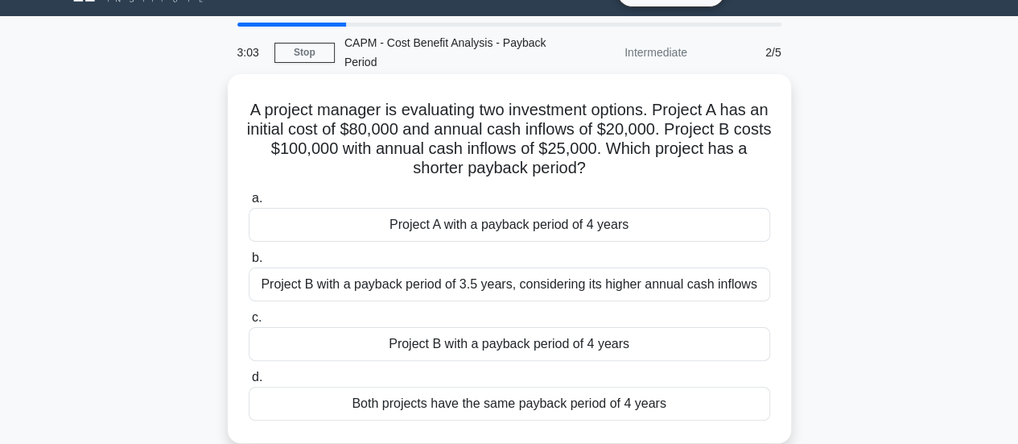
click at [568, 405] on div "Both projects have the same payback period of 4 years" at bounding box center [510, 403] width 522 height 34
click at [249, 382] on input "d. Both projects have the same payback period of 4 years" at bounding box center [249, 377] width 0 height 10
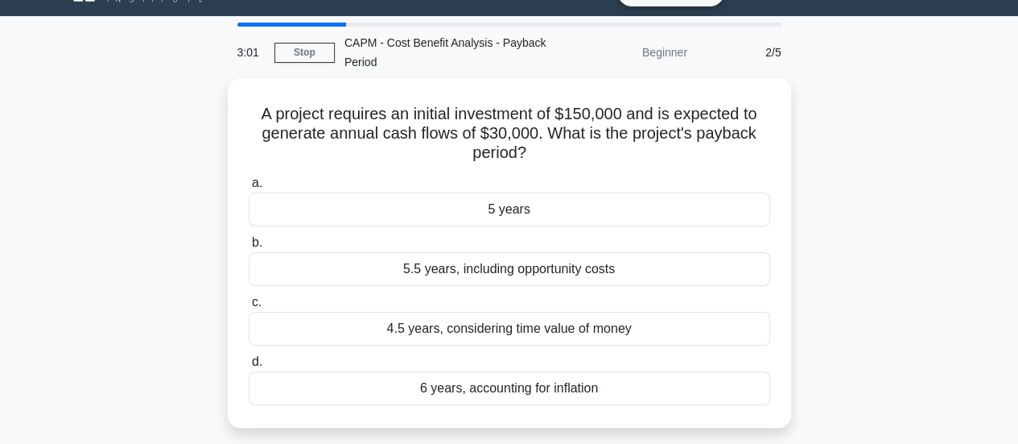
scroll to position [0, 0]
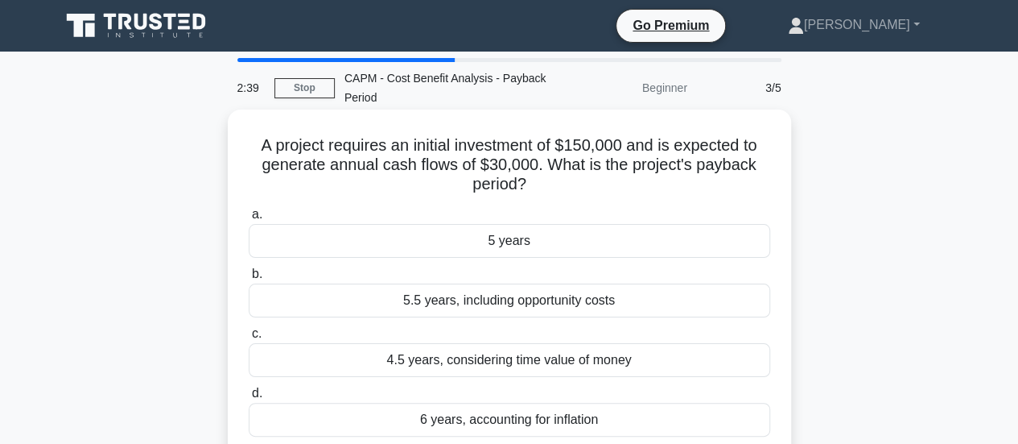
click at [580, 247] on div "5 years" at bounding box center [510, 241] width 522 height 34
click at [249, 220] on input "a. 5 years" at bounding box center [249, 214] width 0 height 10
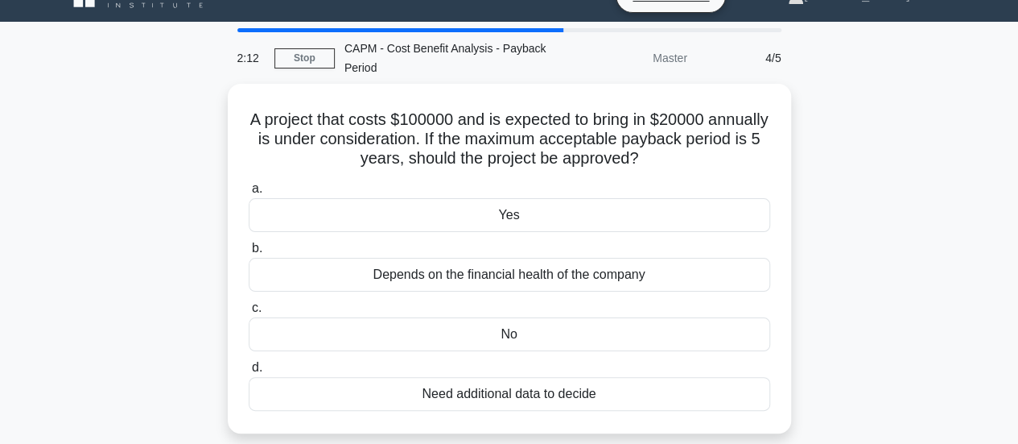
scroll to position [34, 0]
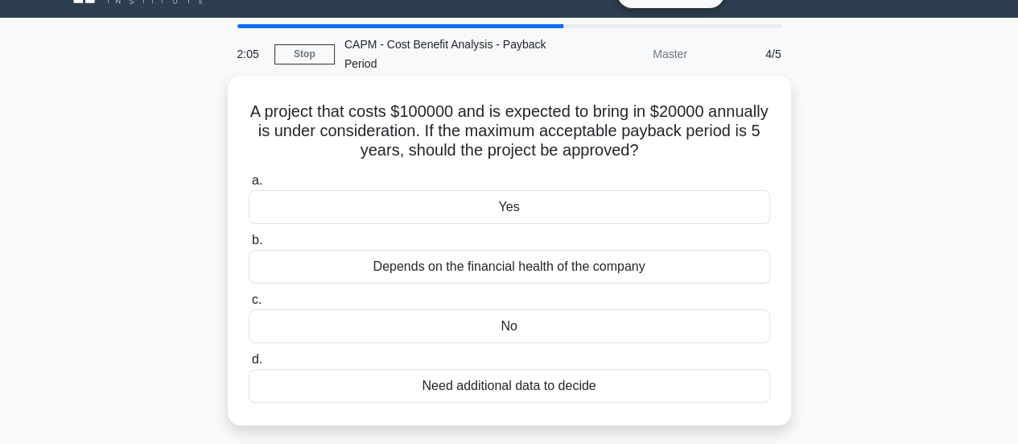
click at [589, 209] on div "Yes" at bounding box center [510, 207] width 522 height 34
click at [249, 186] on input "a. Yes" at bounding box center [249, 180] width 0 height 10
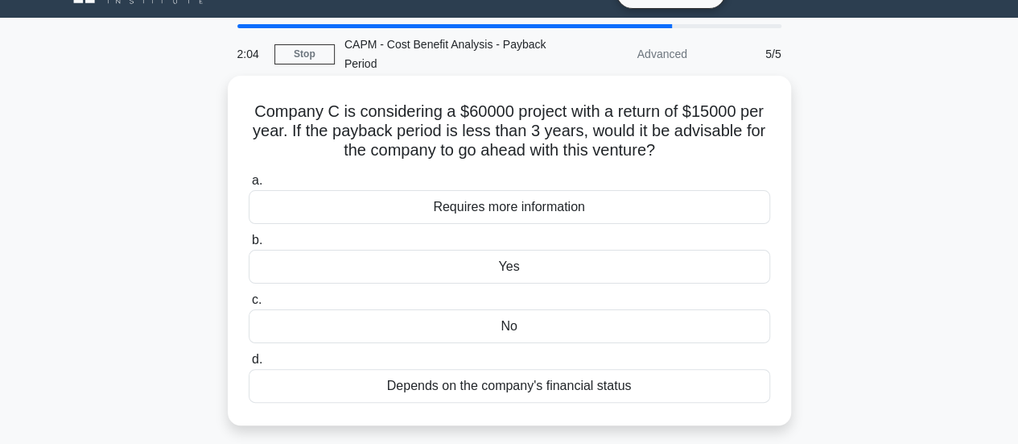
scroll to position [0, 0]
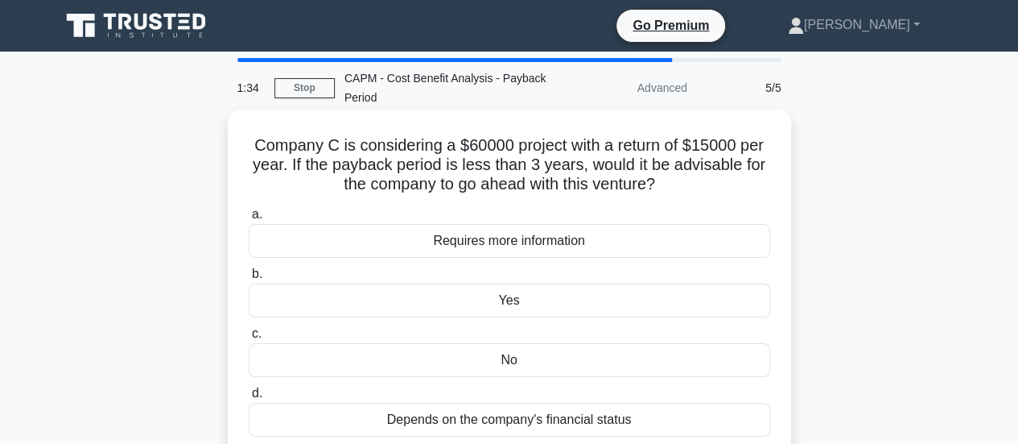
click at [499, 359] on div "No" at bounding box center [510, 360] width 522 height 34
click at [249, 339] on input "c. No" at bounding box center [249, 333] width 0 height 10
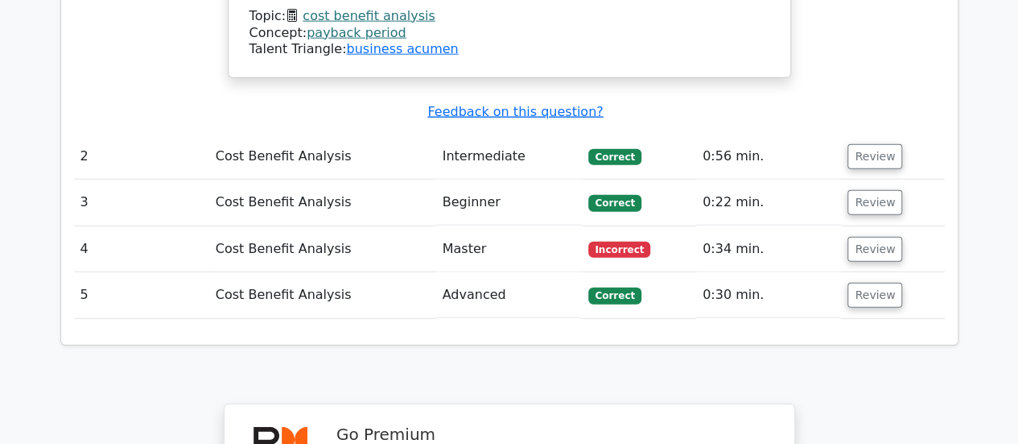
scroll to position [1969, 0]
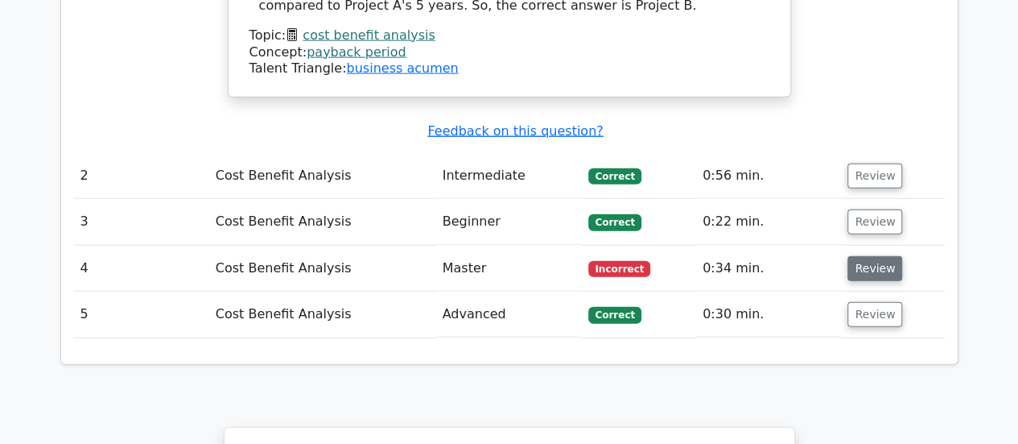
click at [884, 256] on button "Review" at bounding box center [875, 268] width 55 height 25
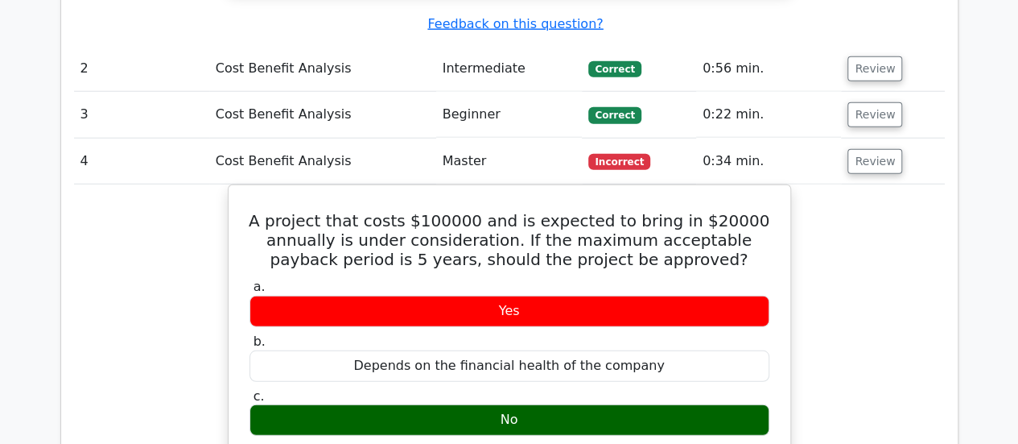
scroll to position [2071, 0]
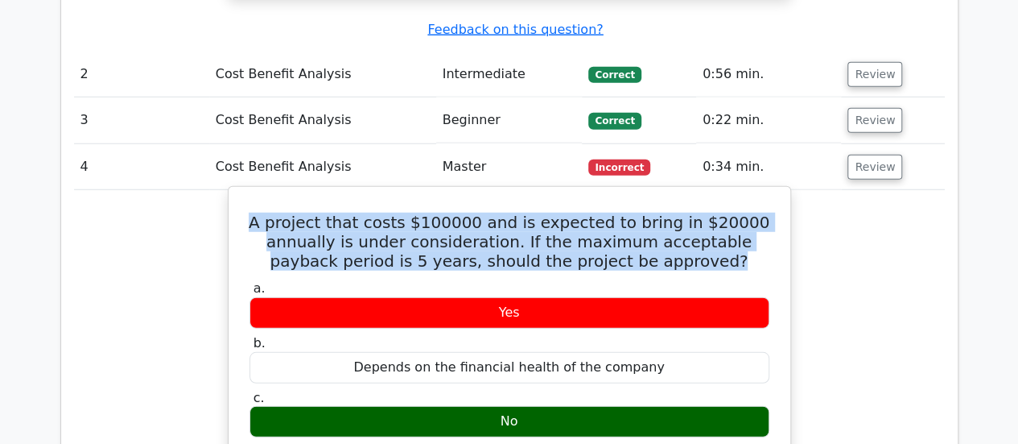
drag, startPoint x: 279, startPoint y: 101, endPoint x: 754, endPoint y: 134, distance: 475.4
click at [754, 213] on h5 "A project that costs $100000 and is expected to bring in $20000 annually is und…" at bounding box center [509, 242] width 523 height 58
copy h5 "A project that costs $100000 and is expected to bring in $20000 annually is und…"
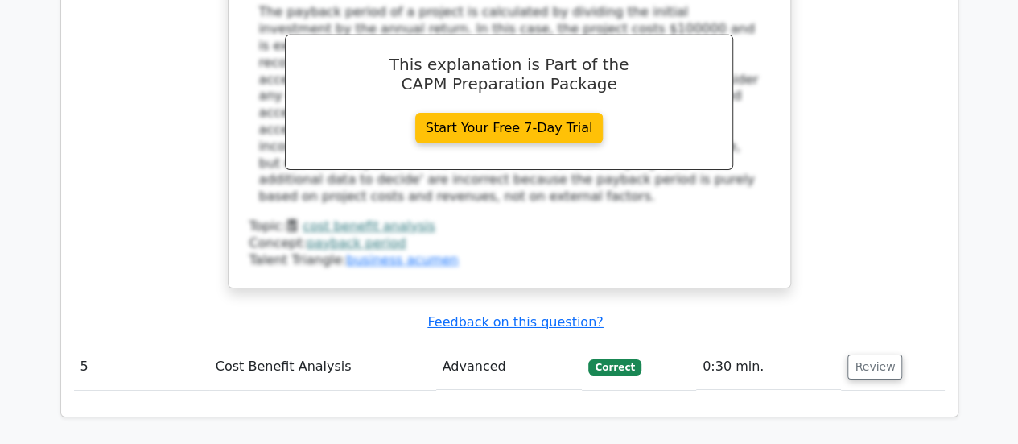
scroll to position [3039, 0]
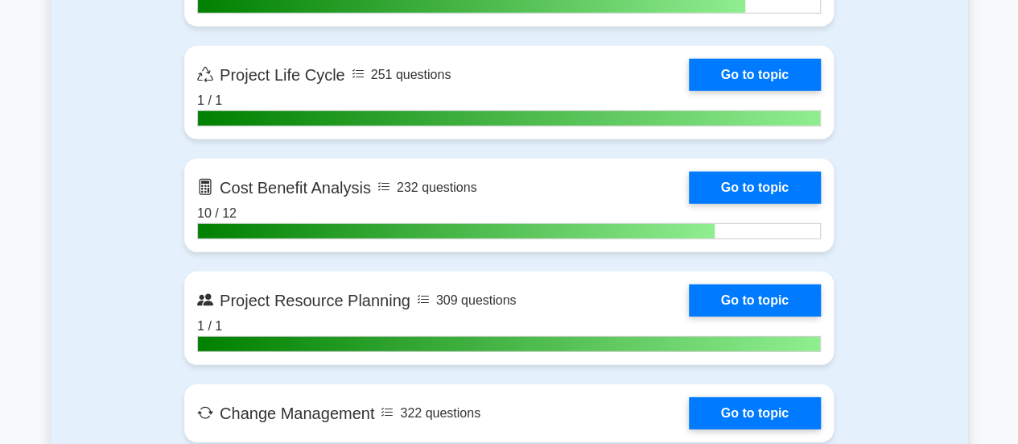
scroll to position [2320, 0]
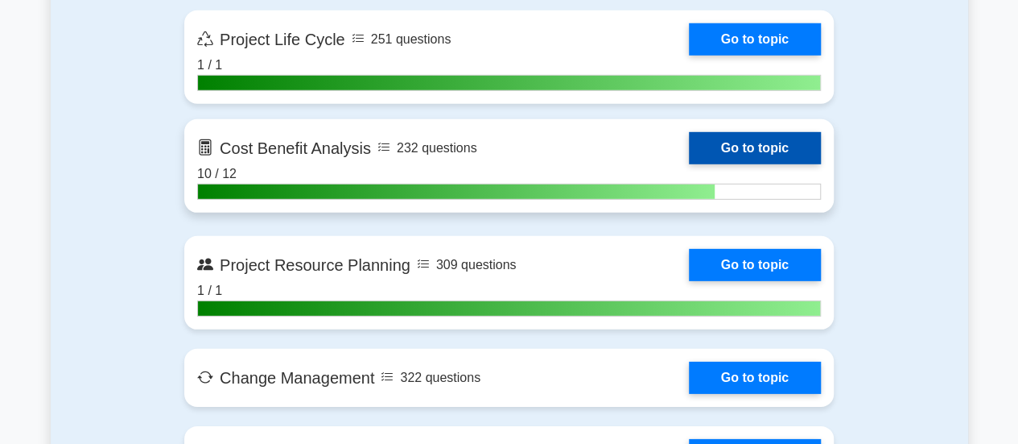
click at [754, 149] on link "Go to topic" at bounding box center [755, 148] width 132 height 32
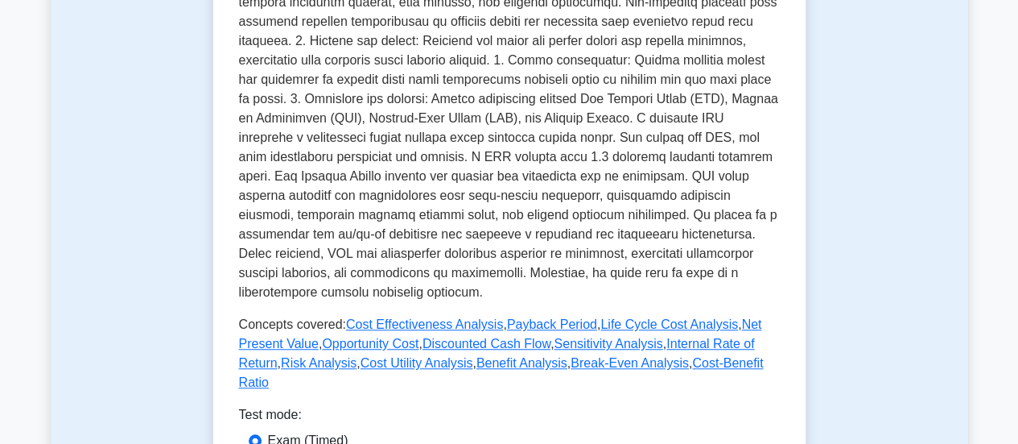
scroll to position [595, 0]
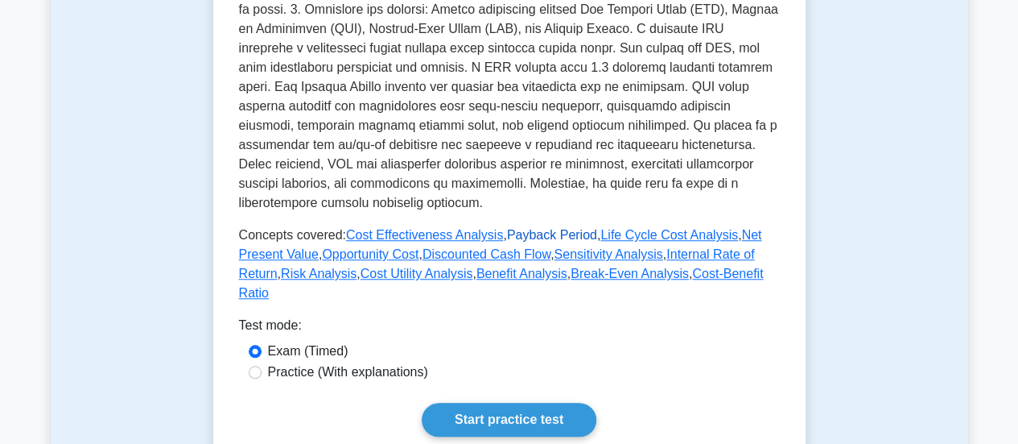
click at [553, 228] on link "Payback Period" at bounding box center [552, 235] width 90 height 14
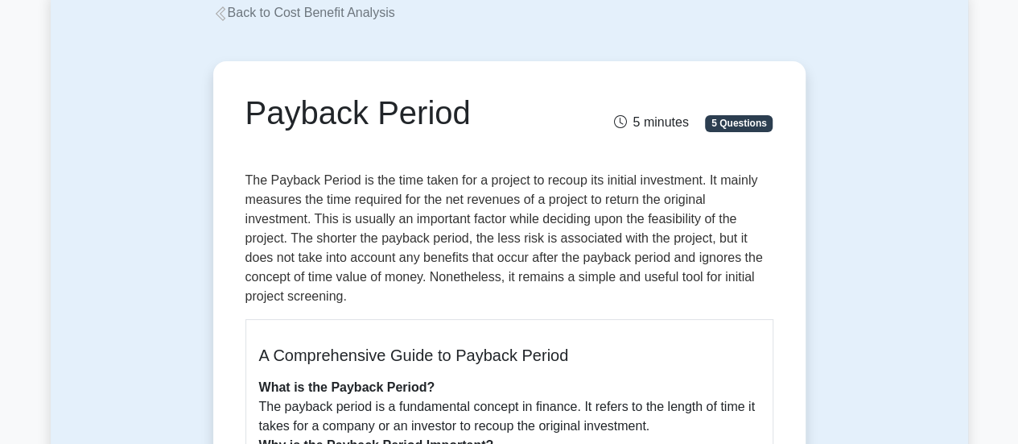
scroll to position [16, 0]
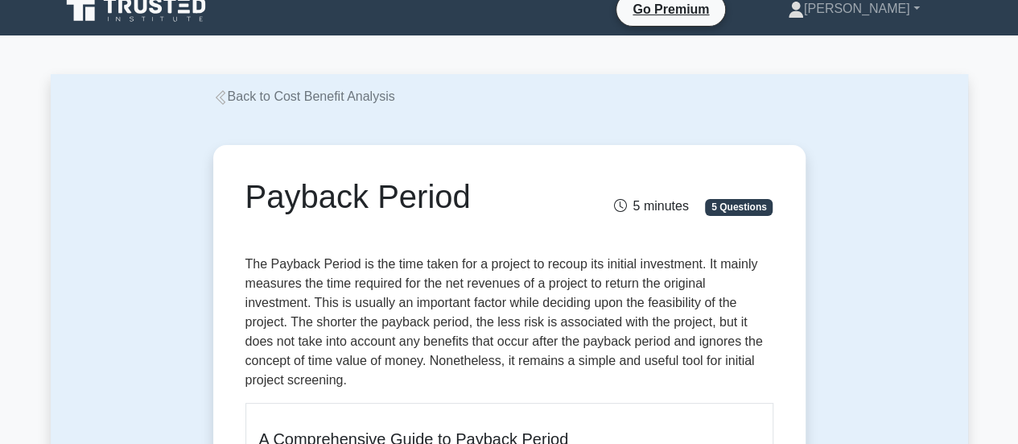
click at [222, 98] on icon at bounding box center [220, 97] width 14 height 14
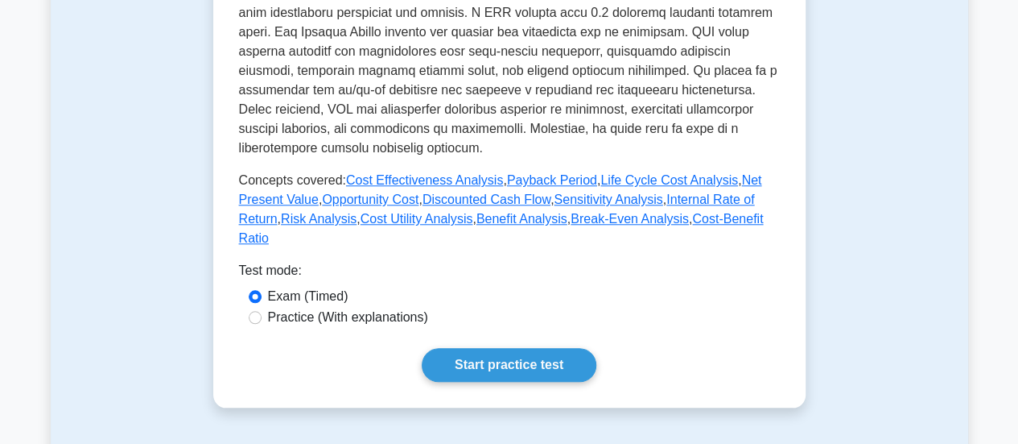
scroll to position [663, 0]
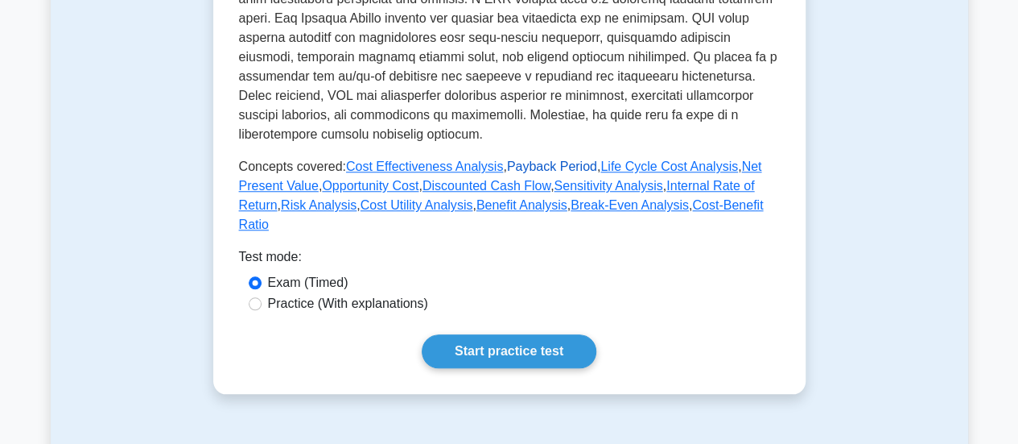
click at [512, 159] on link "Payback Period" at bounding box center [552, 166] width 90 height 14
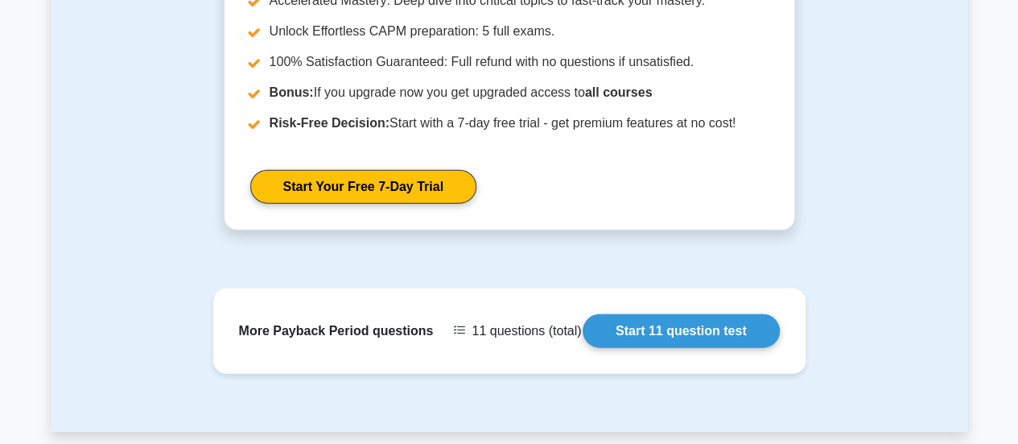
scroll to position [1959, 0]
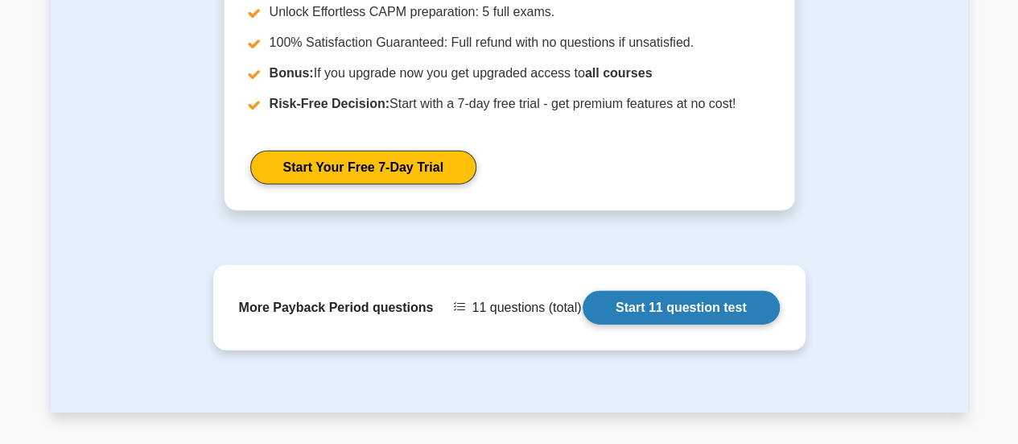
click at [653, 299] on link "Start 11 question test" at bounding box center [681, 308] width 197 height 34
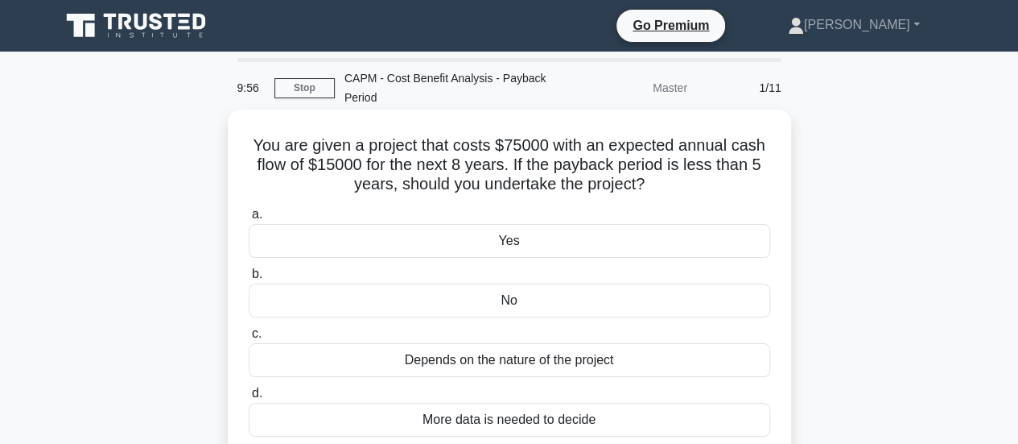
click at [493, 239] on div "Yes" at bounding box center [510, 241] width 522 height 34
click at [249, 220] on input "a. Yes" at bounding box center [249, 214] width 0 height 10
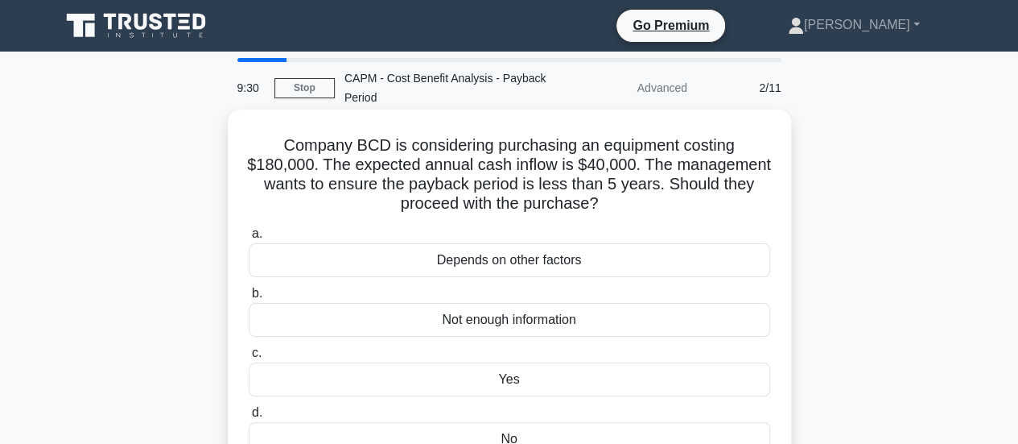
click at [505, 380] on div "Yes" at bounding box center [510, 379] width 522 height 34
click at [249, 358] on input "c. Yes" at bounding box center [249, 353] width 0 height 10
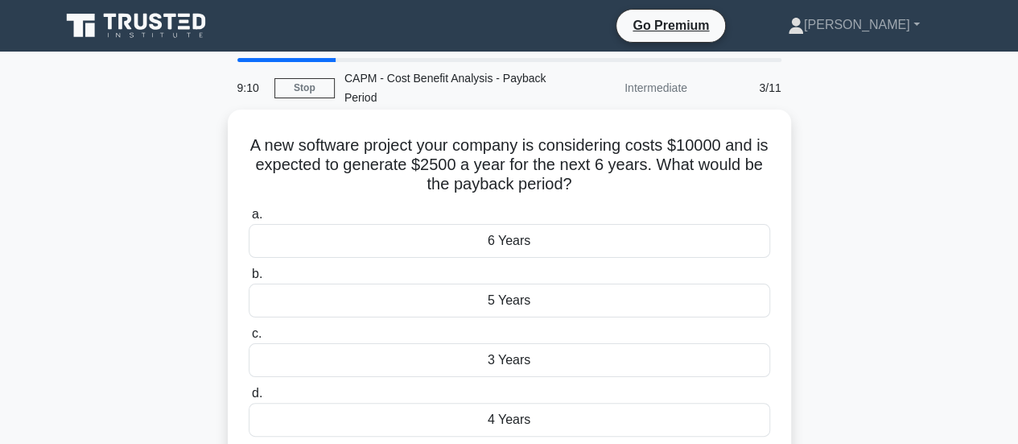
click at [524, 417] on div "4 Years" at bounding box center [510, 420] width 522 height 34
click at [249, 398] on input "d. 4 Years" at bounding box center [249, 393] width 0 height 10
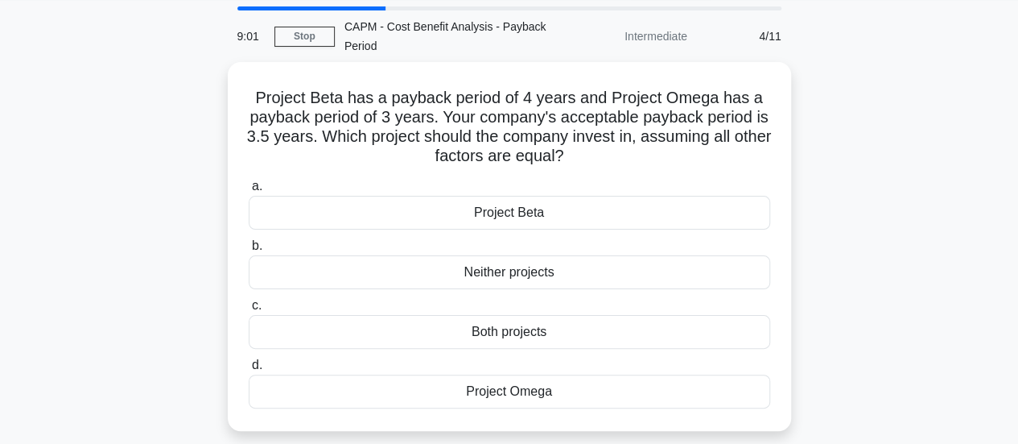
scroll to position [53, 0]
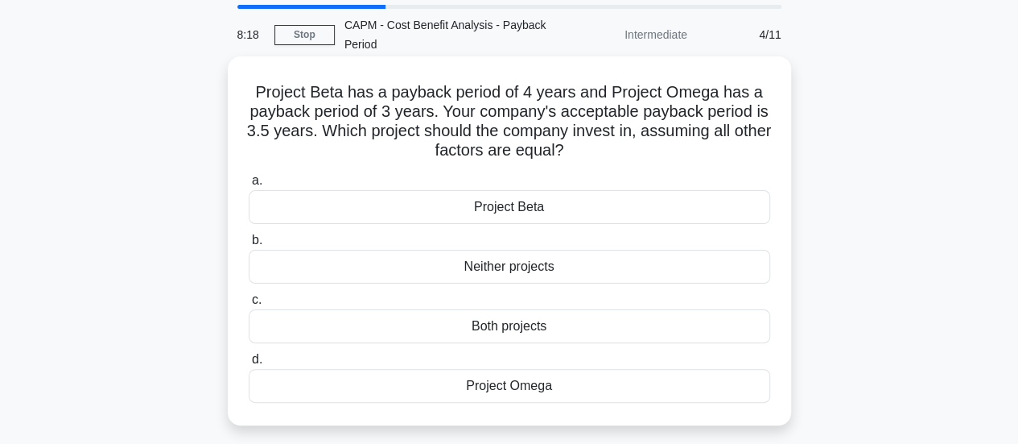
click at [573, 379] on div "Project Omega" at bounding box center [510, 386] width 522 height 34
click at [249, 365] on input "d. Project Omega" at bounding box center [249, 359] width 0 height 10
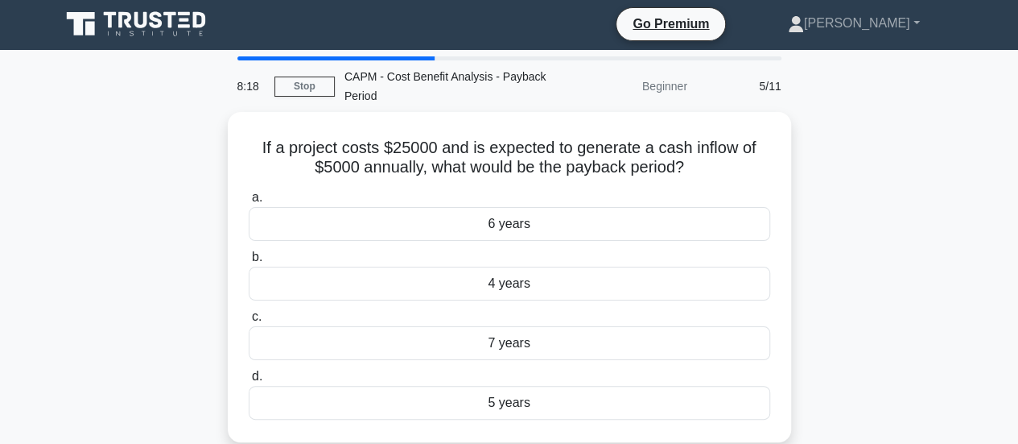
scroll to position [0, 0]
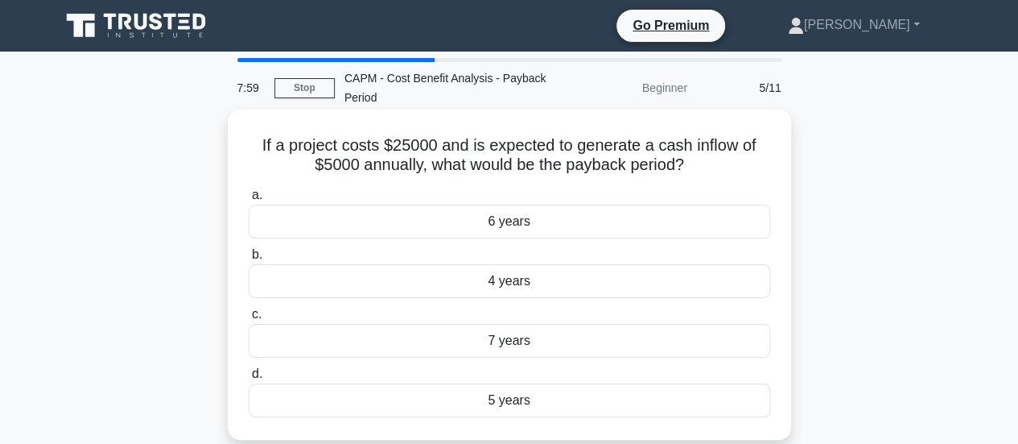
click at [525, 397] on div "5 years" at bounding box center [510, 400] width 522 height 34
click at [249, 379] on input "d. 5 years" at bounding box center [249, 374] width 0 height 10
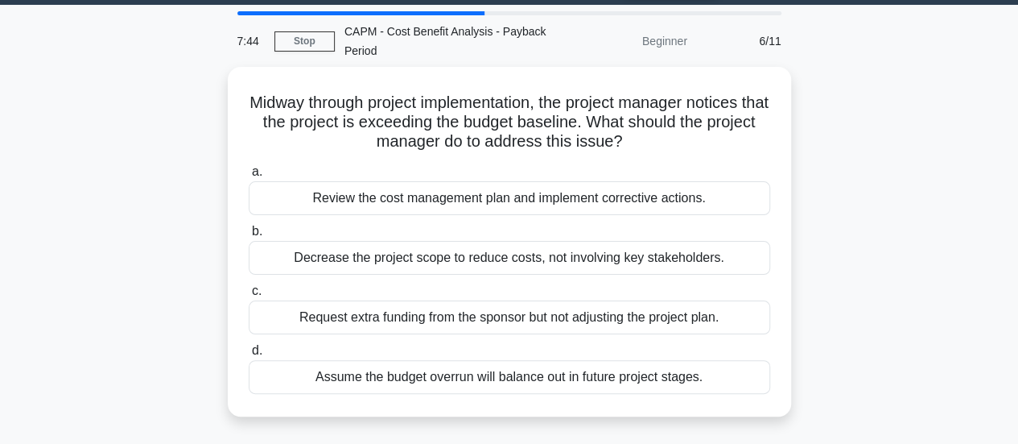
scroll to position [51, 0]
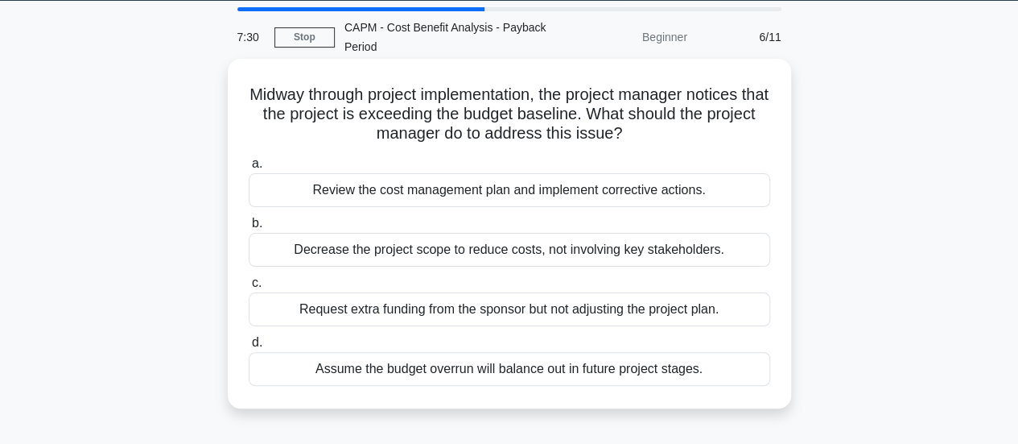
click at [715, 189] on div "Review the cost management plan and implement corrective actions." at bounding box center [510, 190] width 522 height 34
click at [249, 169] on input "a. Review the cost management plan and implement corrective actions." at bounding box center [249, 164] width 0 height 10
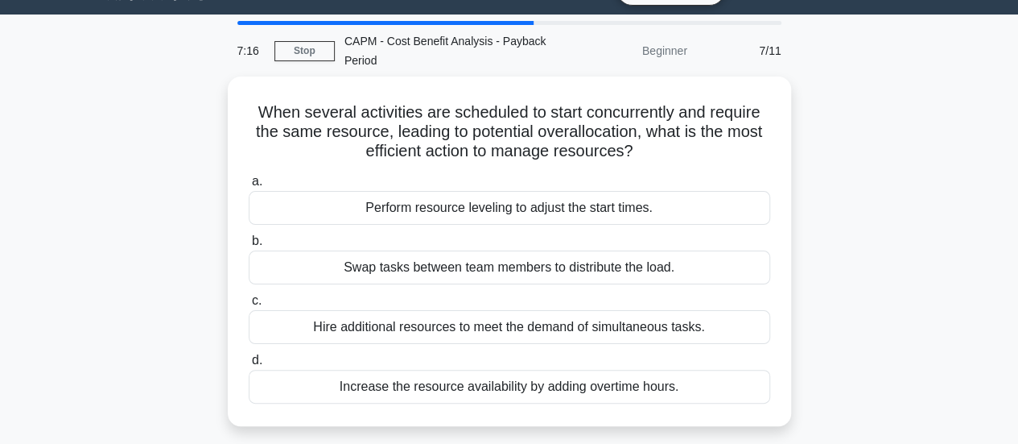
scroll to position [39, 0]
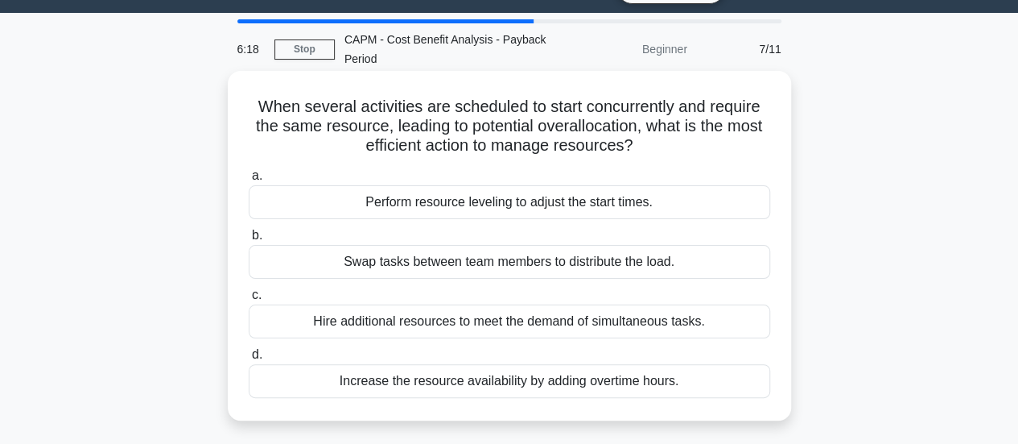
click at [617, 200] on div "Perform resource leveling to adjust the start times." at bounding box center [510, 202] width 522 height 34
click at [249, 181] on input "a. Perform resource leveling to adjust the start times." at bounding box center [249, 176] width 0 height 10
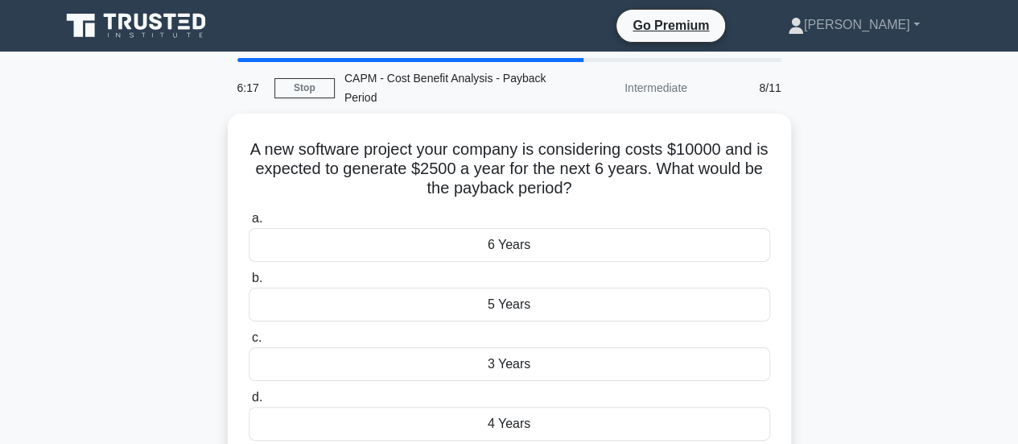
scroll to position [0, 0]
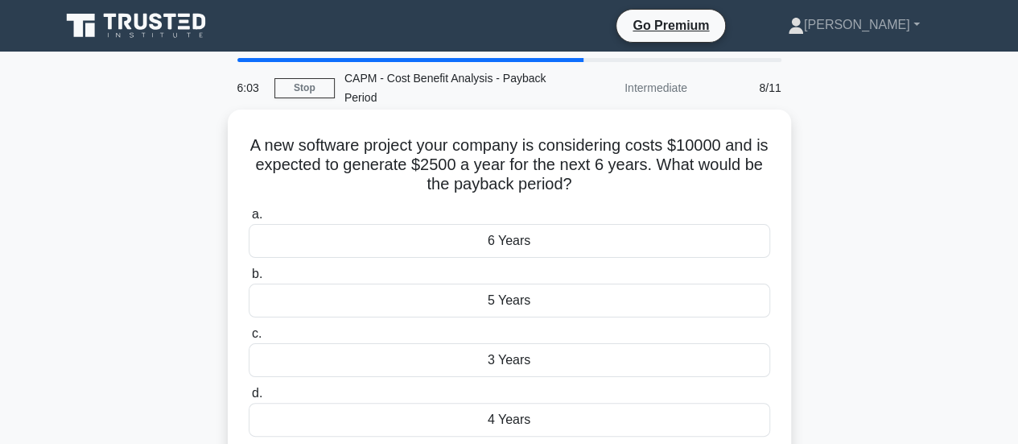
click at [526, 423] on div "4 Years" at bounding box center [510, 420] width 522 height 34
click at [249, 398] on input "d. 4 Years" at bounding box center [249, 393] width 0 height 10
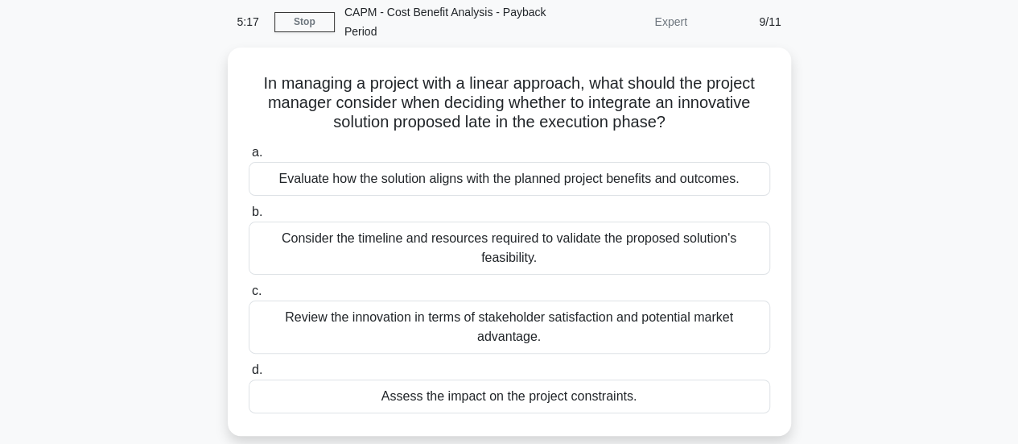
scroll to position [68, 0]
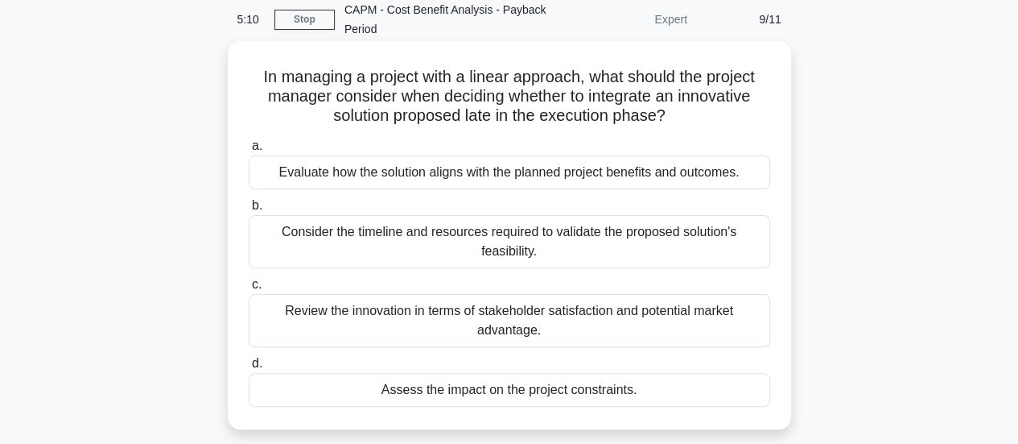
click at [660, 180] on div "Evaluate how the solution aligns with the planned project benefits and outcomes." at bounding box center [510, 172] width 522 height 34
click at [249, 151] on input "a. Evaluate how the solution aligns with the planned project benefits and outco…" at bounding box center [249, 146] width 0 height 10
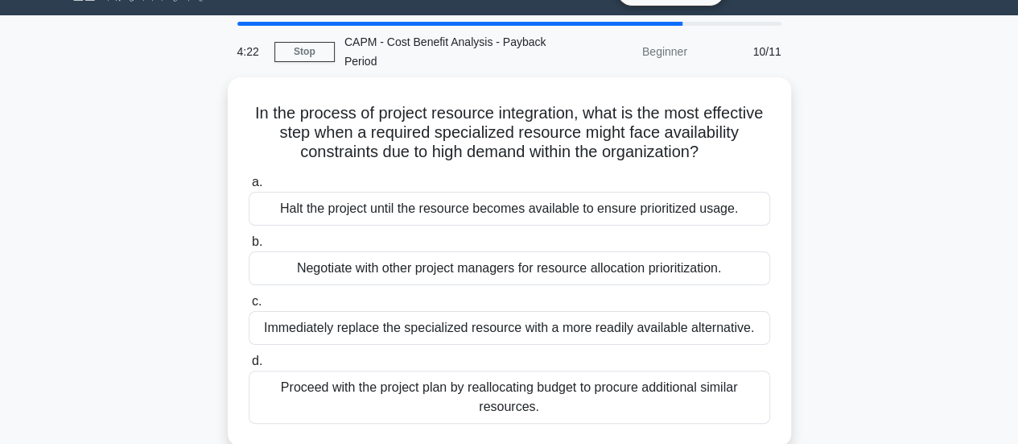
scroll to position [39, 0]
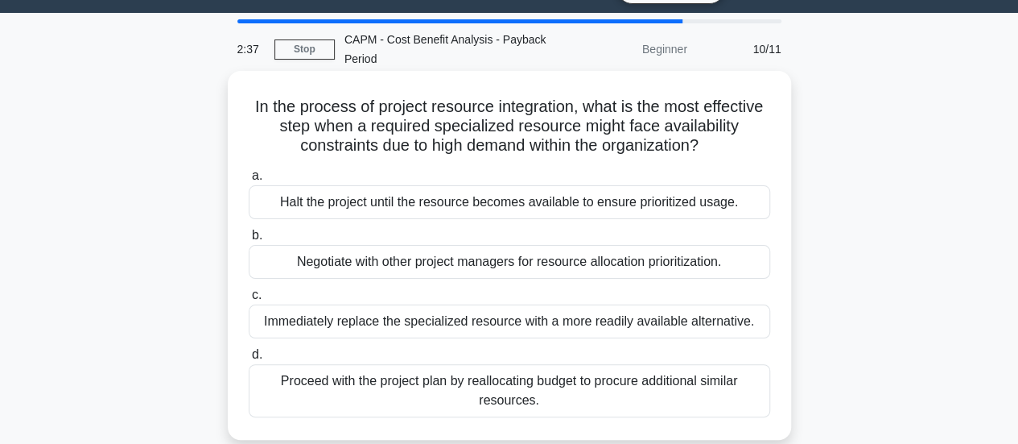
click at [605, 324] on div "Immediately replace the specialized resource with a more readily available alte…" at bounding box center [510, 321] width 522 height 34
click at [249, 300] on input "c. Immediately replace the specialized resource with a more readily available a…" at bounding box center [249, 295] width 0 height 10
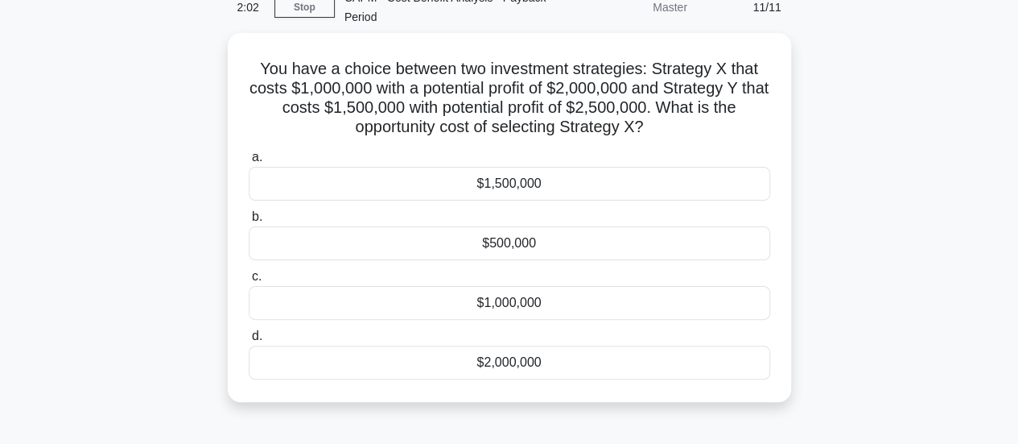
scroll to position [73, 0]
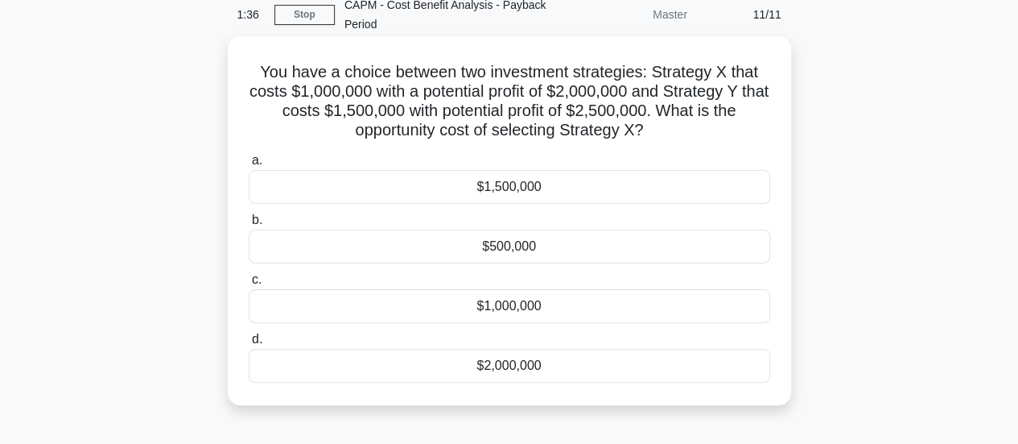
click at [532, 304] on div "$1,000,000" at bounding box center [510, 306] width 522 height 34
click at [249, 285] on input "c. $1,000,000" at bounding box center [249, 280] width 0 height 10
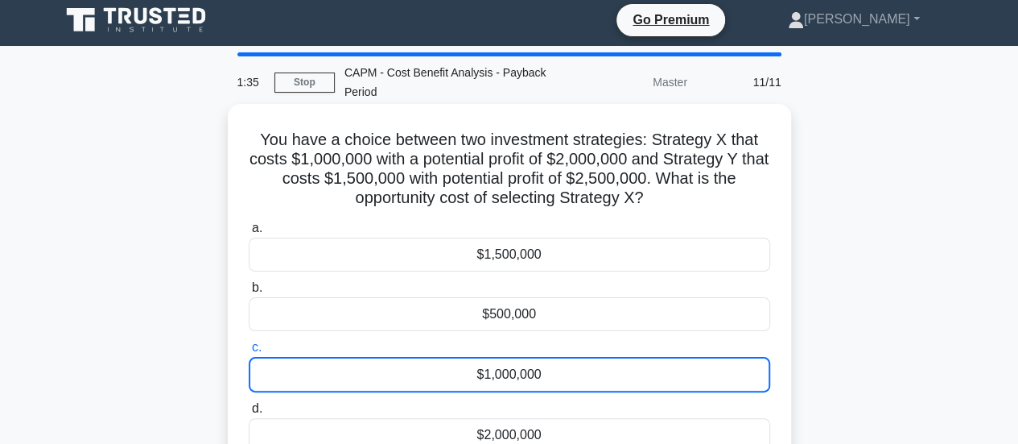
scroll to position [0, 0]
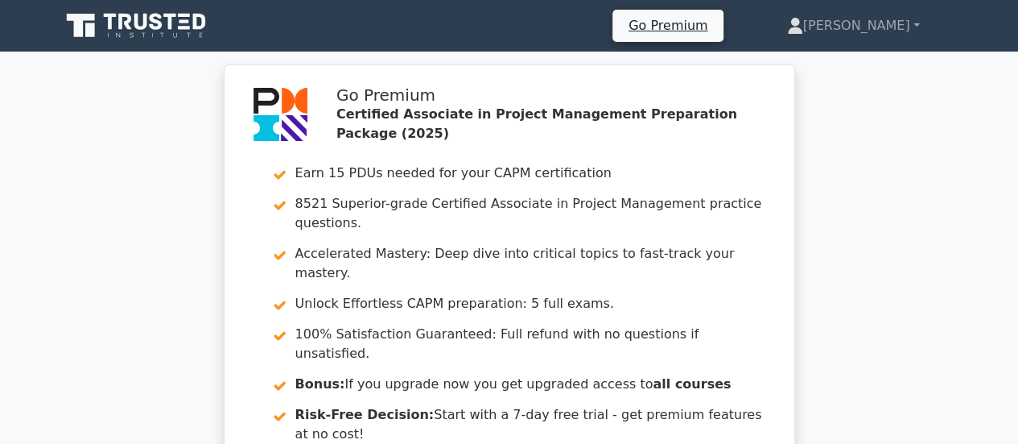
scroll to position [388, 0]
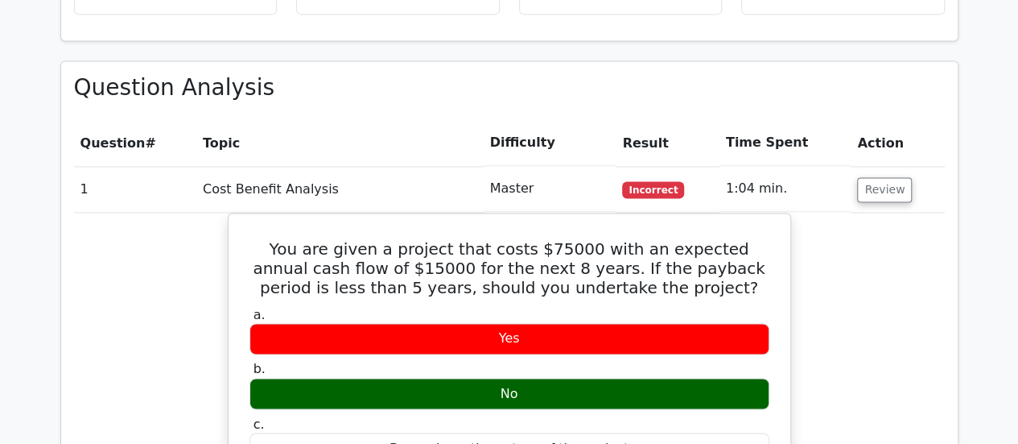
scroll to position [1162, 0]
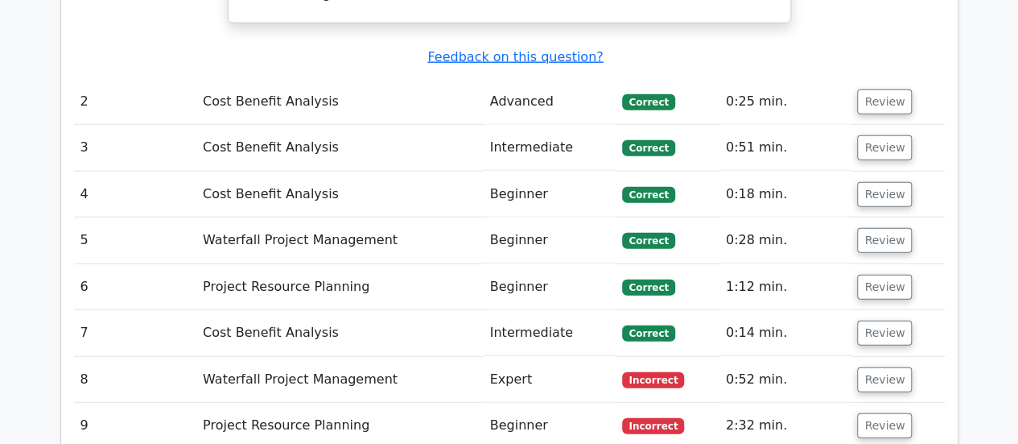
scroll to position [2079, 0]
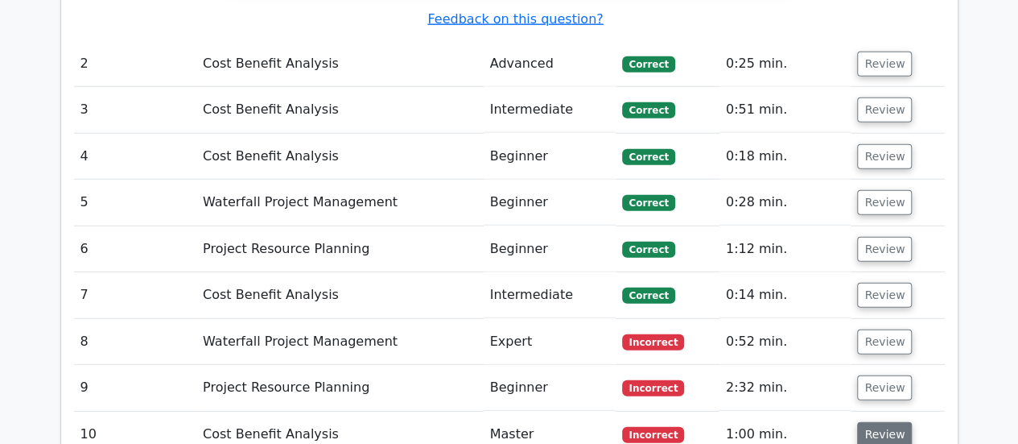
click at [884, 422] on button "Review" at bounding box center [884, 434] width 55 height 25
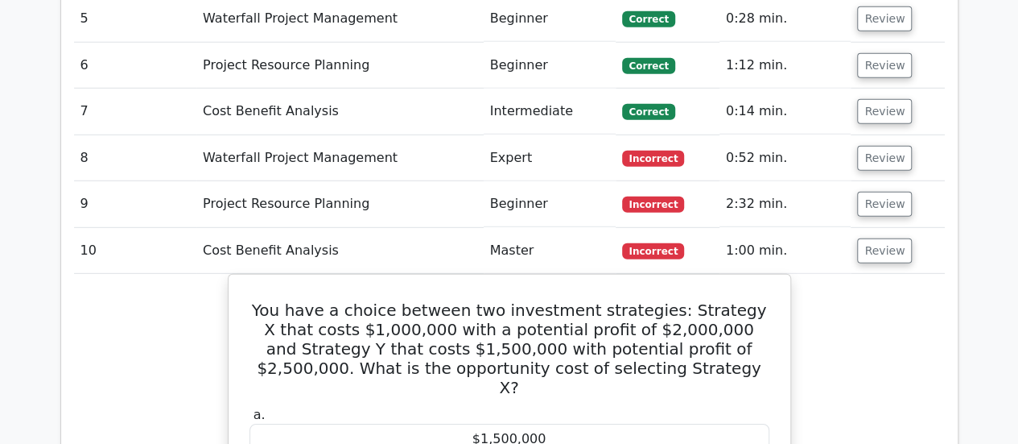
scroll to position [2251, 0]
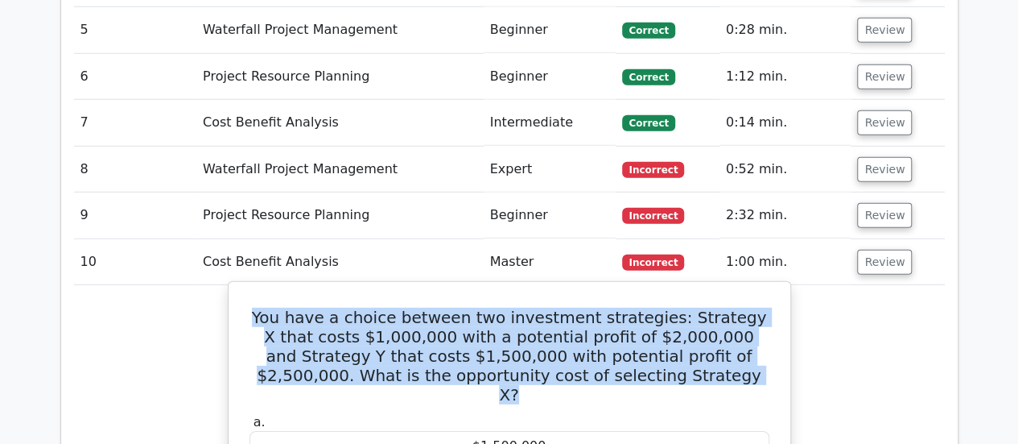
drag, startPoint x: 667, startPoint y: 254, endPoint x: 243, endPoint y: 179, distance: 430.0
copy h5 "You have a choice between two investment strategies: Strategy X that costs $1,0…"
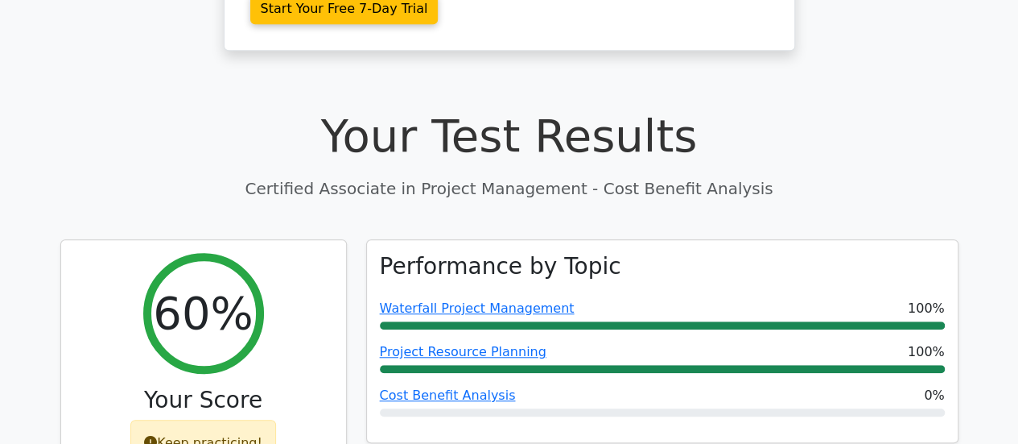
scroll to position [492, 0]
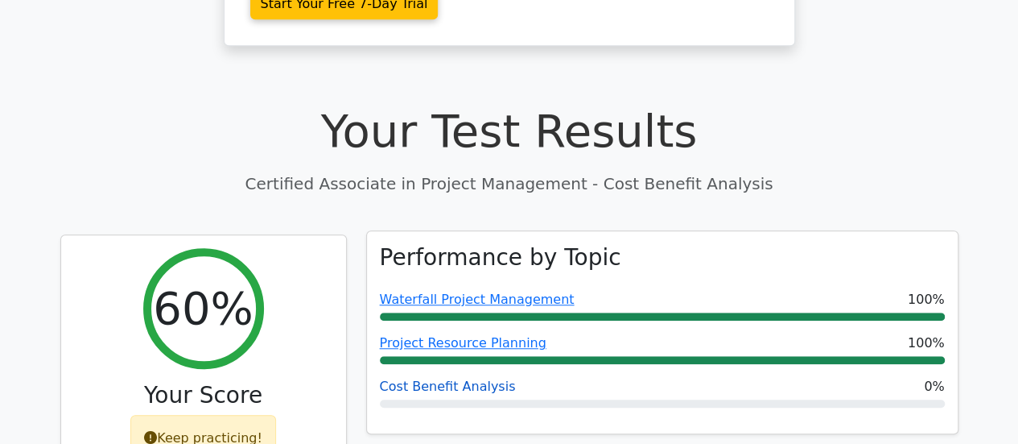
click at [432, 378] on link "Cost Benefit Analysis" at bounding box center [448, 385] width 136 height 15
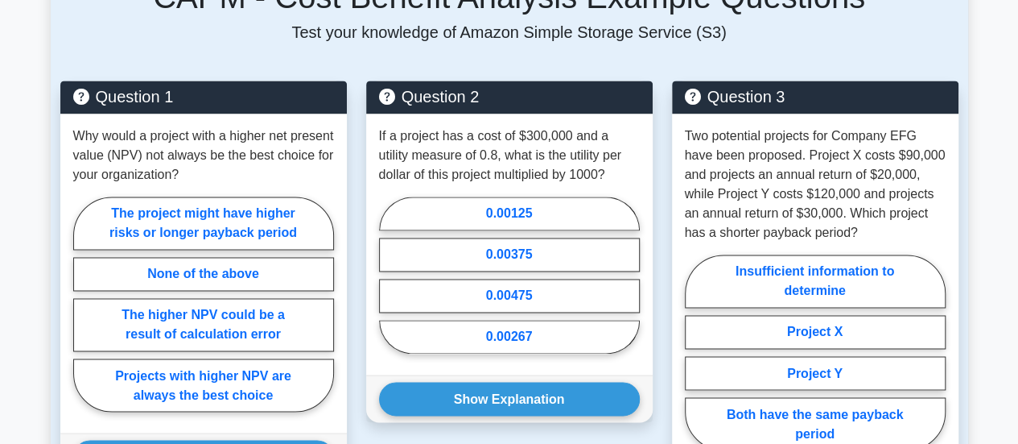
scroll to position [1171, 0]
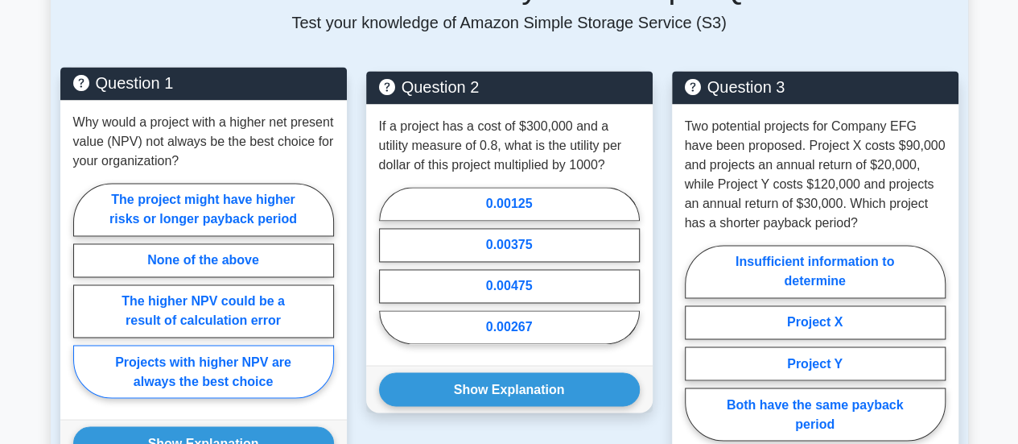
click at [200, 345] on label "Projects with higher NPV are always the best choice" at bounding box center [203, 371] width 261 height 53
click at [84, 300] on input "Projects with higher NPV are always the best choice" at bounding box center [78, 295] width 10 height 10
radio input "true"
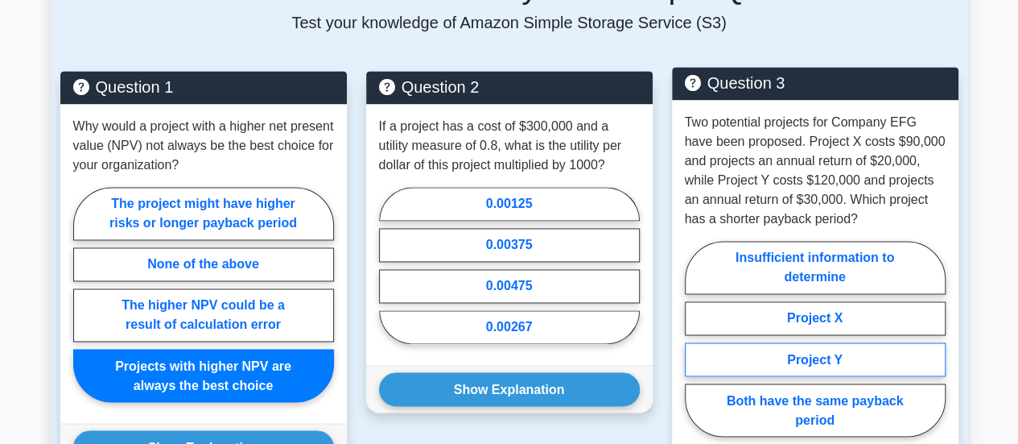
click at [811, 342] on label "Project Y" at bounding box center [815, 359] width 261 height 34
click at [696, 338] on input "Project Y" at bounding box center [690, 343] width 10 height 10
radio input "true"
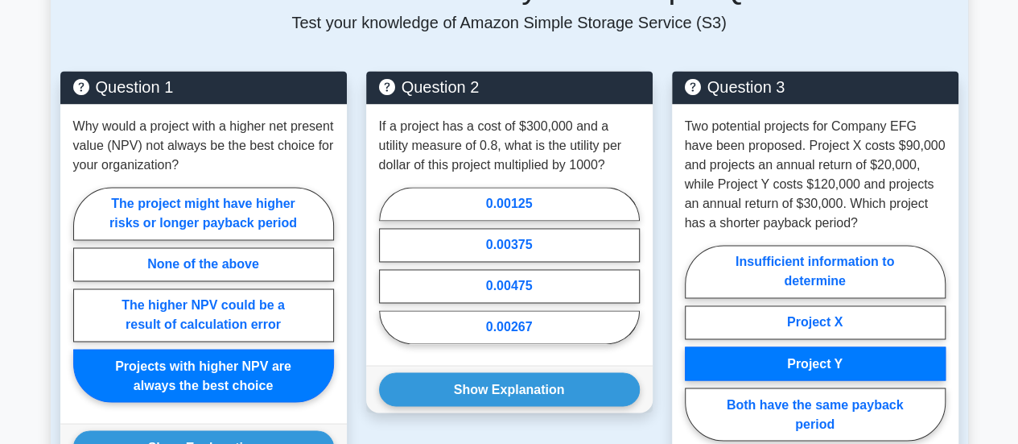
click at [995, 313] on main "Back to Certified Associate in Project Management (CAPM) Test Flashcards Cost B…" at bounding box center [509, 56] width 1018 height 2351
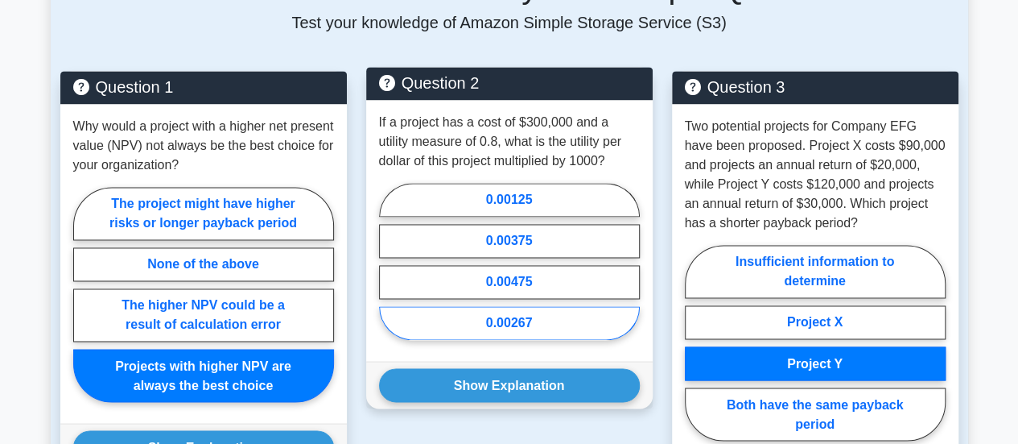
click at [502, 306] on label "0.00267" at bounding box center [509, 323] width 261 height 34
click at [390, 271] on input "0.00267" at bounding box center [384, 266] width 10 height 10
radio input "true"
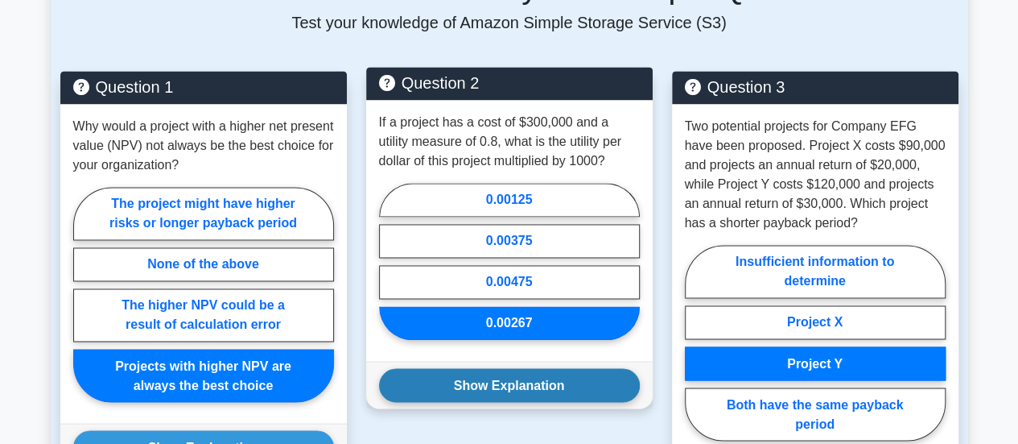
click at [527, 368] on button "Show Explanation" at bounding box center [509, 385] width 261 height 34
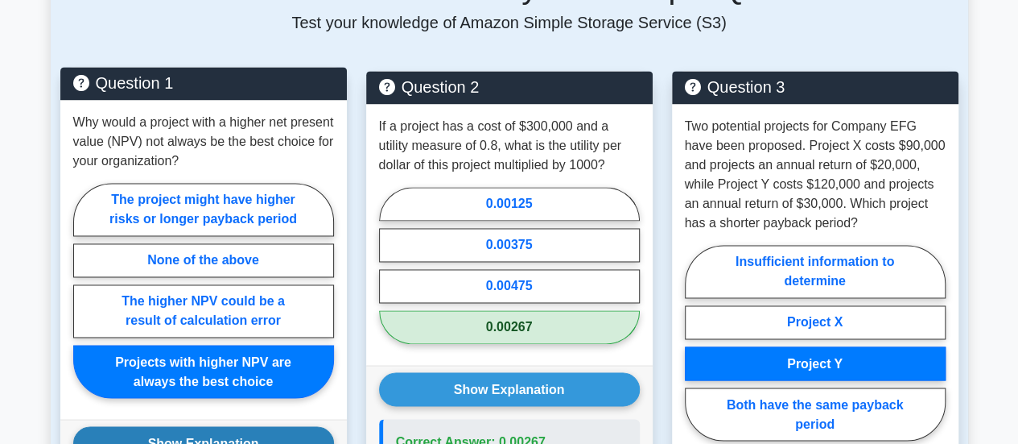
click at [280, 426] on button "Show Explanation" at bounding box center [203, 443] width 261 height 34
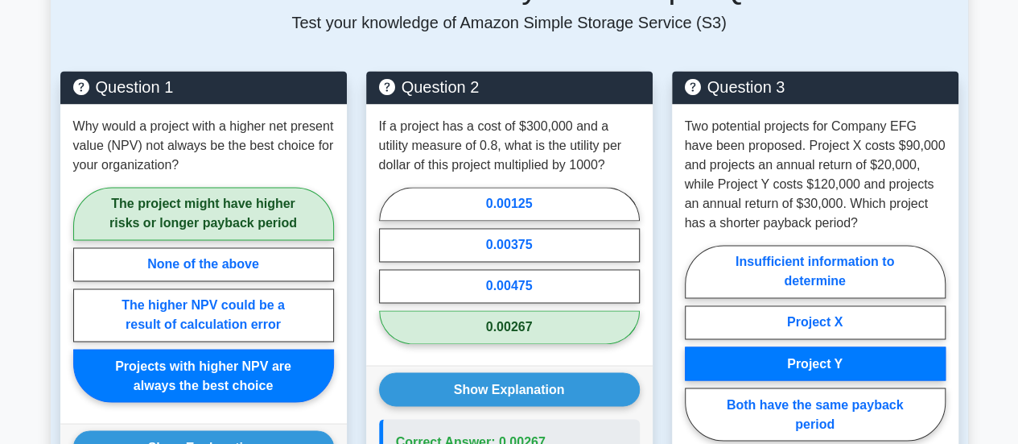
scroll to position [1465, 0]
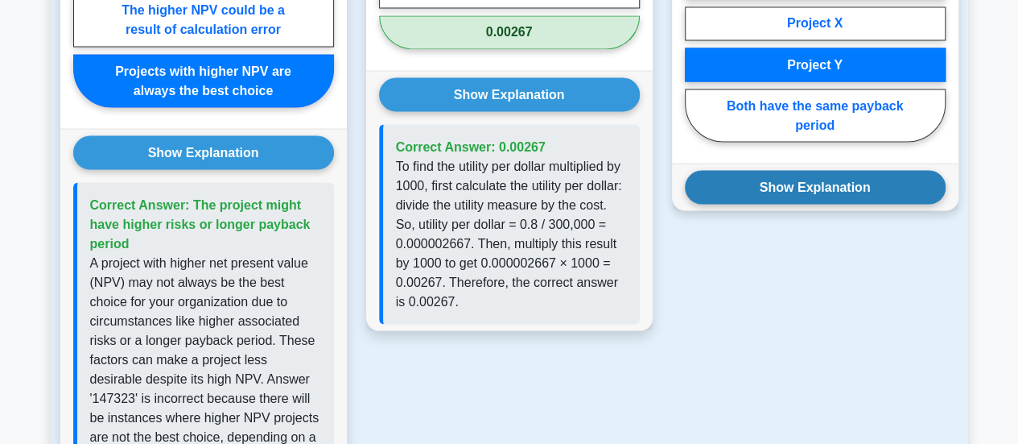
click at [846, 170] on button "Show Explanation" at bounding box center [815, 187] width 261 height 34
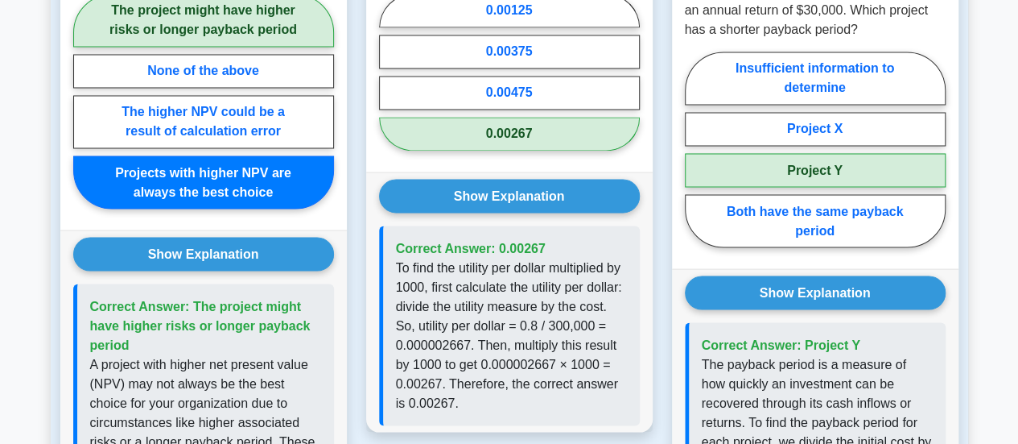
scroll to position [1368, 0]
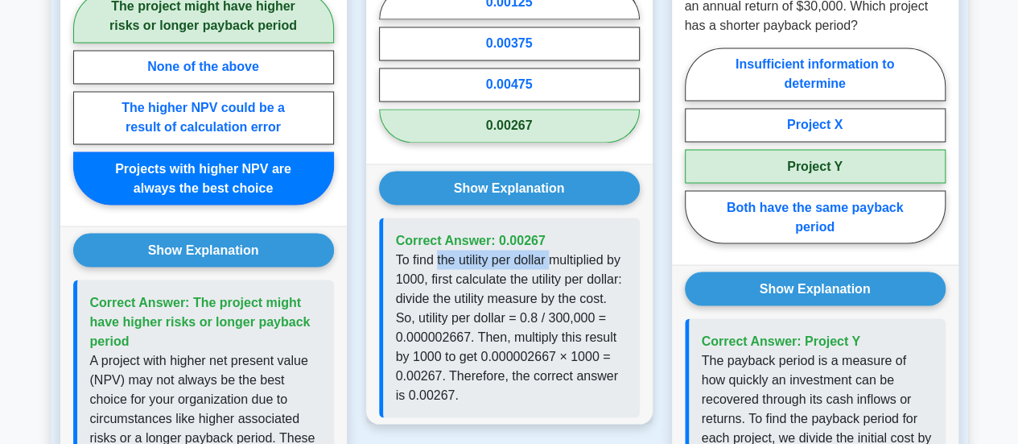
drag, startPoint x: 555, startPoint y: 215, endPoint x: 436, endPoint y: 217, distance: 119.2
click at [436, 250] on p "To find the utility per dollar multiplied by 1000, first calculate the utility …" at bounding box center [511, 327] width 231 height 155
copy p "the utility per dollar"
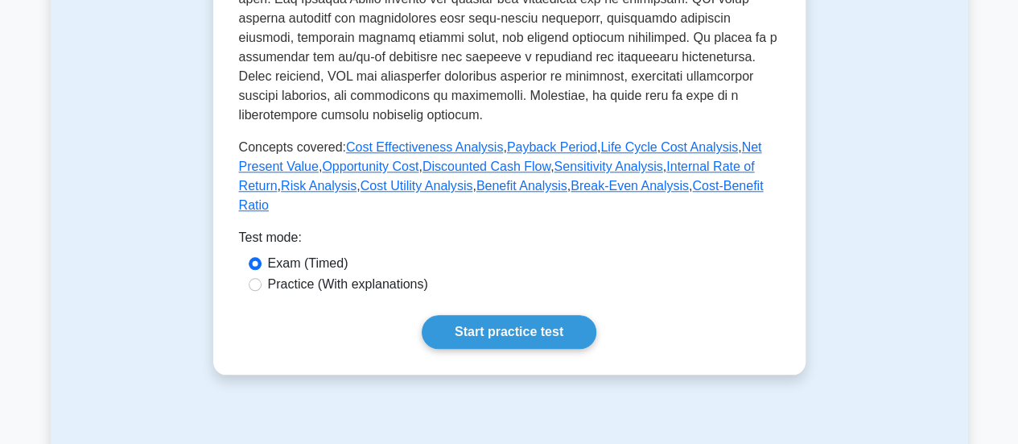
scroll to position [634, 0]
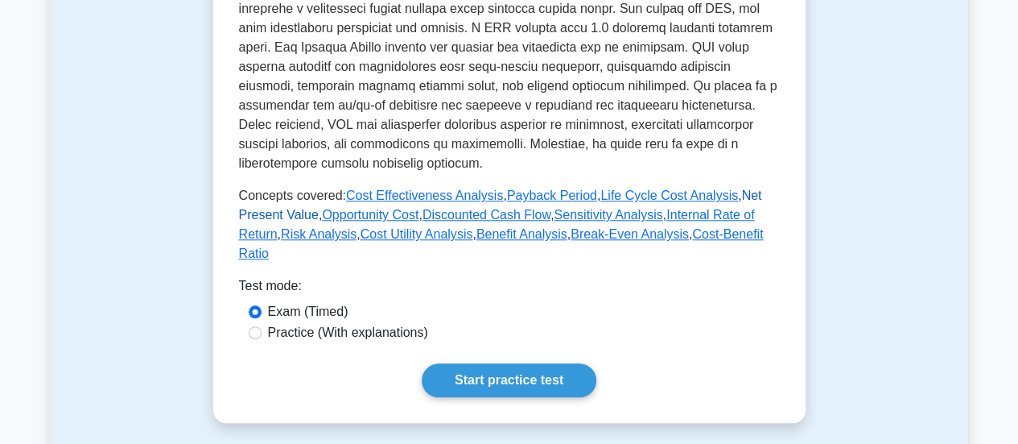
click at [737, 188] on link "Net Present Value" at bounding box center [500, 204] width 523 height 33
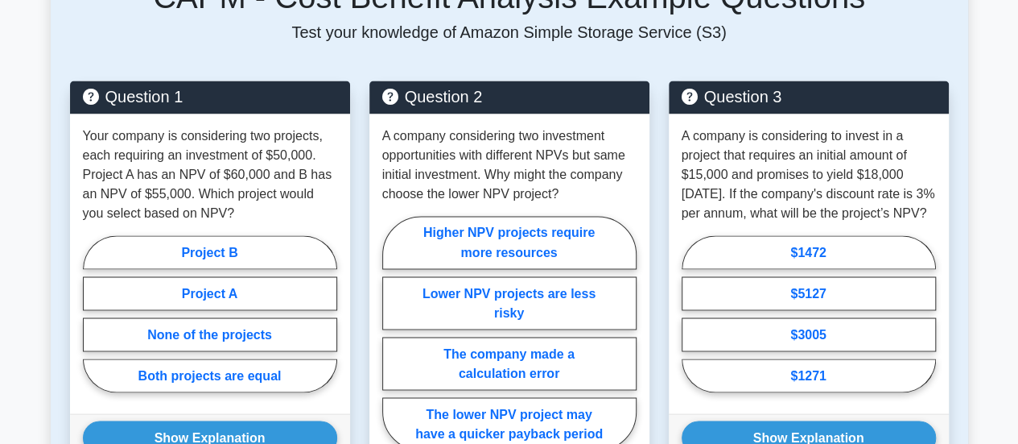
scroll to position [1282, 0]
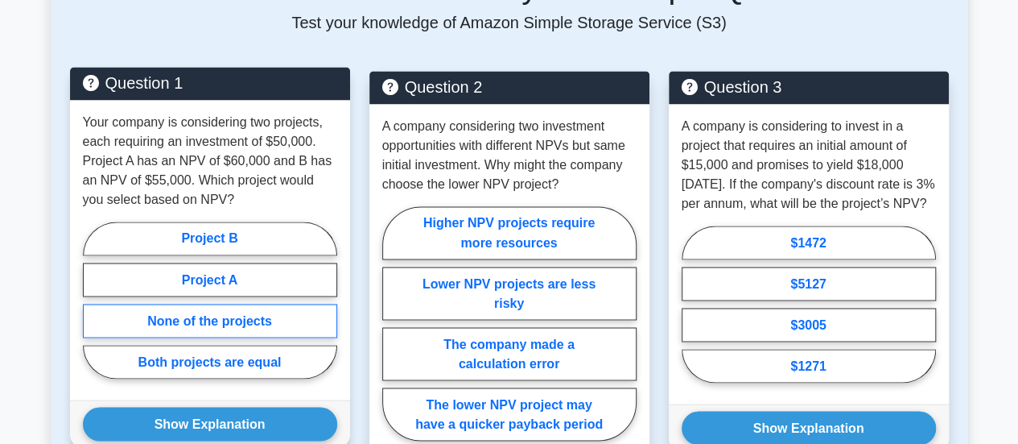
click at [254, 319] on label "None of the projects" at bounding box center [210, 321] width 254 height 34
click at [93, 310] on input "None of the projects" at bounding box center [88, 304] width 10 height 10
radio input "true"
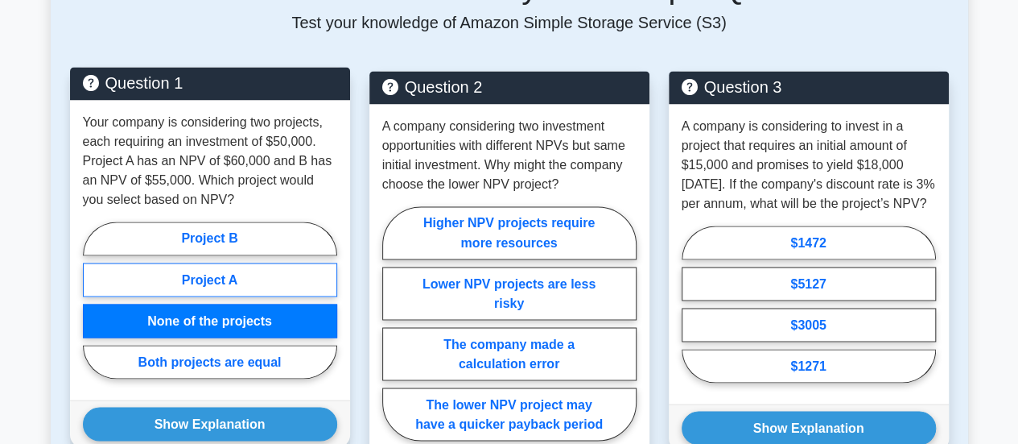
click at [256, 279] on label "Project A" at bounding box center [210, 279] width 254 height 34
click at [93, 299] on input "Project A" at bounding box center [88, 304] width 10 height 10
radio input "true"
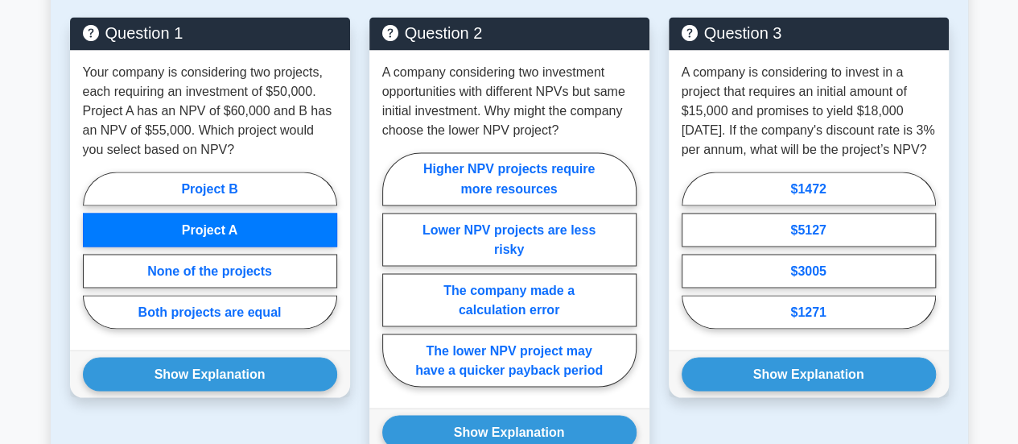
scroll to position [1349, 0]
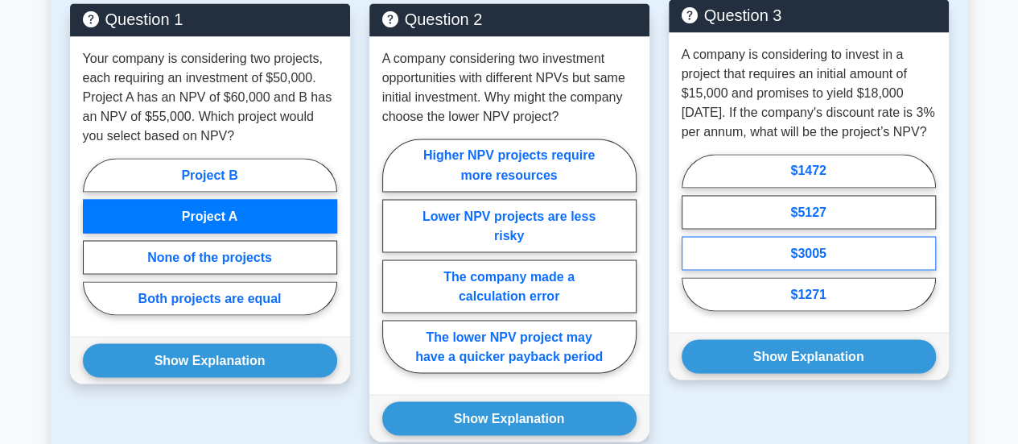
click at [826, 270] on label "$3005" at bounding box center [809, 253] width 254 height 34
click at [692, 242] on input "$3005" at bounding box center [687, 237] width 10 height 10
radio input "true"
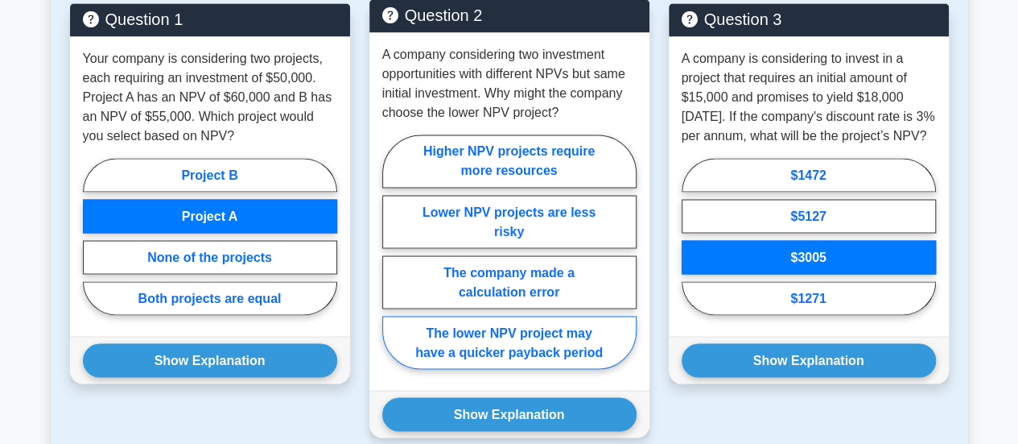
click at [565, 337] on label "The lower NPV project may have a quicker payback period" at bounding box center [509, 342] width 254 height 53
click at [393, 262] on input "The lower NPV project may have a quicker payback period" at bounding box center [387, 256] width 10 height 10
radio input "true"
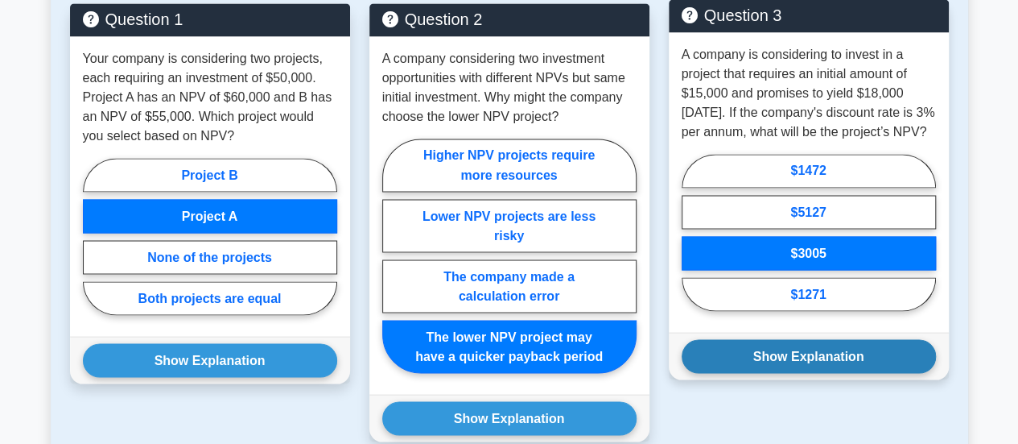
click at [741, 370] on button "Show Explanation" at bounding box center [809, 356] width 254 height 34
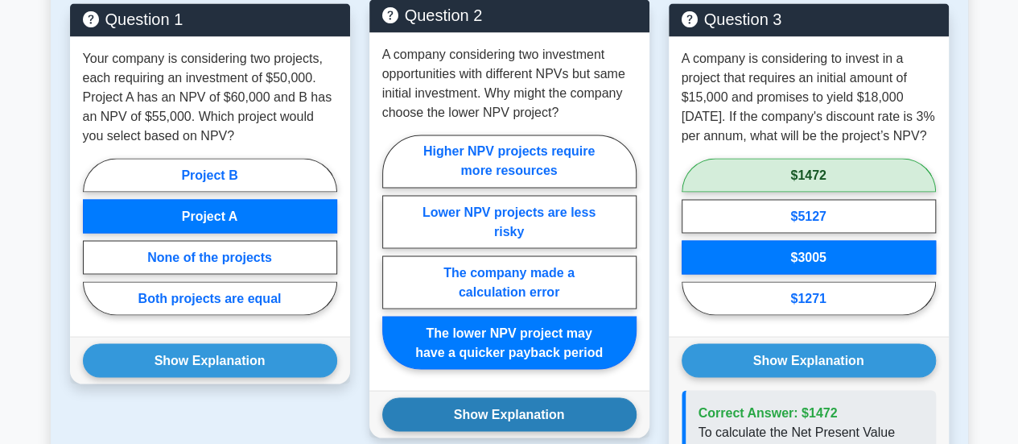
click at [565, 403] on button "Show Explanation" at bounding box center [509, 414] width 254 height 34
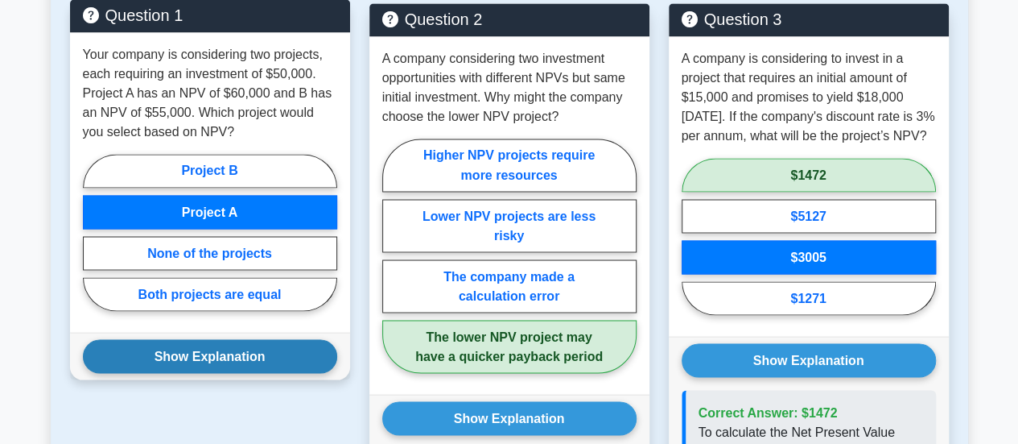
click at [286, 345] on button "Show Explanation" at bounding box center [210, 356] width 254 height 34
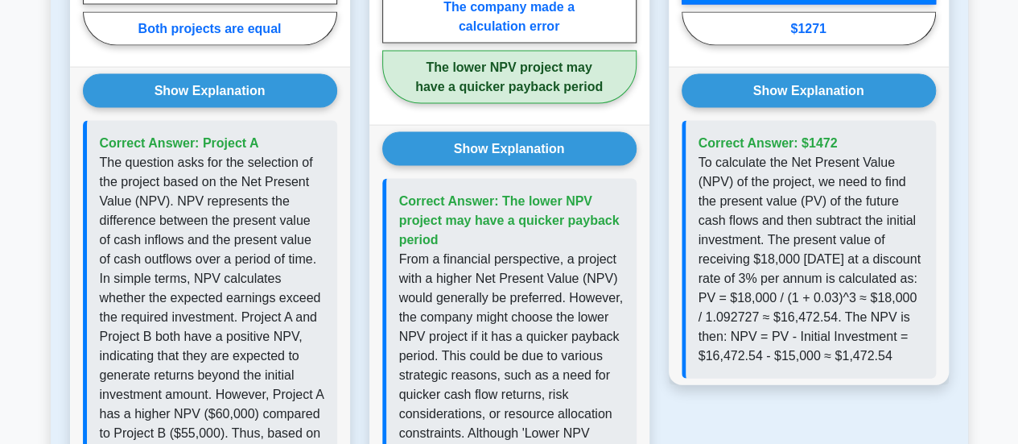
scroll to position [1626, 0]
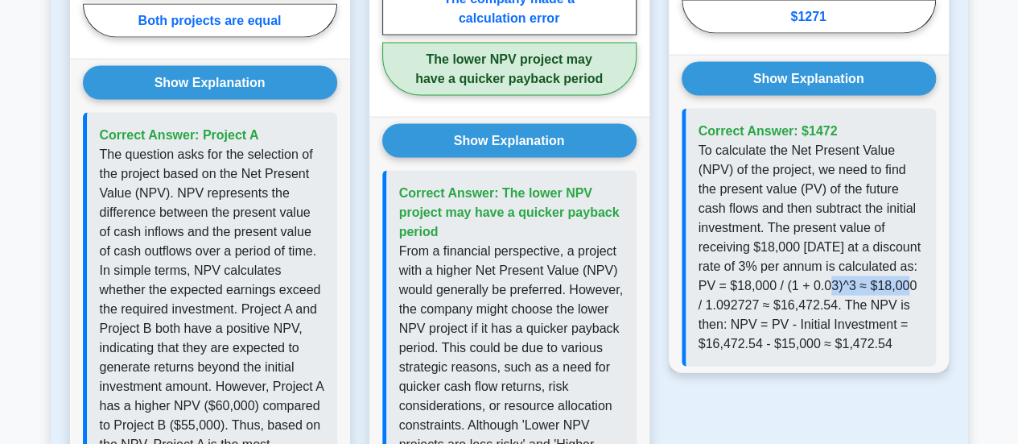
drag, startPoint x: 863, startPoint y: 303, endPoint x: 745, endPoint y: 323, distance: 119.2
click at [745, 323] on p "To calculate the Net Present Value (NPV) of the project, we need to find the pr…" at bounding box center [811, 247] width 225 height 213
copy p "(1 + 0.03)^3"
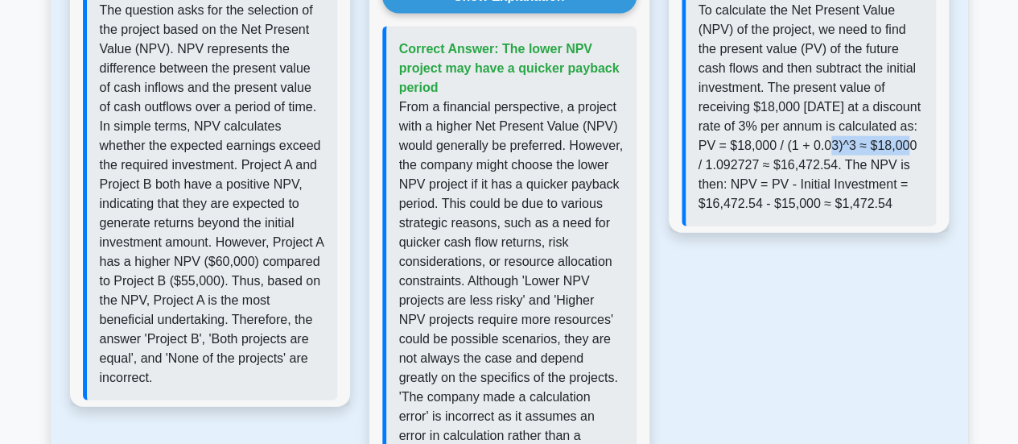
scroll to position [1737, 0]
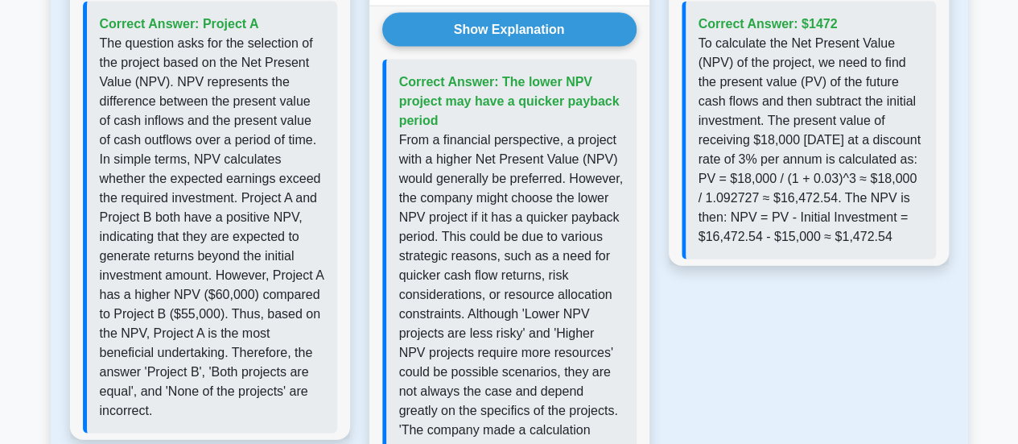
drag, startPoint x: 924, startPoint y: 351, endPoint x: 1019, endPoint y: 329, distance: 97.5
click at [924, 351] on div "Question 3 A company is considering to invest in a project that requires an ini…" at bounding box center [808, 75] width 299 height 921
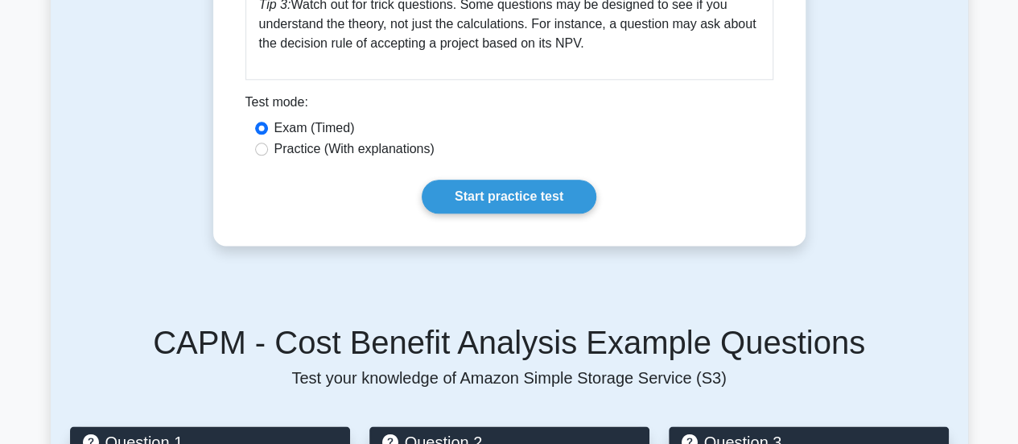
scroll to position [944, 0]
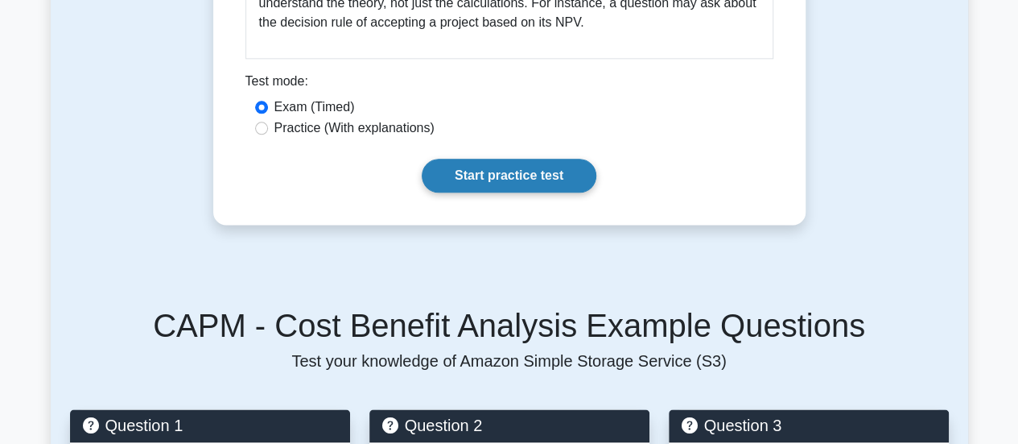
click at [486, 176] on link "Start practice test" at bounding box center [509, 176] width 175 height 34
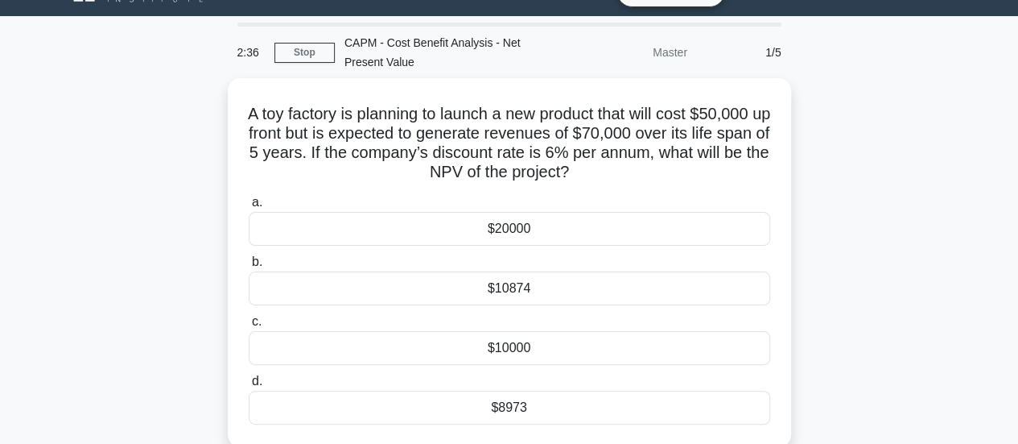
scroll to position [35, 0]
click at [865, 308] on div "A toy factory is planning to launch a new product that will cost $50,000 up fro…" at bounding box center [510, 272] width 918 height 388
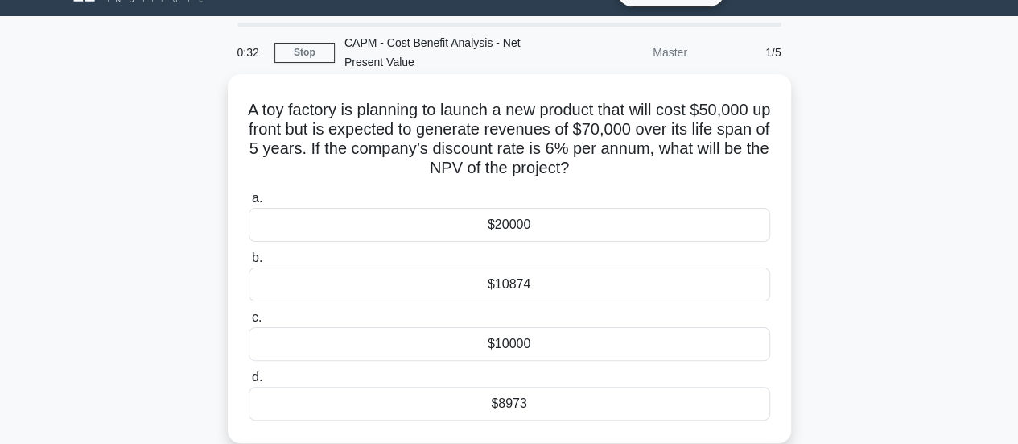
click at [526, 388] on div "$8973" at bounding box center [510, 403] width 522 height 34
click at [249, 382] on input "d. $8973" at bounding box center [249, 377] width 0 height 10
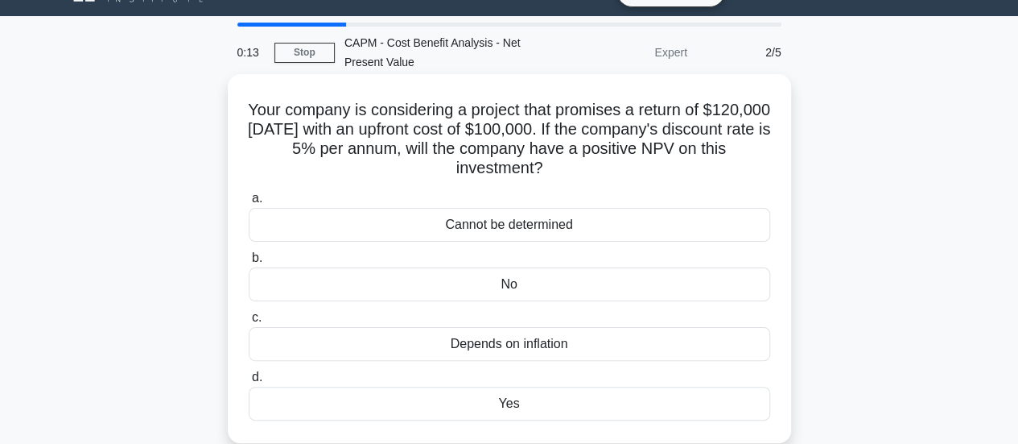
click at [509, 396] on div "Yes" at bounding box center [510, 403] width 522 height 34
click at [249, 382] on input "d. Yes" at bounding box center [249, 377] width 0 height 10
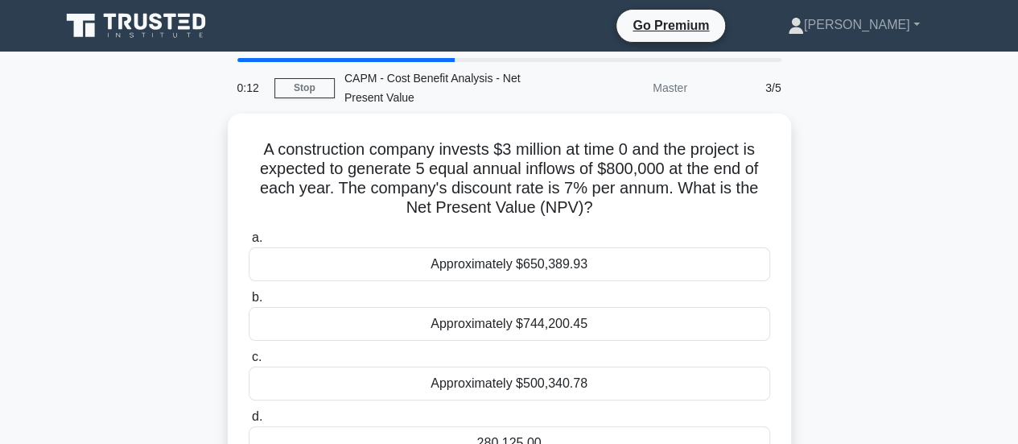
scroll to position [0, 0]
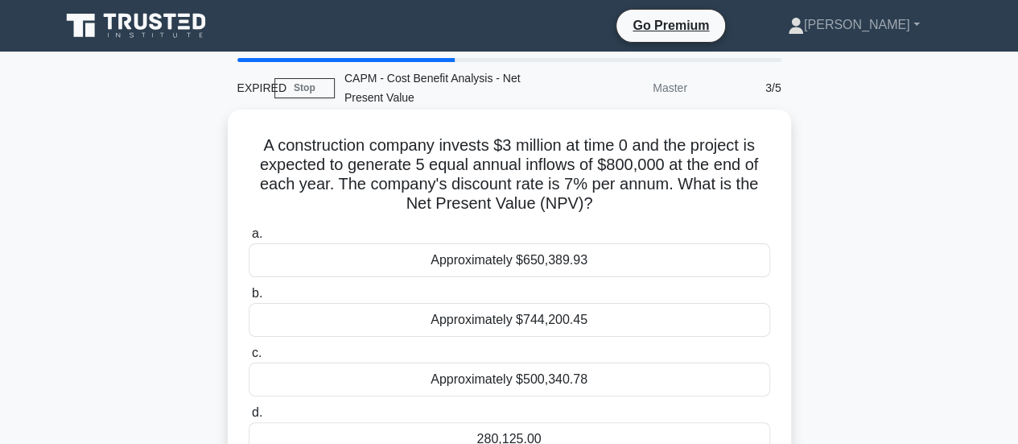
click at [519, 436] on div "280,125.00" at bounding box center [510, 439] width 522 height 34
click at [249, 418] on input "d. 280,125.00" at bounding box center [249, 412] width 0 height 10
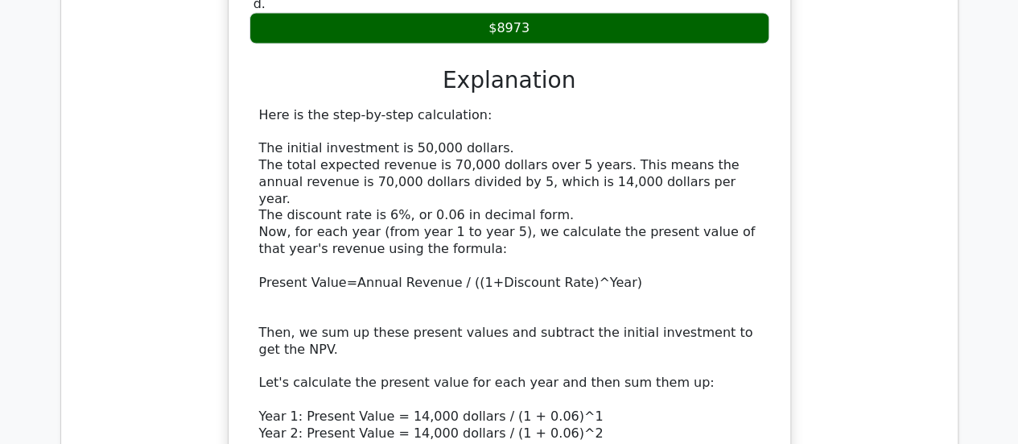
scroll to position [1634, 0]
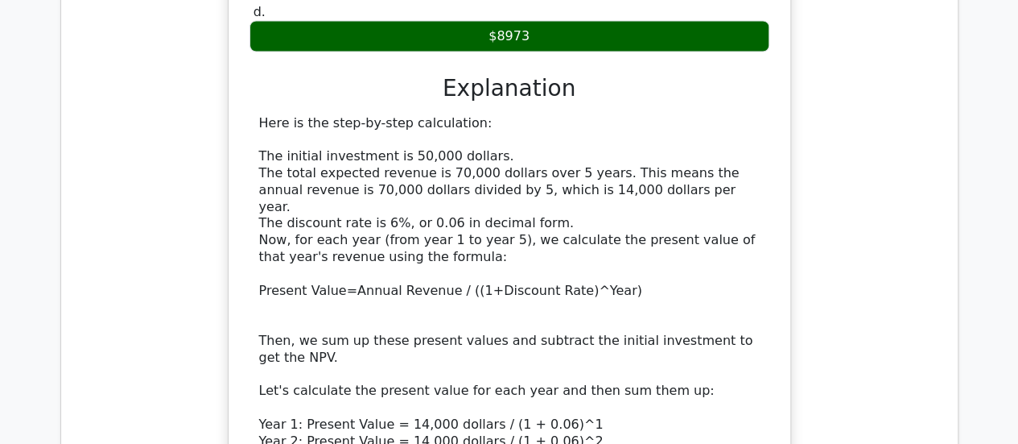
click at [867, 257] on div "A toy factory is planning to launch a new product that will cost $50,000 up fro…" at bounding box center [509, 215] width 871 height 975
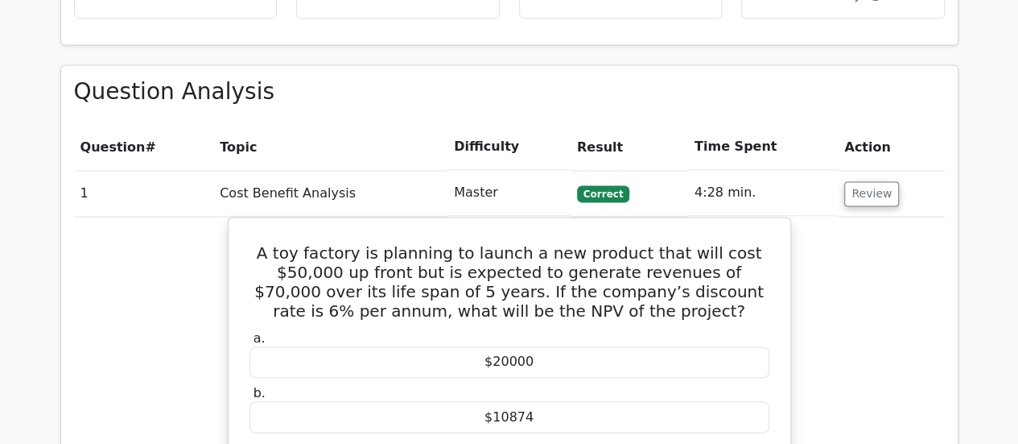
scroll to position [1137, 0]
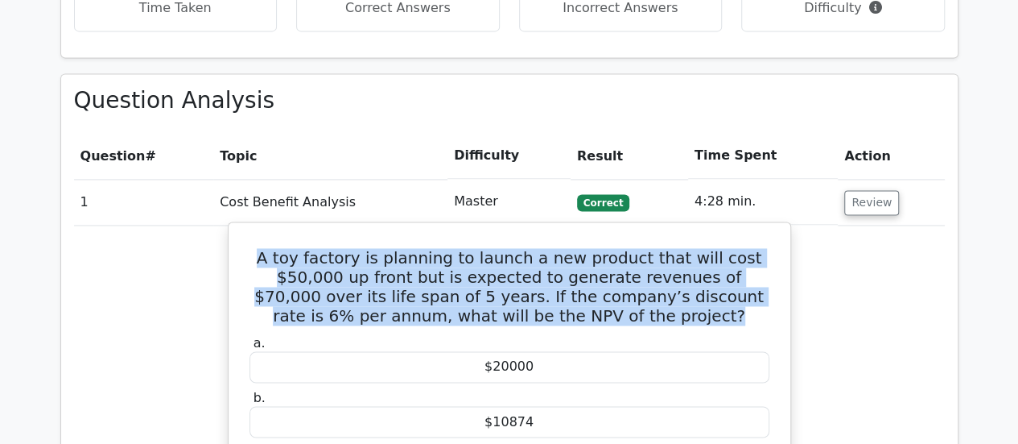
drag, startPoint x: 646, startPoint y: 244, endPoint x: 237, endPoint y: 178, distance: 415.1
copy h5 "A toy factory is planning to launch a new product that will cost $50,000 up fro…"
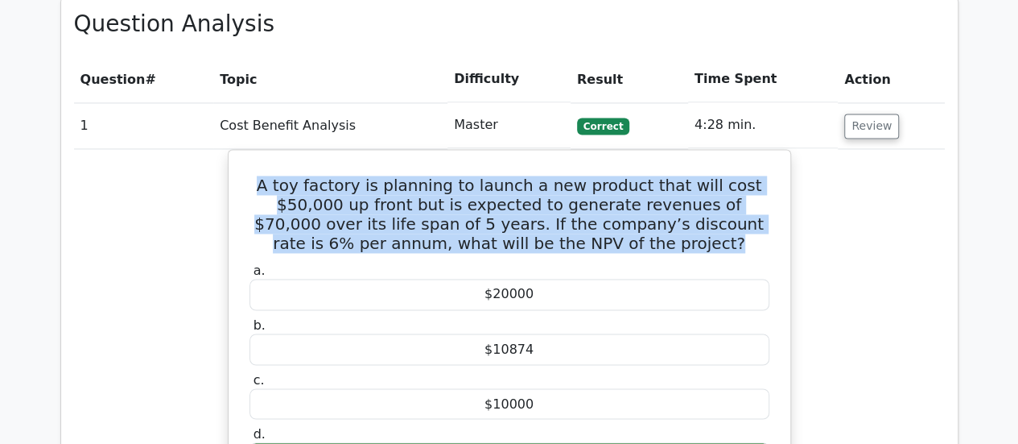
scroll to position [1233, 0]
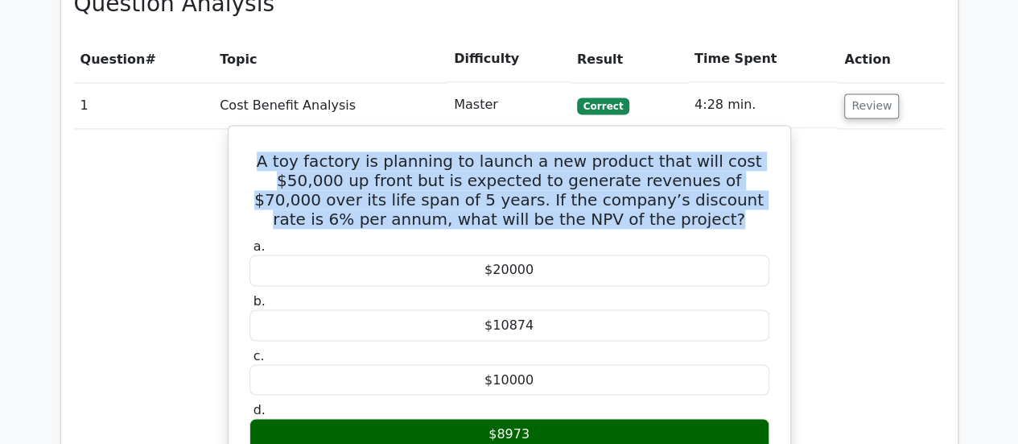
drag, startPoint x: 541, startPoint y: 186, endPoint x: 452, endPoint y: 185, distance: 88.6
click at [452, 254] on div "$20000" at bounding box center [510, 269] width 520 height 31
